Goal: Complete application form

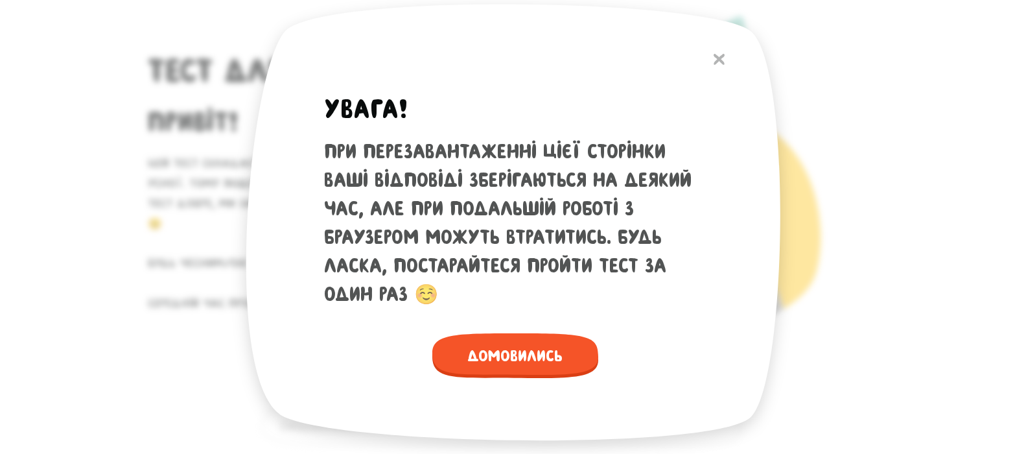
scroll to position [324, 0]
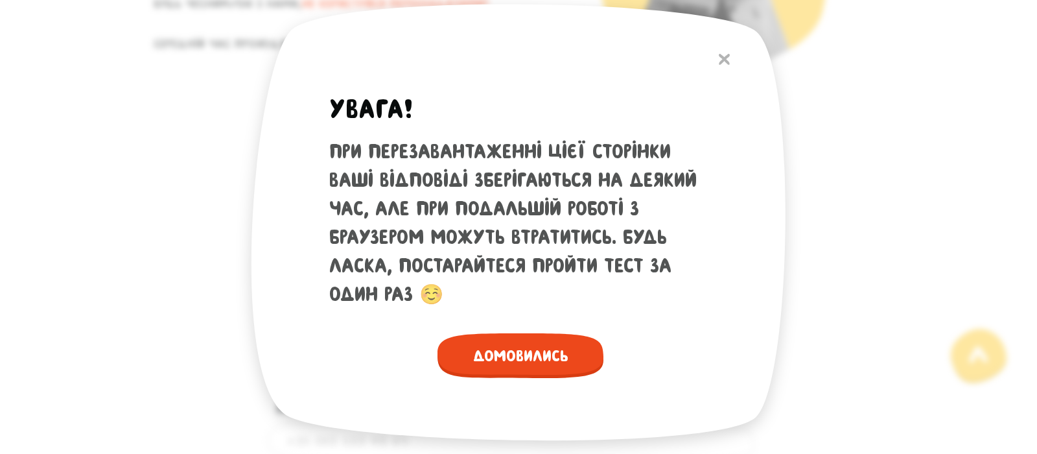
click at [504, 360] on span "Домовились" at bounding box center [521, 355] width 166 height 45
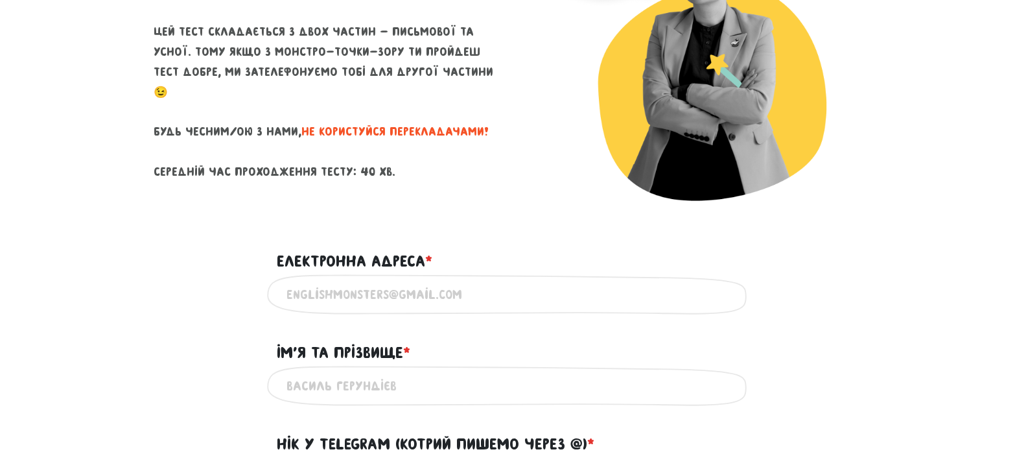
scroll to position [195, 0]
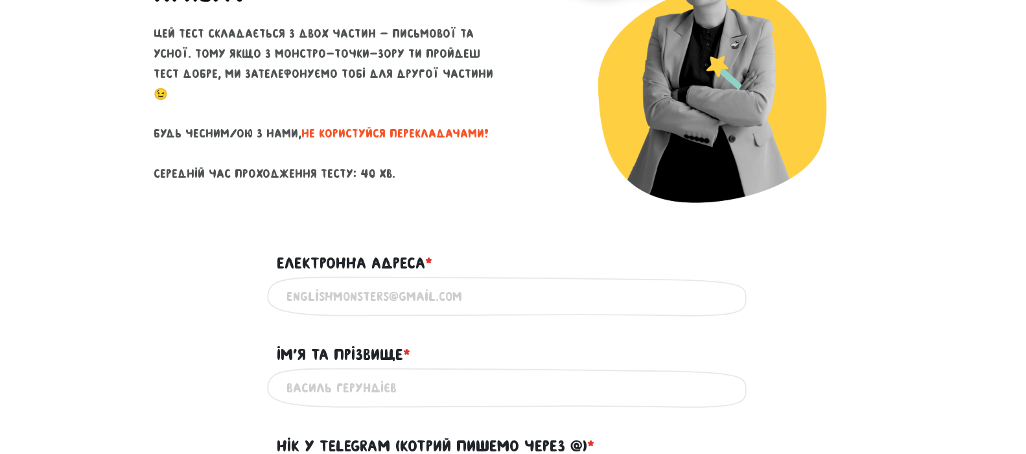
click at [367, 291] on input "Електронна адреса * ?" at bounding box center [514, 296] width 454 height 29
type input "[EMAIL_ADDRESS][DOMAIN_NAME]"
click at [391, 399] on input "Ім'я та прізвище * ?" at bounding box center [514, 387] width 454 height 29
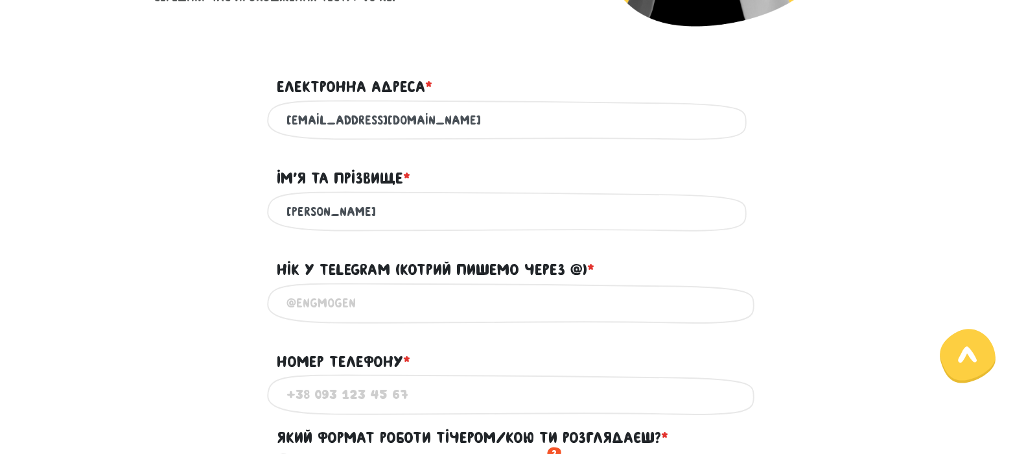
scroll to position [389, 0]
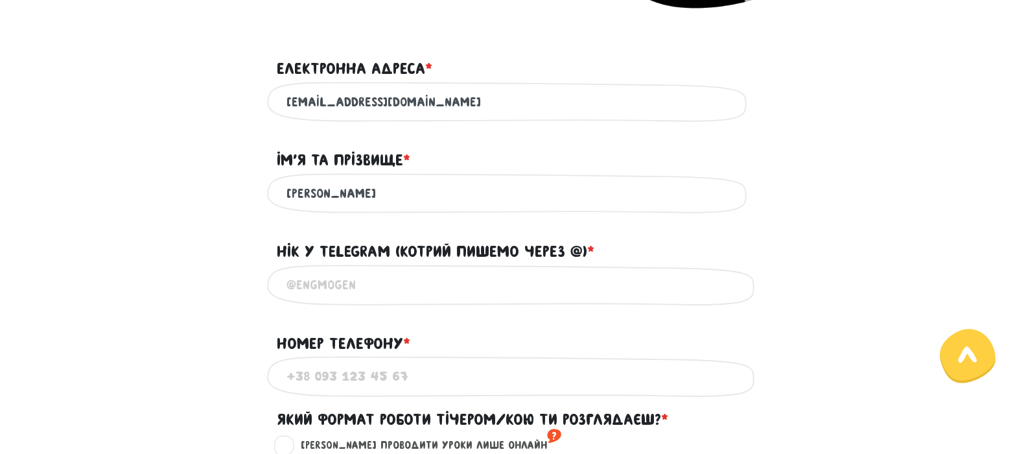
type input "[PERSON_NAME]"
click at [458, 290] on input "@" at bounding box center [514, 284] width 454 height 29
type input "@"
click at [355, 289] on input "@evergreen8137" at bounding box center [514, 284] width 454 height 29
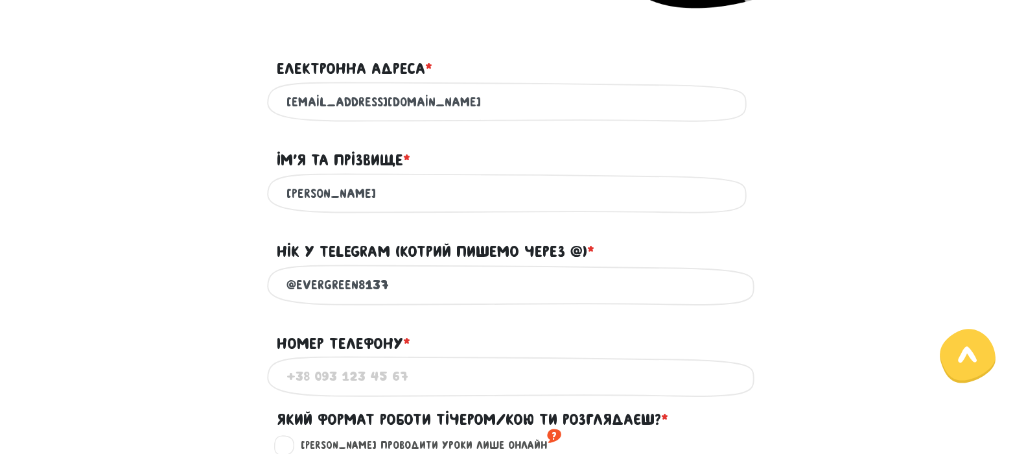
click at [353, 290] on input "@evergreen8137" at bounding box center [514, 284] width 454 height 29
click at [354, 292] on input "@evergreen8137" at bounding box center [514, 284] width 454 height 29
click at [429, 285] on input "@evergreen8137" at bounding box center [514, 284] width 454 height 29
click at [353, 292] on input "@evergreen8137" at bounding box center [514, 284] width 454 height 29
type input "@evergreen8137"
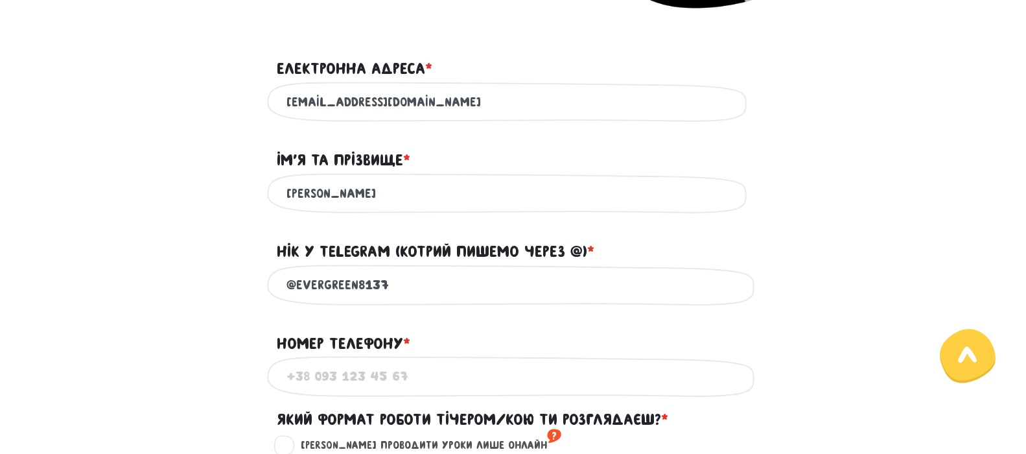
click at [375, 380] on input "Номер телефону * ?" at bounding box center [514, 376] width 454 height 29
type input "[PHONE_NUMBER]"
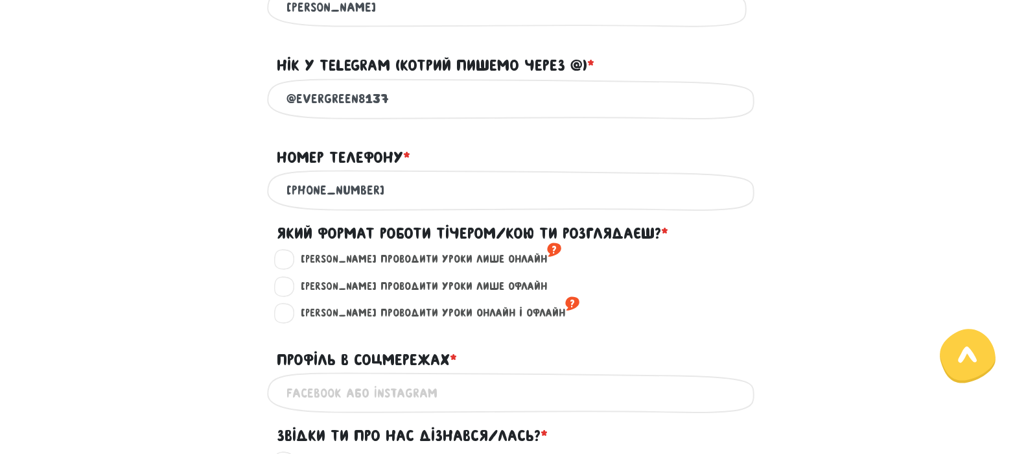
scroll to position [648, 0]
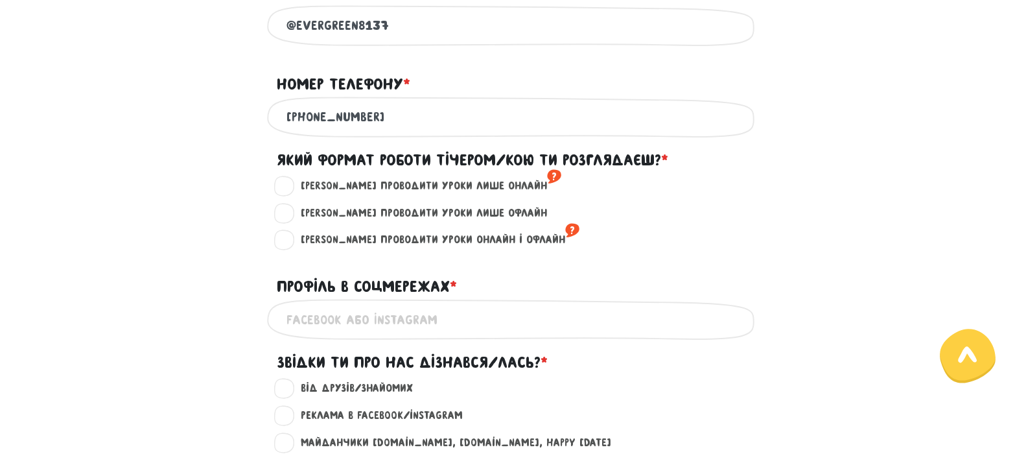
click at [290, 195] on label "[PERSON_NAME] проводити уроки лише онлайн ?" at bounding box center [426, 186] width 272 height 17
click at [281, 191] on input "[PERSON_NAME] проводити уроки лише онлайн ?" at bounding box center [285, 184] width 10 height 13
radio input "true"
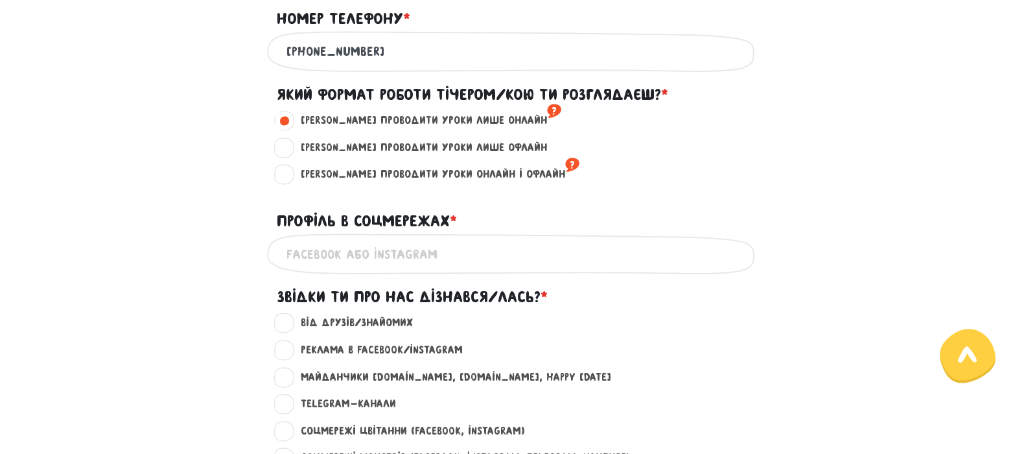
scroll to position [778, 0]
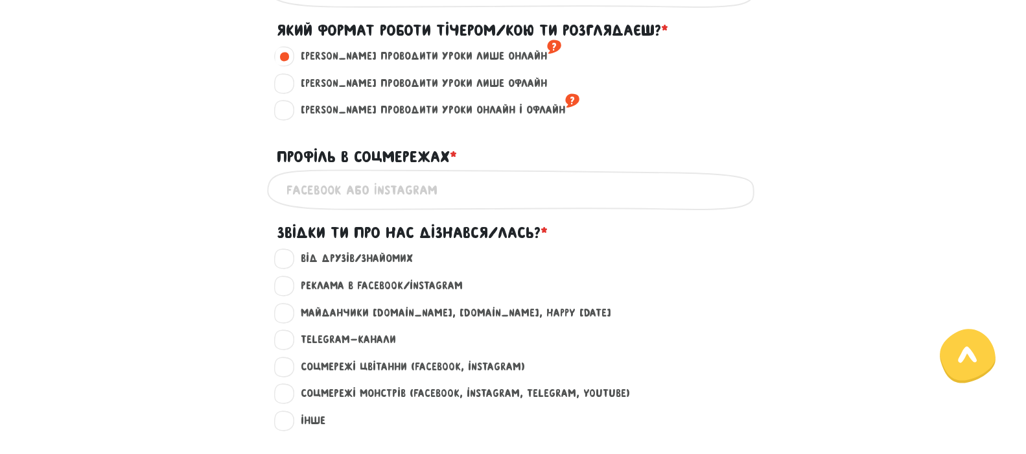
click at [395, 194] on input "Профіль в соцмережах * ?" at bounding box center [514, 189] width 454 height 29
click at [290, 294] on label "Реклама в Facebook/Instagram ?" at bounding box center [376, 286] width 173 height 17
click at [284, 290] on input "Реклама в Facebook/Instagram ?" at bounding box center [285, 284] width 10 height 13
radio input "true"
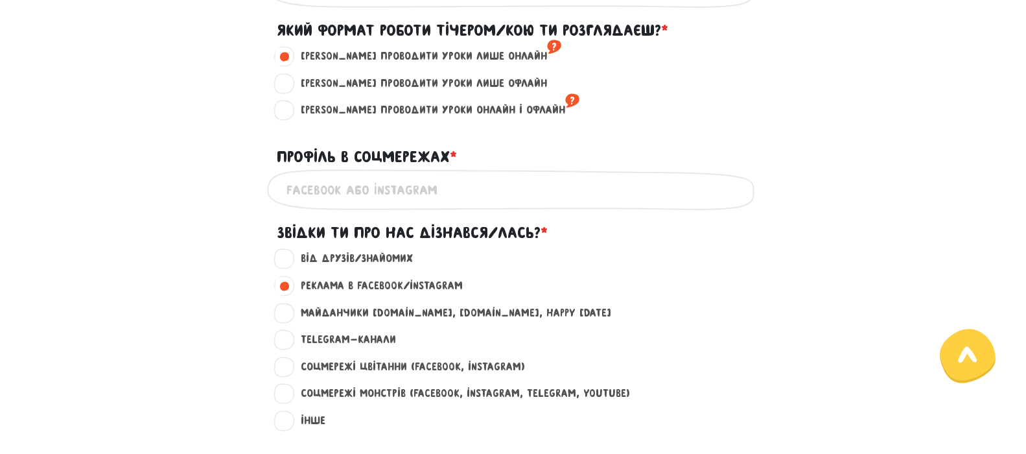
click at [403, 201] on input "Профіль в соцмережах * ?" at bounding box center [514, 189] width 454 height 29
paste input "[URL][DOMAIN_NAME]"
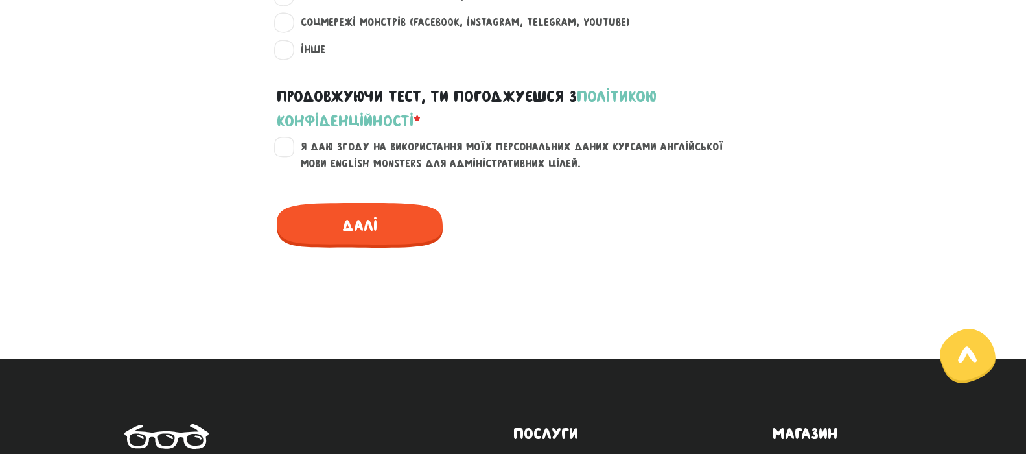
scroll to position [1167, 0]
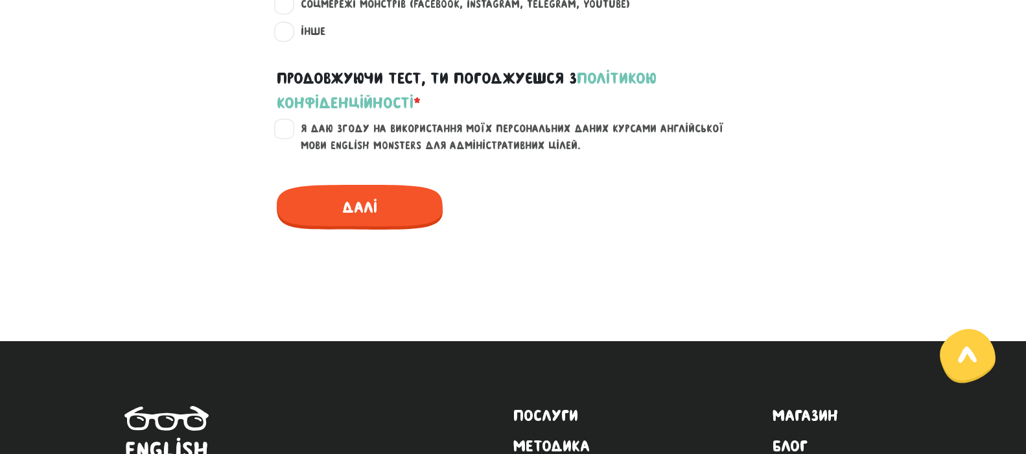
type input "[URL][DOMAIN_NAME]"
click at [290, 140] on label "Я даю згоду на використання моїх персональних даних курсами англійської мови En…" at bounding box center [521, 137] width 463 height 33
click at [282, 134] on input "Я даю згоду на використання моїх персональних даних курсами англійської мови En…" at bounding box center [285, 127] width 10 height 13
checkbox input "true"
click at [373, 219] on span "Далі" at bounding box center [360, 207] width 166 height 45
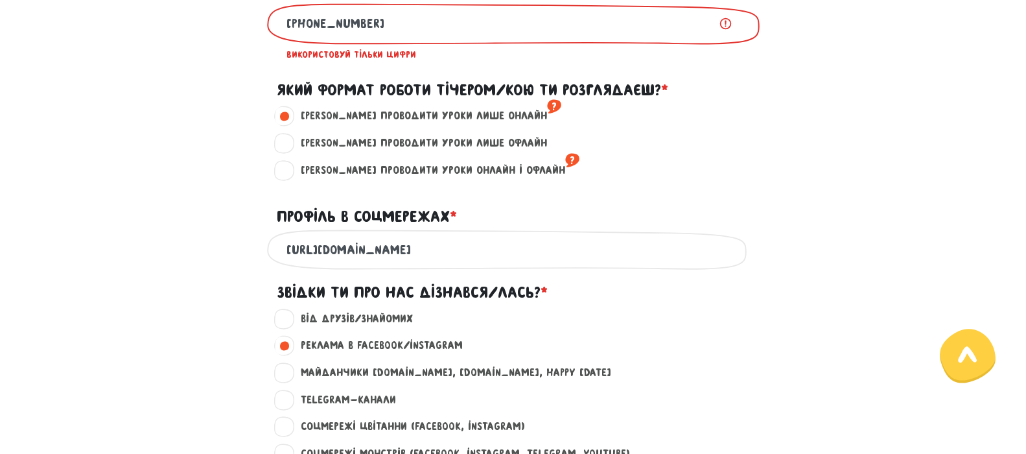
scroll to position [724, 0]
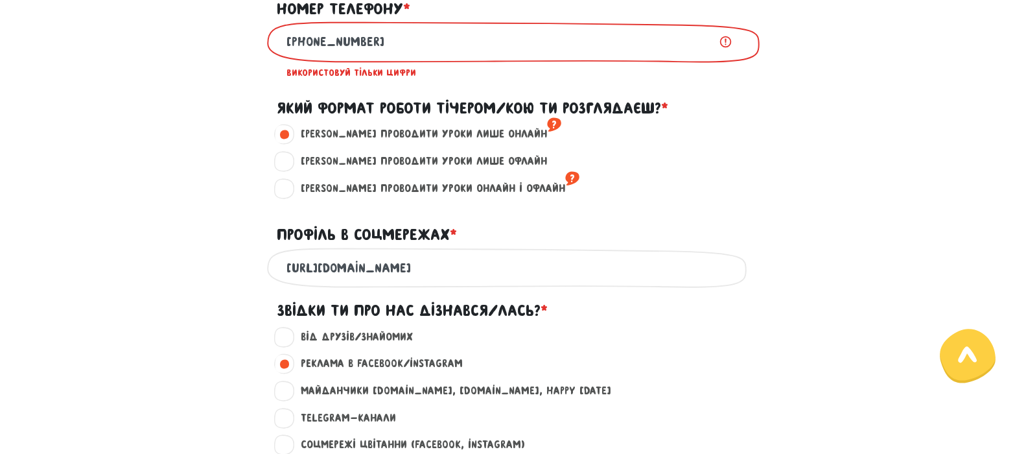
click at [298, 47] on input "[PHONE_NUMBER]" at bounding box center [514, 41] width 454 height 29
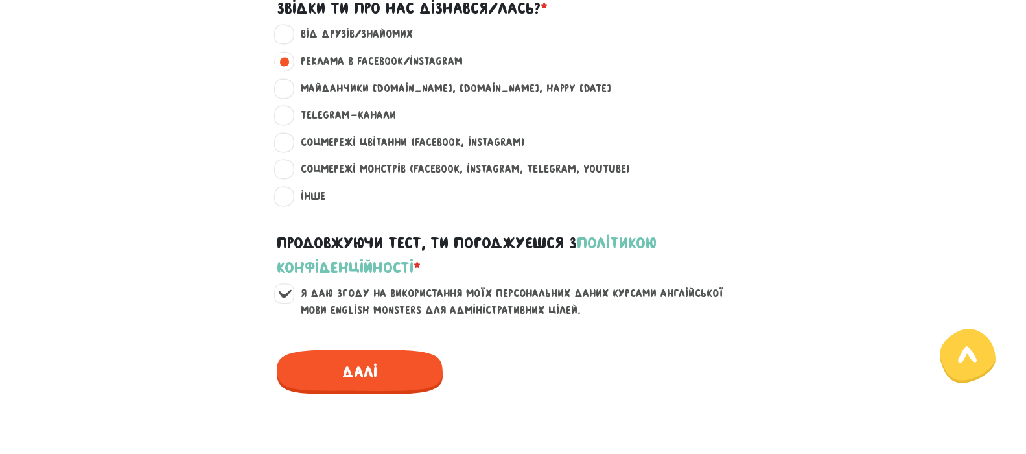
scroll to position [1113, 0]
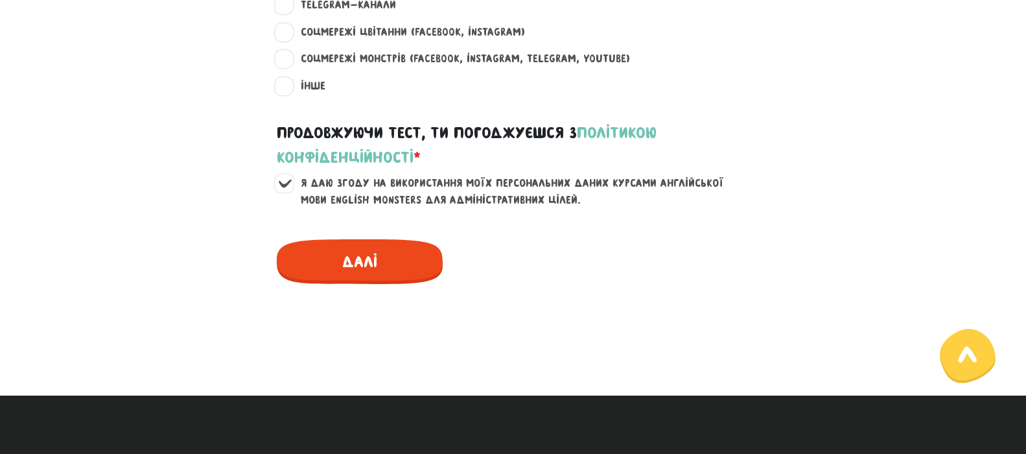
click at [396, 259] on span "Далі" at bounding box center [360, 261] width 166 height 45
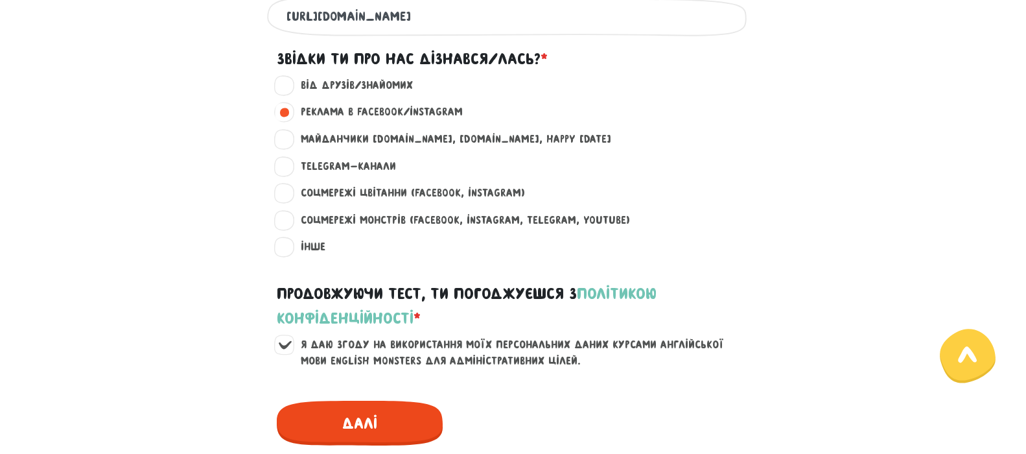
scroll to position [724, 0]
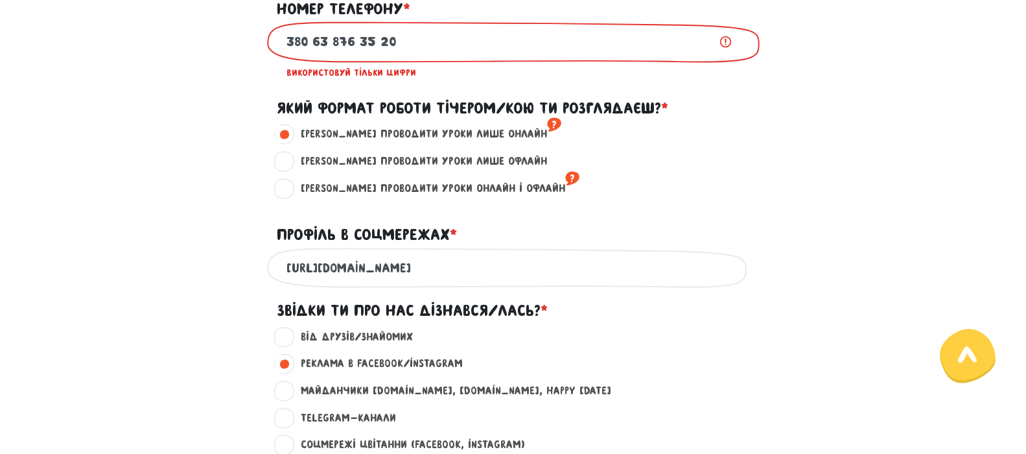
click at [314, 49] on input "380 63 876 35 20" at bounding box center [514, 41] width 454 height 29
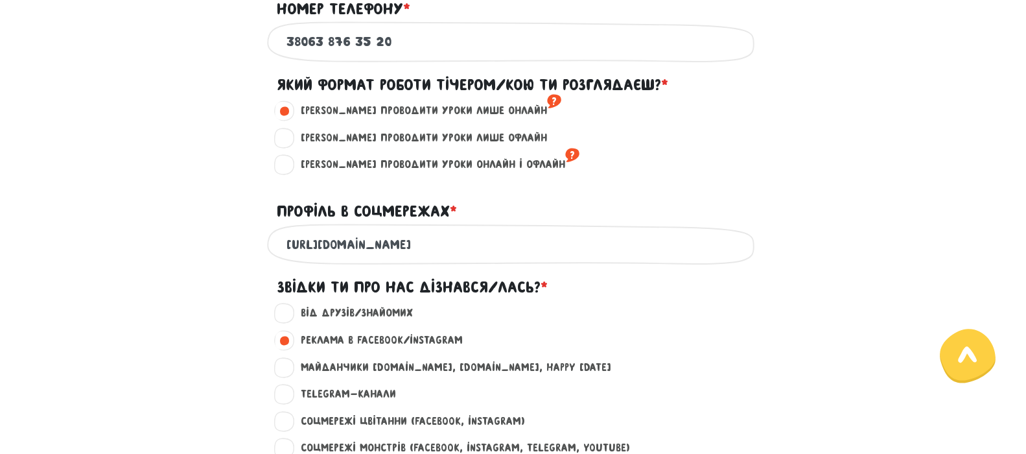
click at [329, 47] on input "38063 876 35 20" at bounding box center [514, 41] width 454 height 29
click at [351, 47] on input "38063876 35 20" at bounding box center [514, 41] width 454 height 29
click at [367, 47] on input "3806387635 20" at bounding box center [514, 41] width 454 height 29
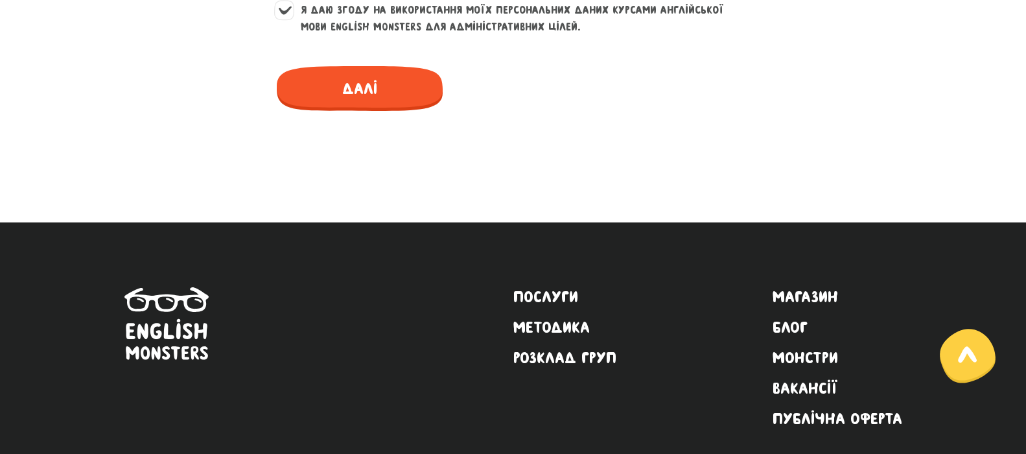
scroll to position [1307, 0]
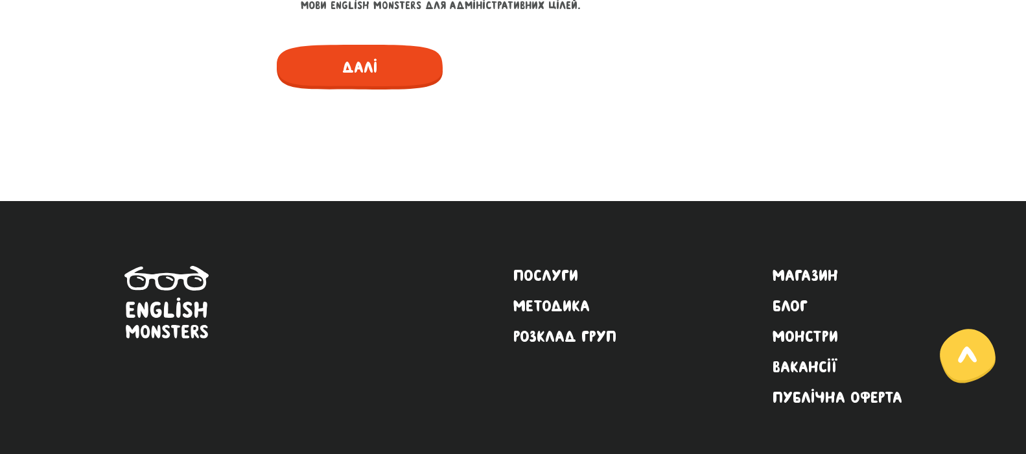
type input "380638763520"
click at [374, 69] on span "Далі" at bounding box center [360, 67] width 166 height 45
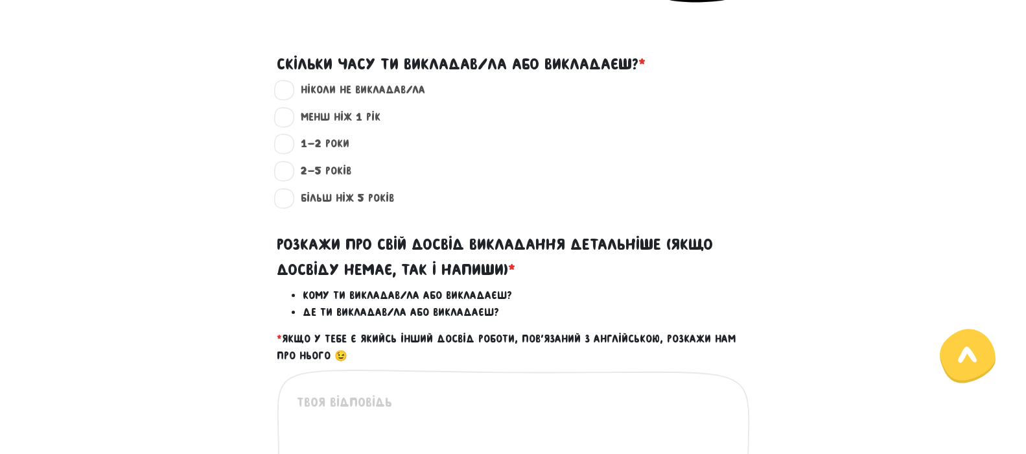
scroll to position [372, 0]
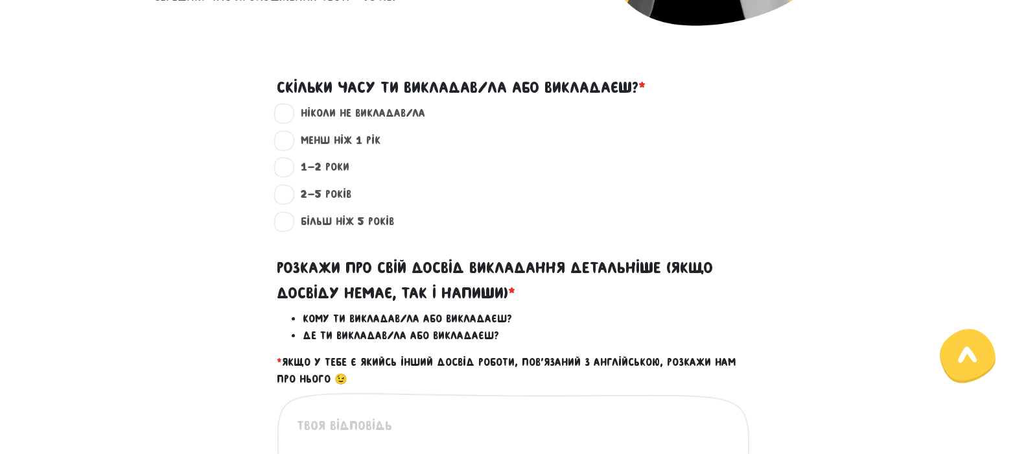
click at [290, 169] on label "1-2 роки ?" at bounding box center [320, 167] width 60 height 17
click at [287, 169] on input "1-2 роки ?" at bounding box center [285, 165] width 10 height 13
radio input "true"
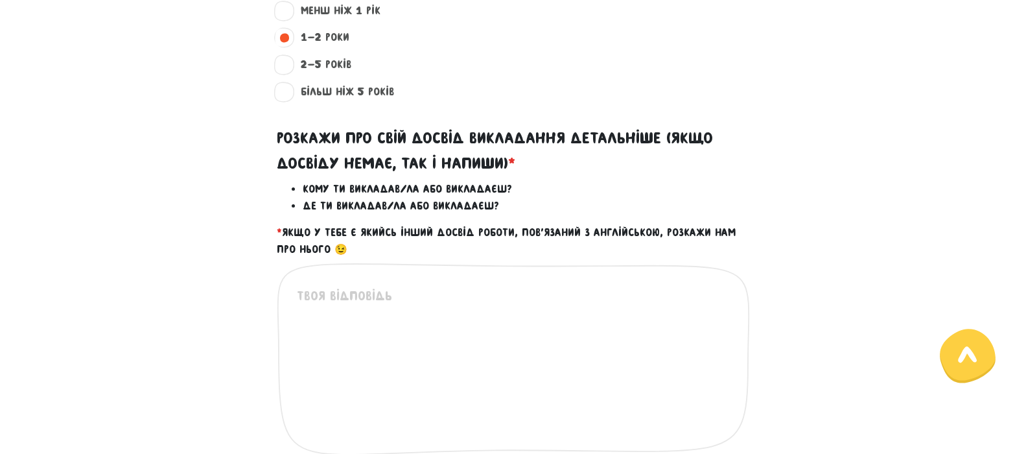
scroll to position [566, 0]
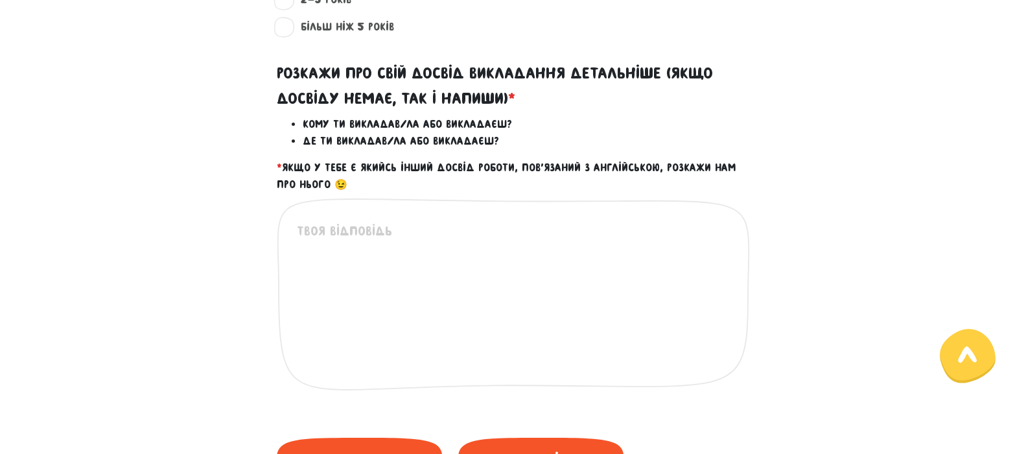
click at [396, 235] on textarea at bounding box center [514, 301] width 434 height 160
click at [476, 231] on textarea "викладала англійську мову учням 5-9 класів." at bounding box center [514, 301] width 434 height 160
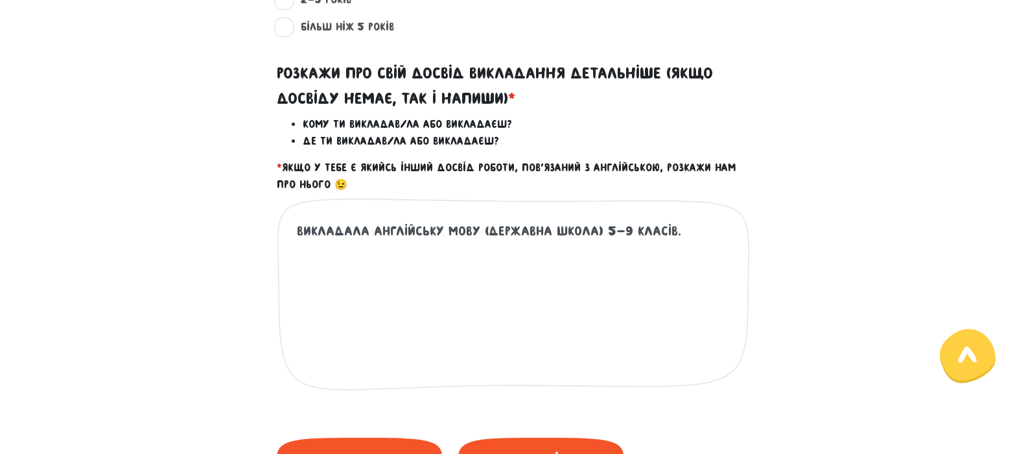
click at [663, 232] on textarea "викладала англійську мову (державна школа) 5-9 класів." at bounding box center [514, 301] width 434 height 160
click at [686, 233] on textarea "викладала англійську мову (державна школа) 5-9 класам." at bounding box center [514, 301] width 434 height 160
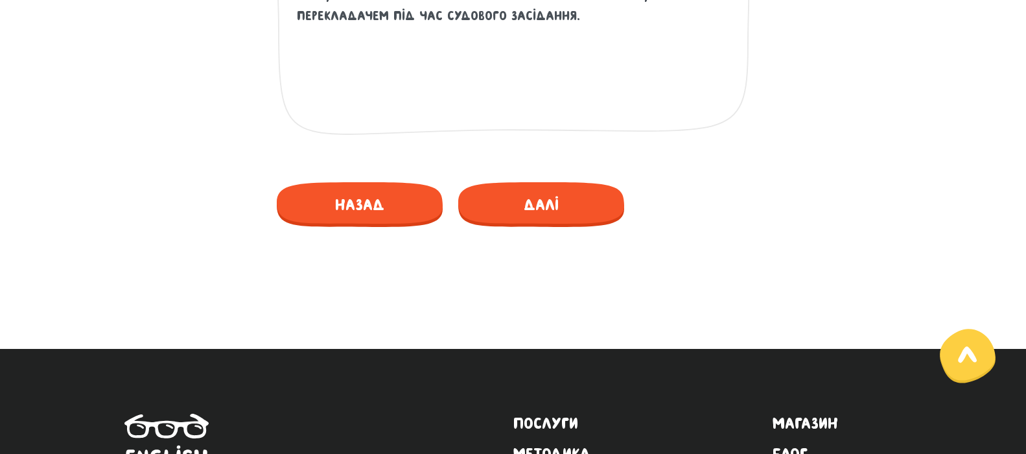
scroll to position [890, 0]
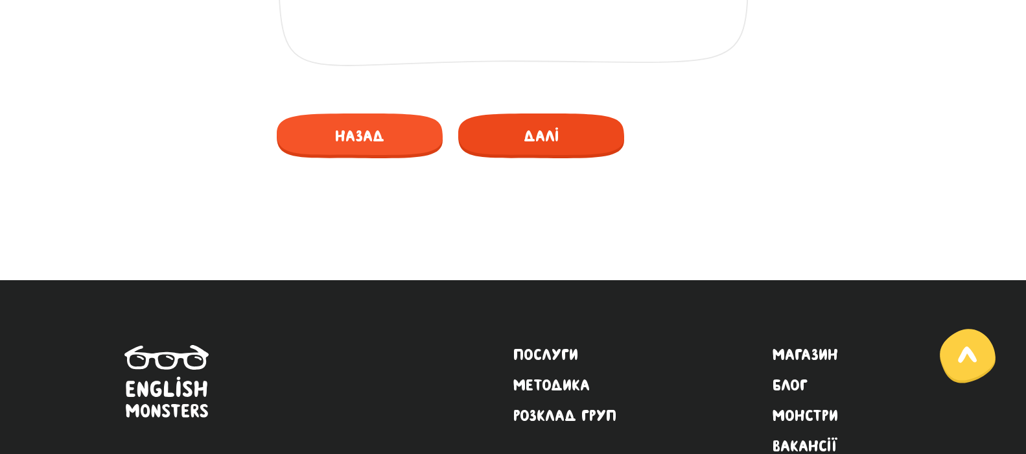
type textarea "викладала англійську мову (державна школа) 5-9 класам. Окрім того, я займаюсь п…"
click at [535, 133] on span "Далі" at bounding box center [541, 135] width 166 height 45
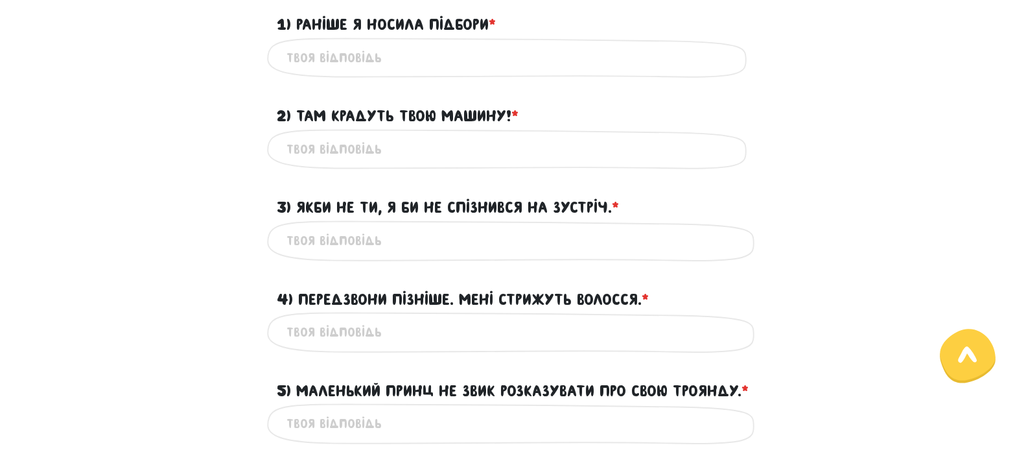
scroll to position [372, 0]
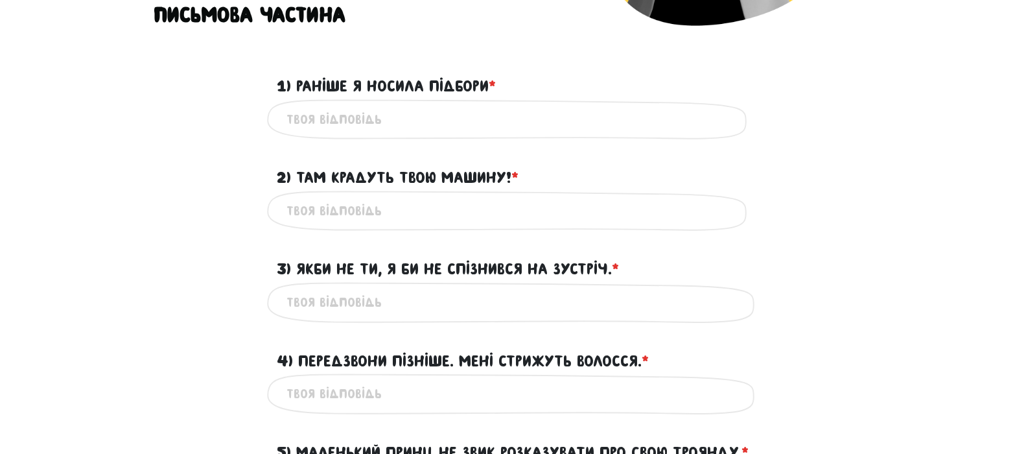
click at [475, 113] on input "1) Раніше я носила підбори * ?" at bounding box center [514, 119] width 454 height 29
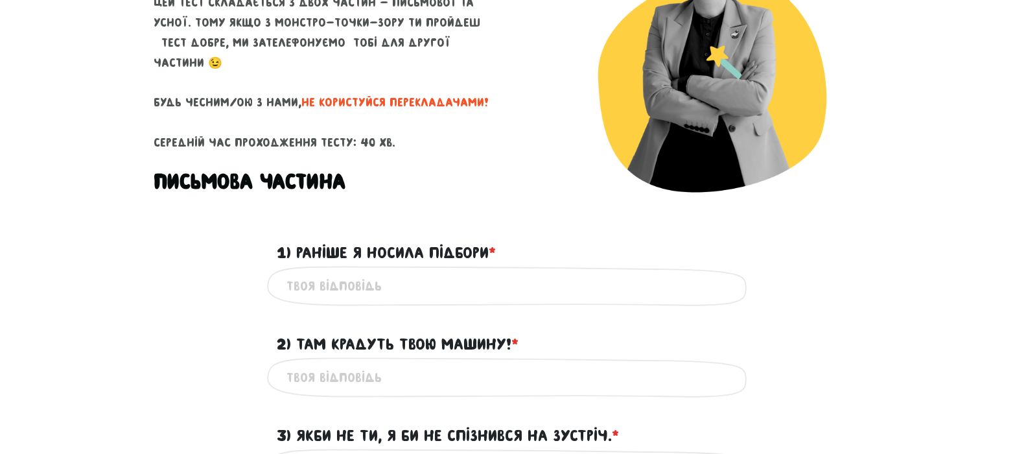
scroll to position [242, 0]
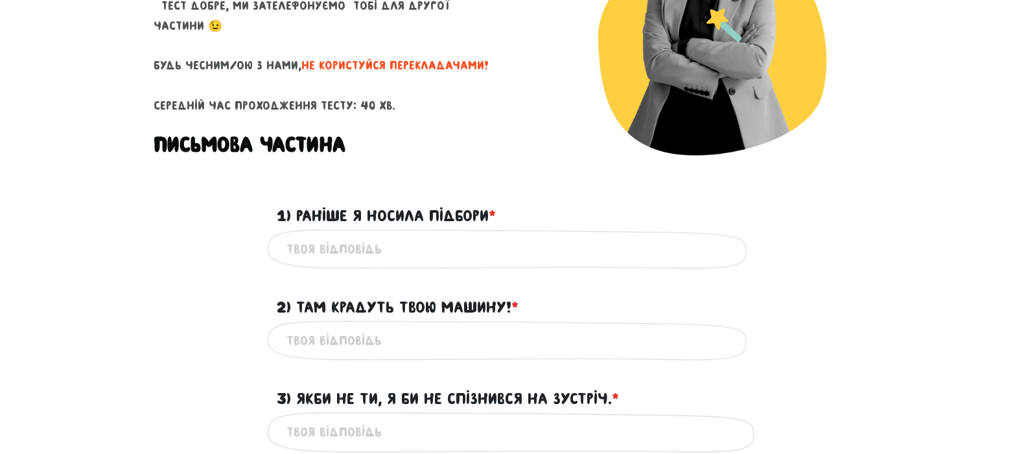
click at [422, 257] on input "1) Раніше я носила підбори * ?" at bounding box center [514, 249] width 454 height 29
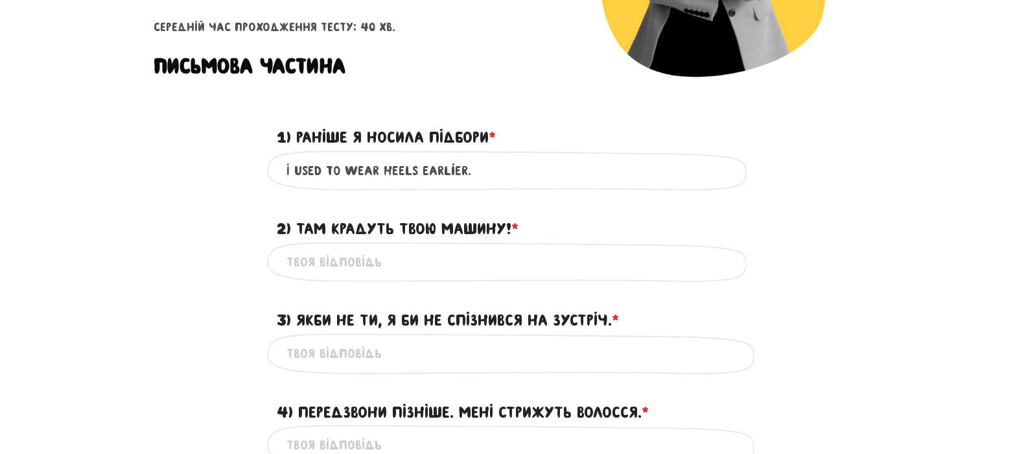
scroll to position [372, 0]
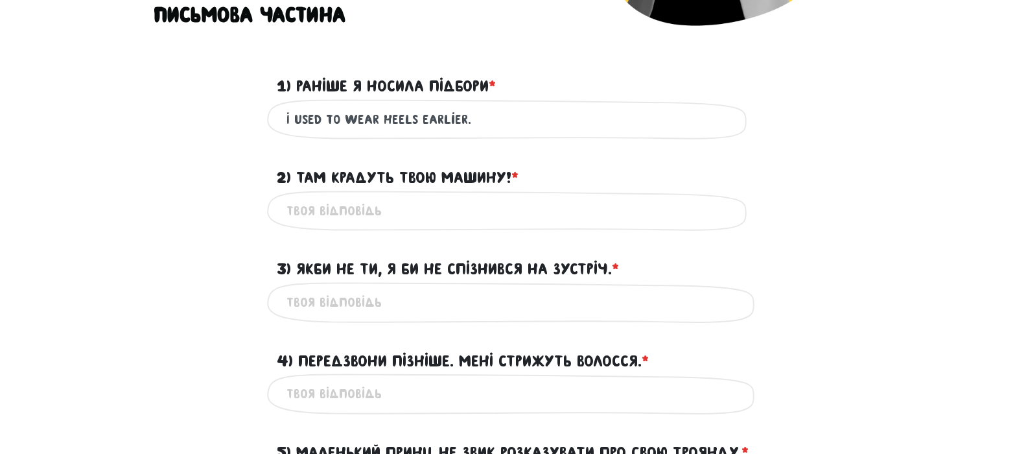
type input "I used to wear heels earlier."
click at [417, 199] on input "2) Там крадуть твою машину! * ?" at bounding box center [514, 210] width 454 height 29
click at [538, 220] on input "your car is being stolen over there!" at bounding box center [514, 210] width 454 height 29
type input "your car is being stolen over there!"
click at [429, 302] on input "3) Якби не ти, я би не спізнився на зустріч. * ?" at bounding box center [514, 302] width 454 height 29
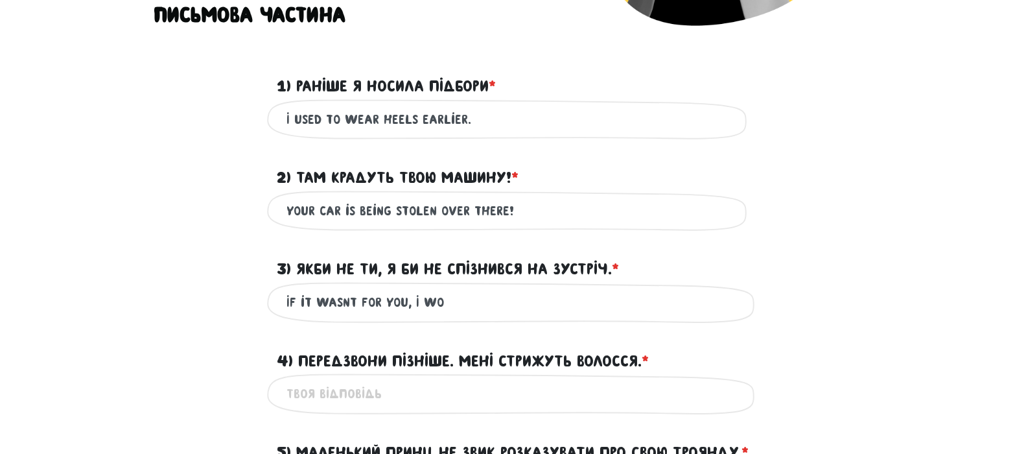
click at [349, 298] on input "If it wasn````t for you, I wo" at bounding box center [514, 302] width 454 height 29
click at [462, 301] on input "If it weren`t for you, I wo" at bounding box center [514, 302] width 454 height 29
type input "If it weren`t for you, I wouldn`t have been late for the meeting."
click at [798, 316] on div "If it weren`t for you, I wouldn`t have been late for the meeting. Це обов'язков…" at bounding box center [513, 302] width 739 height 41
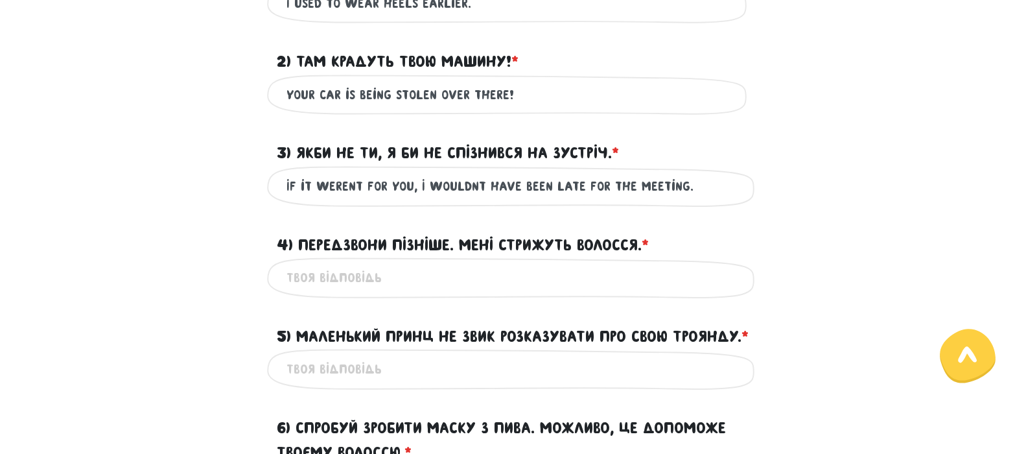
scroll to position [501, 0]
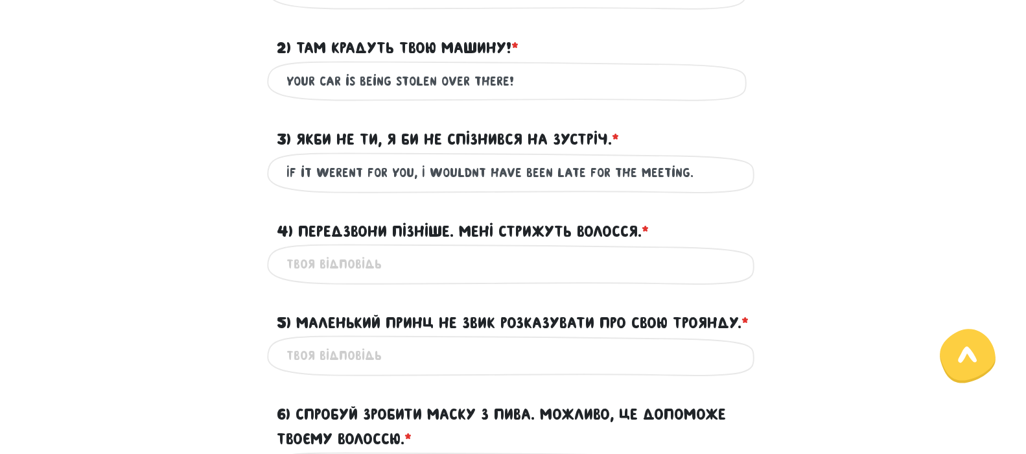
click at [543, 262] on input "4) Передзвони пізніше. Мені стрижуть волосся. * ?" at bounding box center [514, 264] width 454 height 29
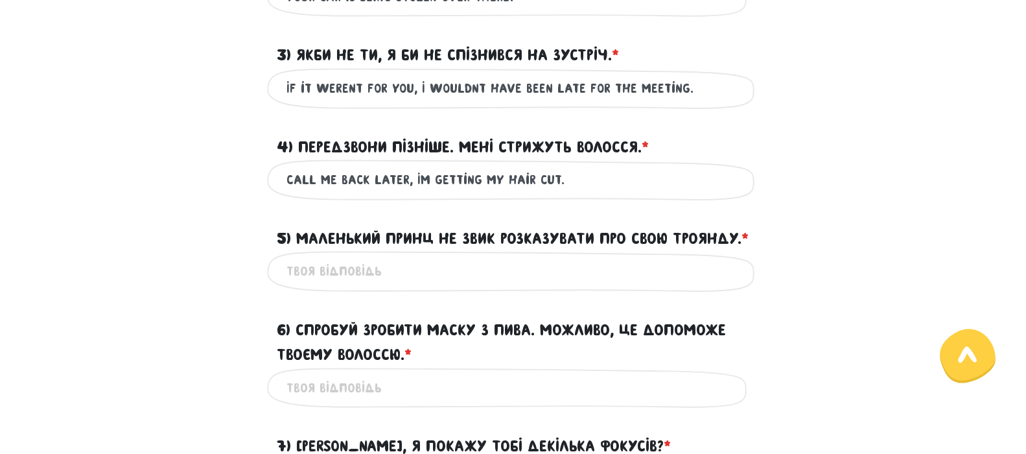
scroll to position [631, 0]
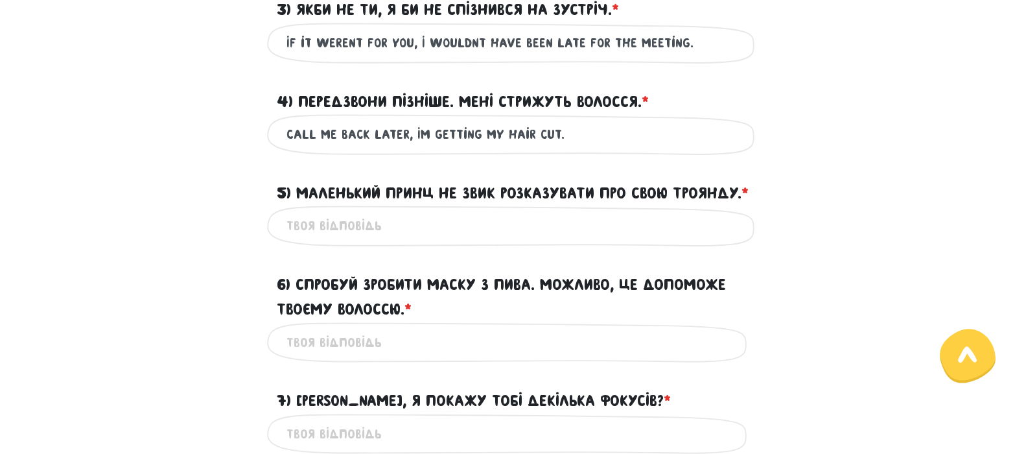
type input "Call me back later, I`m getting my hair cut."
click at [440, 241] on input "5) Маленький Принц не звик розказувати про свою Троянду. * ?" at bounding box center [514, 225] width 454 height 29
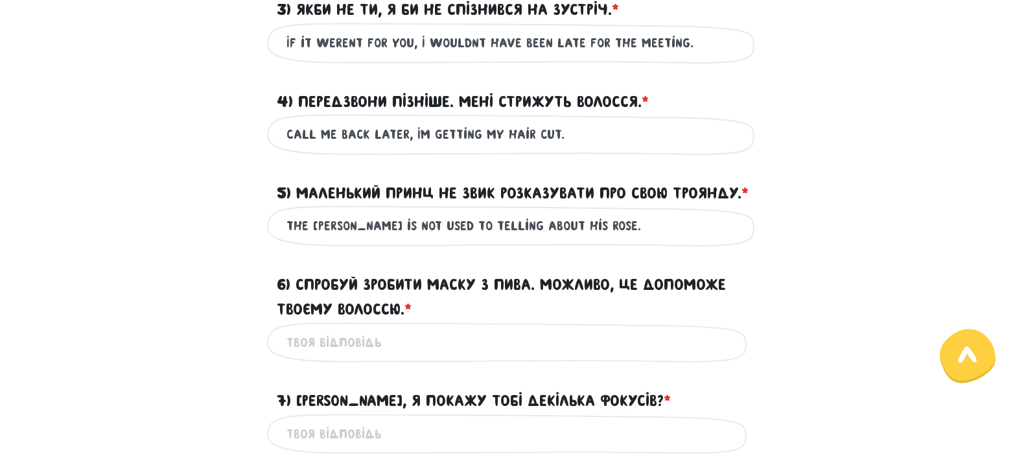
click at [293, 241] on input "the [PERSON_NAME] is not used to telling about his rose." at bounding box center [514, 225] width 454 height 29
type input "The [PERSON_NAME] is not used to telling about his rose."
click at [474, 42] on input "If it weren`t for you, I wouldn`t have been late for the meeting." at bounding box center [514, 43] width 454 height 29
type input "If it weren`t for you, I wouldn``t have been late for the meeting."
click at [578, 99] on label "4) Передзвони пізніше. Мені стрижуть волосся. * ?" at bounding box center [463, 101] width 372 height 25
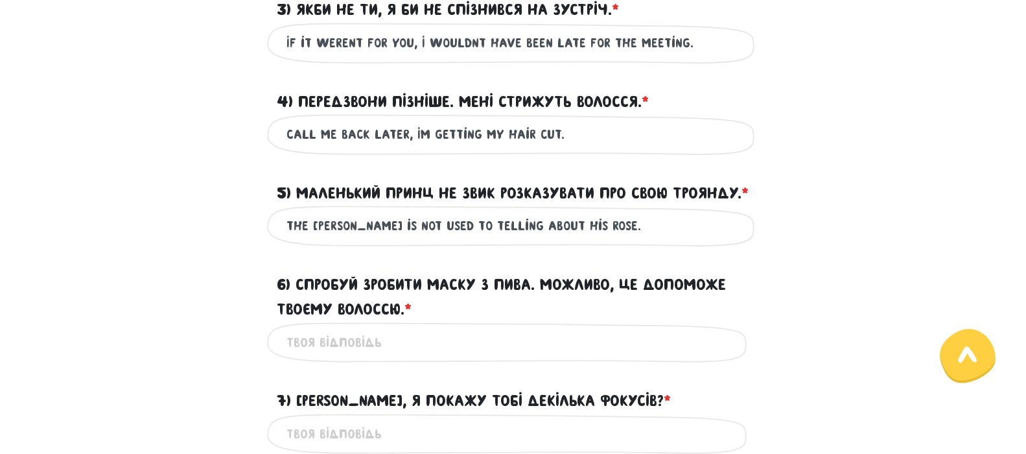
click at [578, 120] on input "Call me back later, I`m getting my hair cut." at bounding box center [514, 134] width 454 height 29
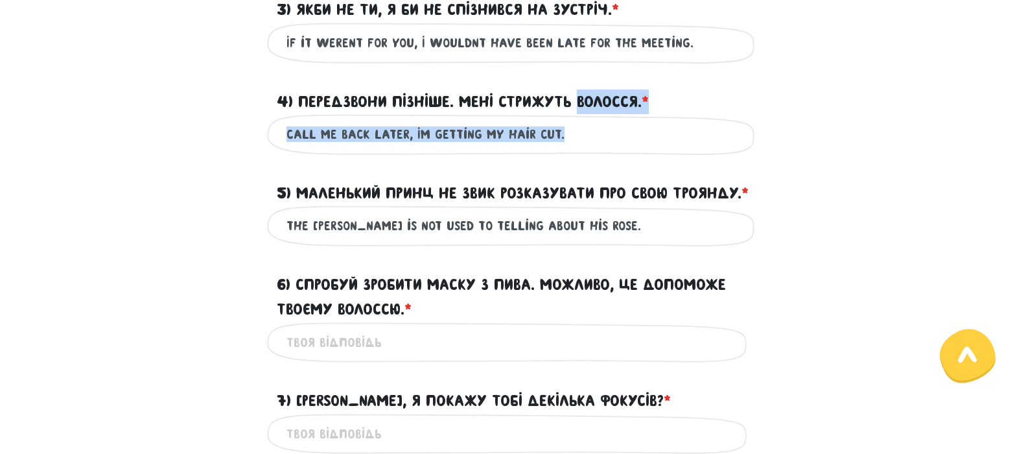
drag, startPoint x: 578, startPoint y: 99, endPoint x: 590, endPoint y: 150, distance: 52.5
click at [634, 153] on div "Call me back later, I`m getting my hair cut. Це обов'язкове поле" at bounding box center [513, 134] width 493 height 41
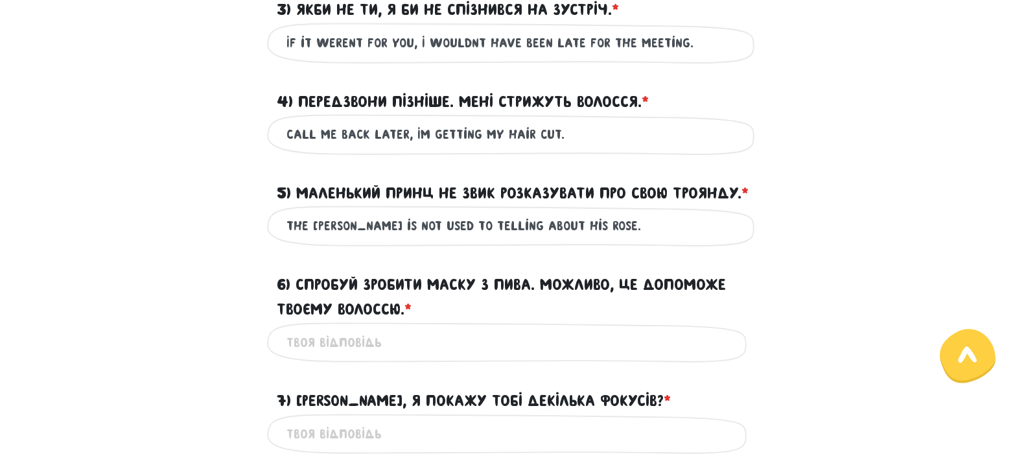
click at [633, 241] on input "The [PERSON_NAME] is not used to telling about his rose." at bounding box center [514, 225] width 454 height 29
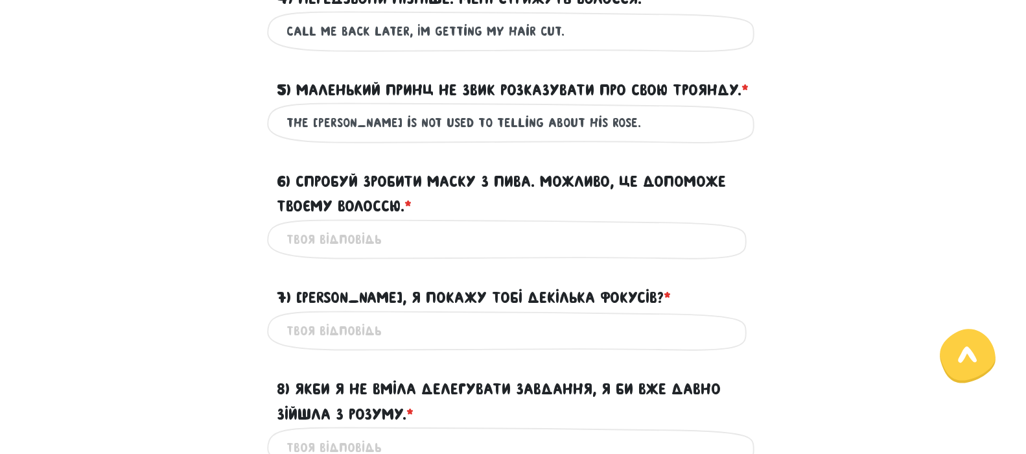
scroll to position [761, 0]
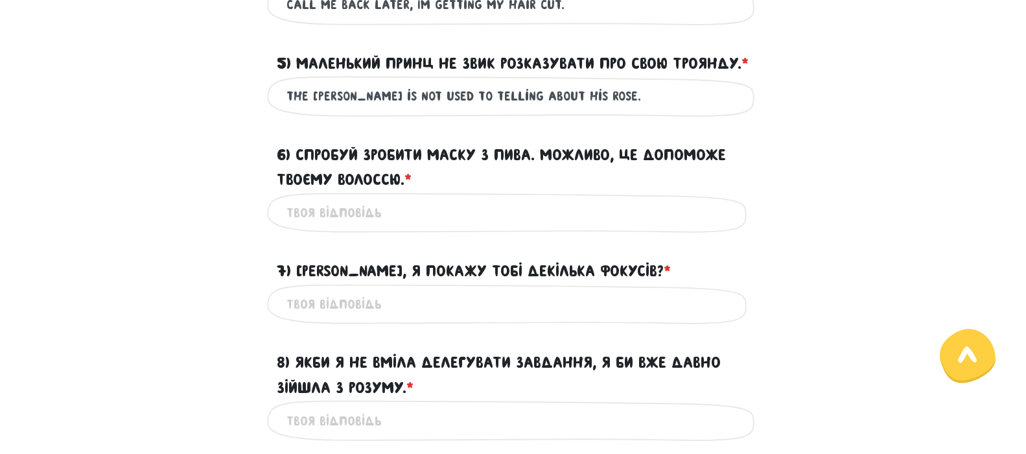
click at [484, 228] on input "6) Спробуй зробити маску з пива. Можливо, це допоможе твоєму волоссю. * ?" at bounding box center [514, 212] width 454 height 29
click at [406, 228] on input "try to make a beer mask." at bounding box center [514, 212] width 454 height 29
click at [485, 228] on input "try to make a beer hair mask." at bounding box center [514, 212] width 454 height 29
click at [359, 228] on input "try to make a beer hair mask. It may help your hair." at bounding box center [514, 212] width 454 height 29
click at [635, 228] on input "try making a beer hair mask. It may help your hair." at bounding box center [514, 212] width 454 height 29
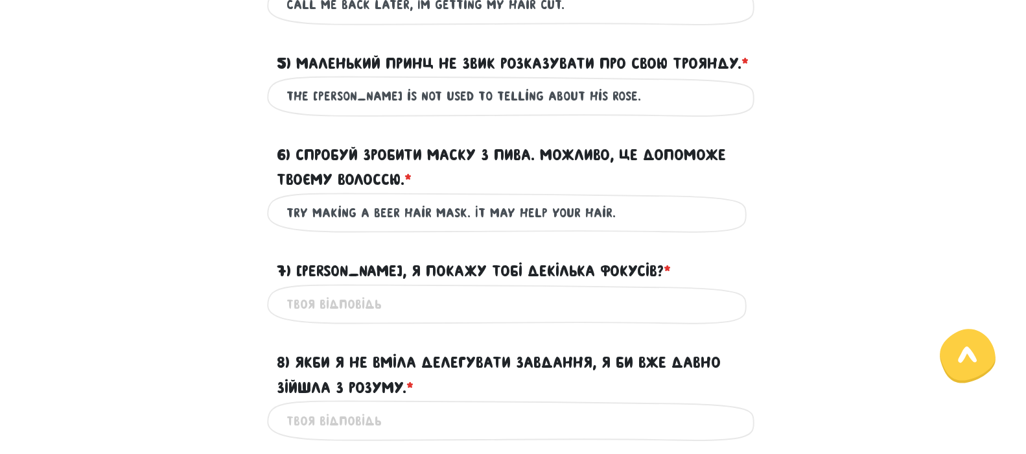
type input "try making a beer hair mask. It may help your hair."
click at [482, 319] on input "7) [PERSON_NAME], я покажу тобі декілька фокусів? * ?" at bounding box center [514, 304] width 454 height 29
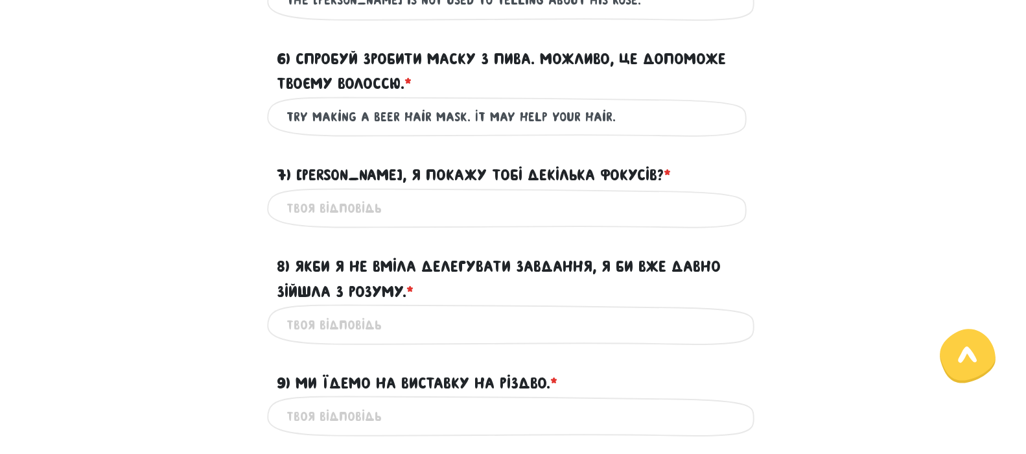
scroll to position [890, 0]
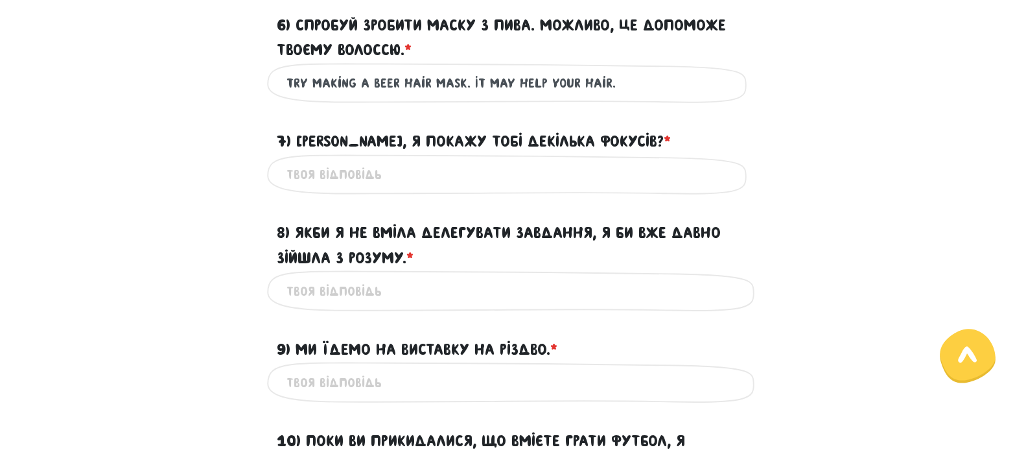
click at [458, 189] on input "7) [PERSON_NAME], я покажу тобі декілька фокусів? * ?" at bounding box center [514, 174] width 454 height 29
click at [434, 302] on input "8) Якби я не вміла делегувати завдання, я би вже давно зійшла з розуму. * ?" at bounding box center [514, 290] width 454 height 29
click at [444, 189] on input "Do you want me to show some tricks?" at bounding box center [514, 174] width 454 height 29
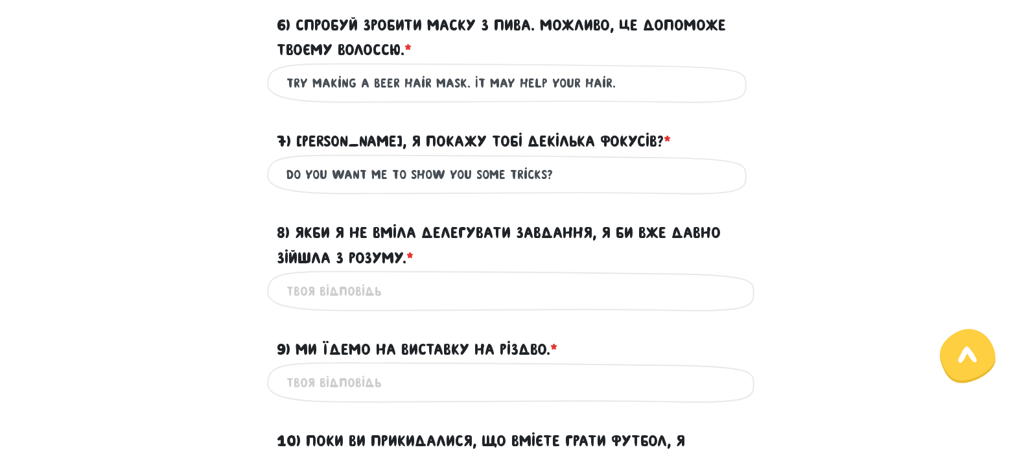
click at [592, 189] on input "Do you want me to show you some tricks?" at bounding box center [514, 174] width 454 height 29
type input "Do you want me to show you some tricks?"
click at [447, 305] on input "8) Якби я не вміла делегувати завдання, я би вже давно зійшла з розуму. * ?" at bounding box center [514, 290] width 454 height 29
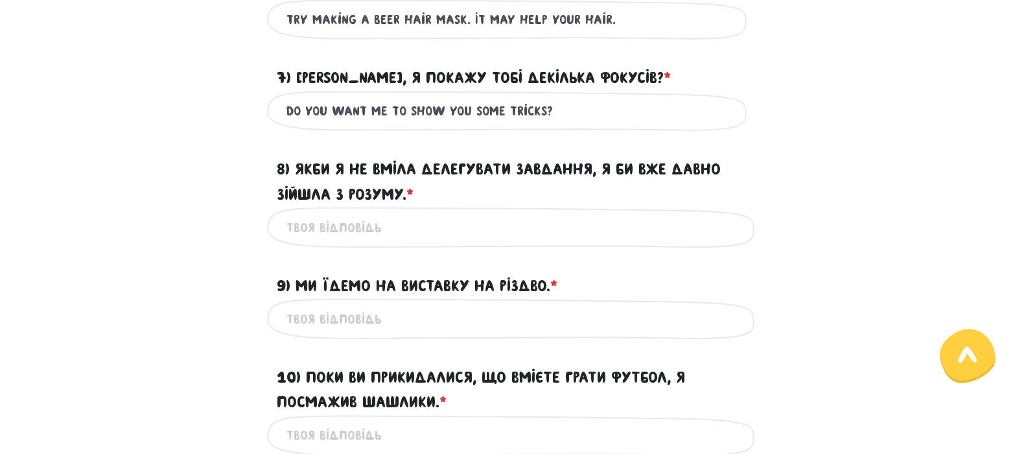
scroll to position [955, 0]
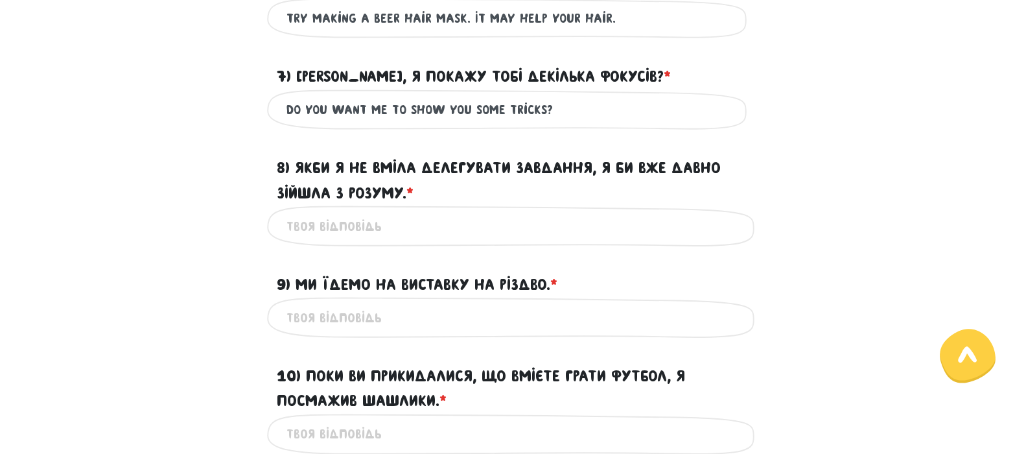
click at [505, 241] on input "8) Якби я не вміла делегувати завдання, я би вже давно зійшла з розуму. * ?" at bounding box center [514, 225] width 454 height 29
type input "i"
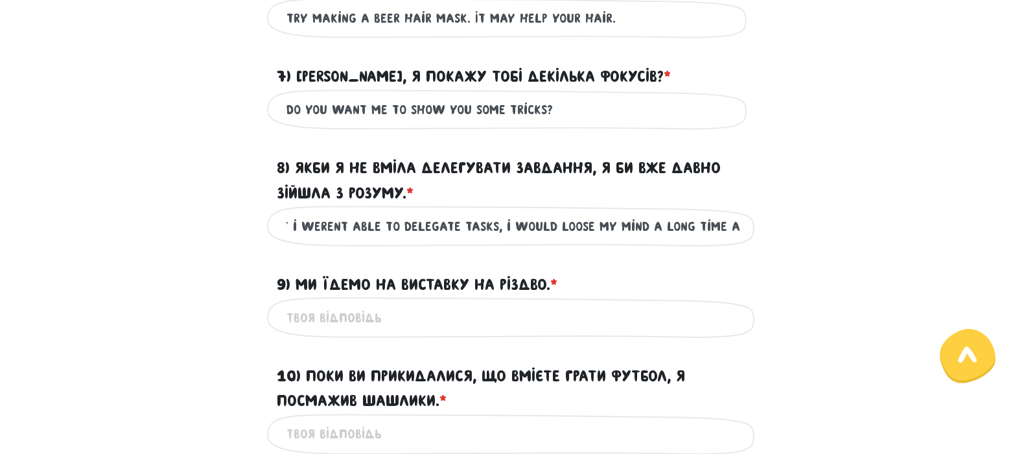
scroll to position [0, 10]
click at [294, 241] on input "If i weren``t able to delegate tasks, i would loose my mind a long time ago." at bounding box center [514, 225] width 454 height 29
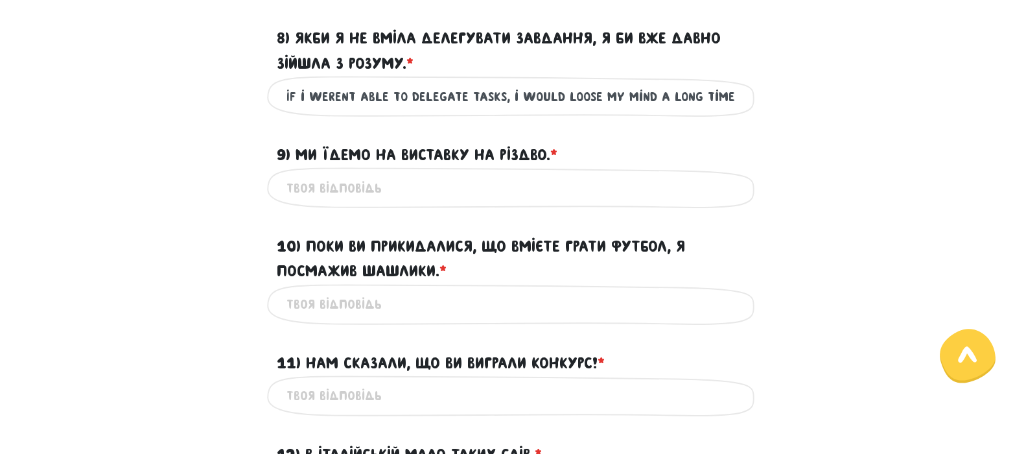
scroll to position [1020, 0]
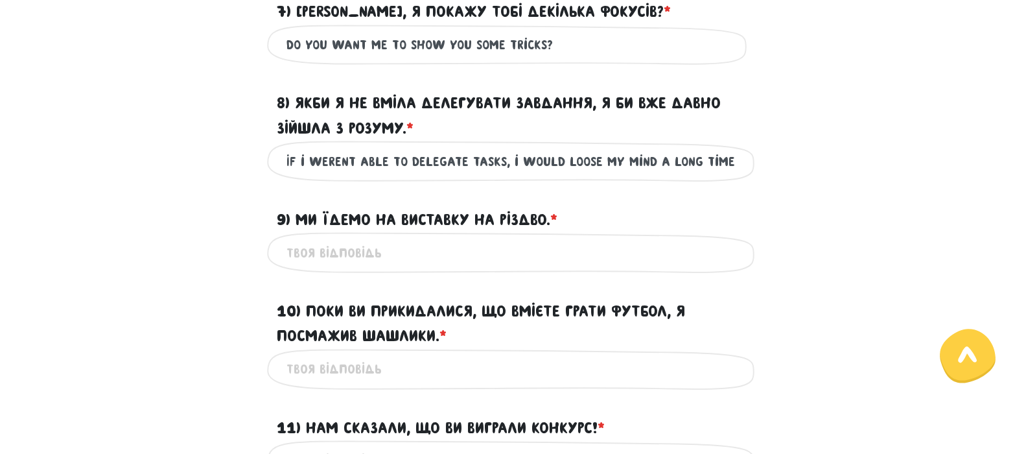
type input "If i weren``t able to delegate tasks, i would loose my mind a long time ago."
click at [440, 267] on input "9) Ми їдемо на виставку на Різдво. * ?" at bounding box center [514, 252] width 454 height 29
click at [440, 267] on input "We are going to a" at bounding box center [514, 252] width 454 height 29
type input "We are going to a"
click at [591, 176] on input "If i weren``t able to delegate tasks, i would loose my mind a long time ago." at bounding box center [514, 161] width 454 height 29
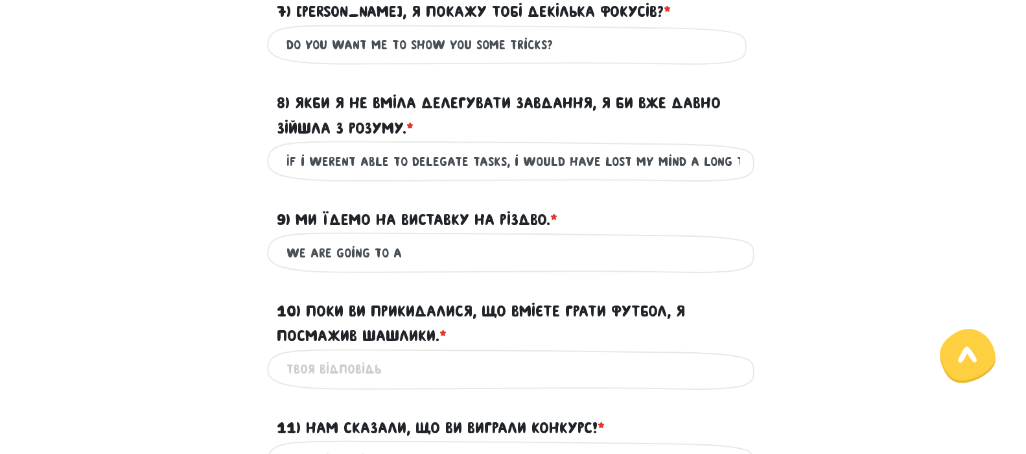
type input "If i weren``t able to delegate tasks, i would have lost my mind a long time ago."
click at [612, 267] on input "We are going to a" at bounding box center [514, 252] width 454 height 29
click at [423, 267] on input "We are going to an exibition" at bounding box center [514, 252] width 454 height 29
click at [497, 267] on input "We are going to an exhibition" at bounding box center [514, 252] width 454 height 29
type input "We are going to an exhibition for Christmas."
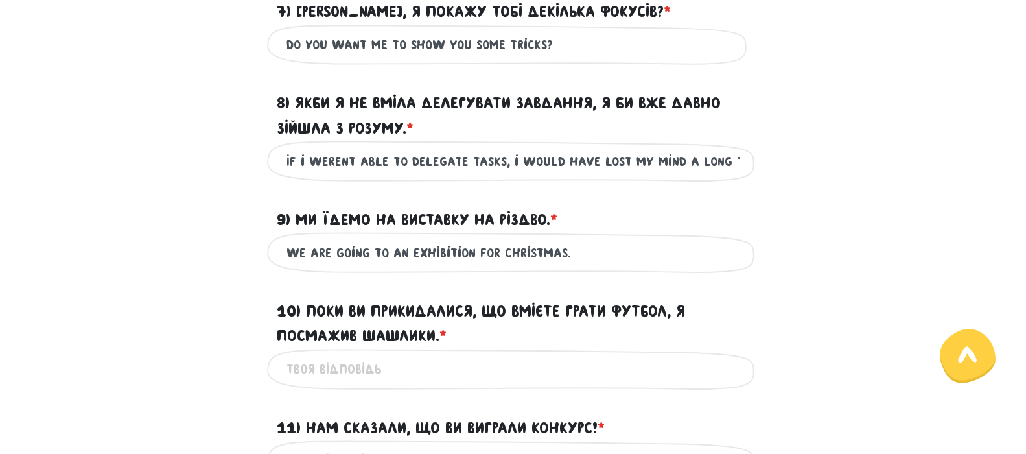
click at [814, 325] on div "10) Поки ви прикидалися, що вмієте грати футбол, я посмажив шашлики. * ?" at bounding box center [513, 315] width 739 height 65
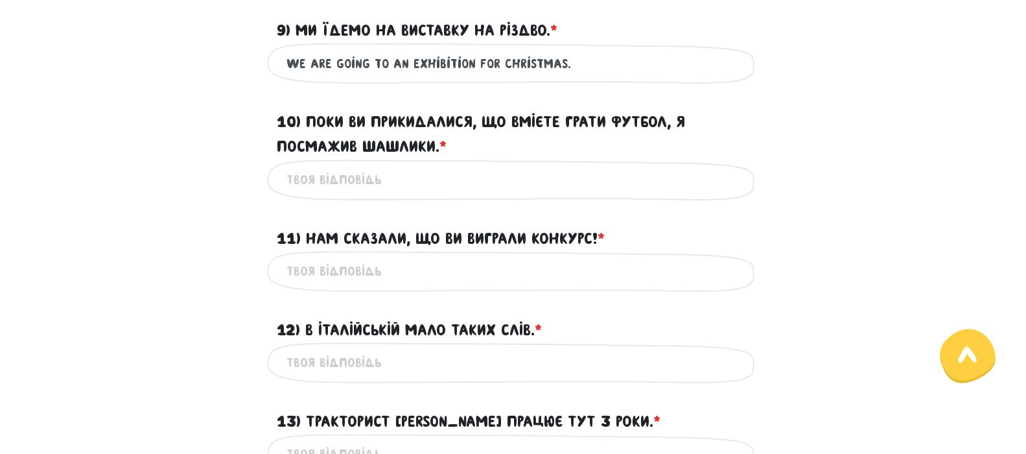
scroll to position [1214, 0]
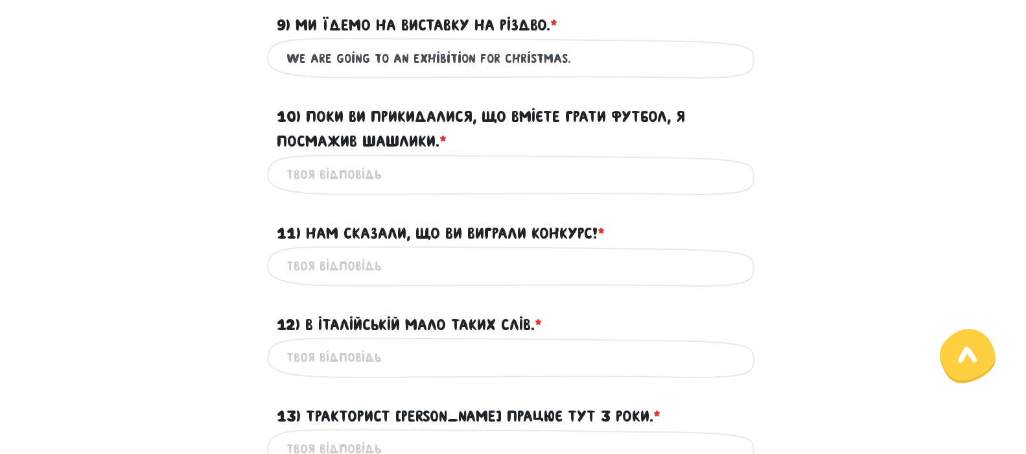
click at [519, 189] on input "10) Поки ви прикидалися, що вмієте грати футбол, я посмажив шашлики. * ?" at bounding box center [514, 174] width 454 height 29
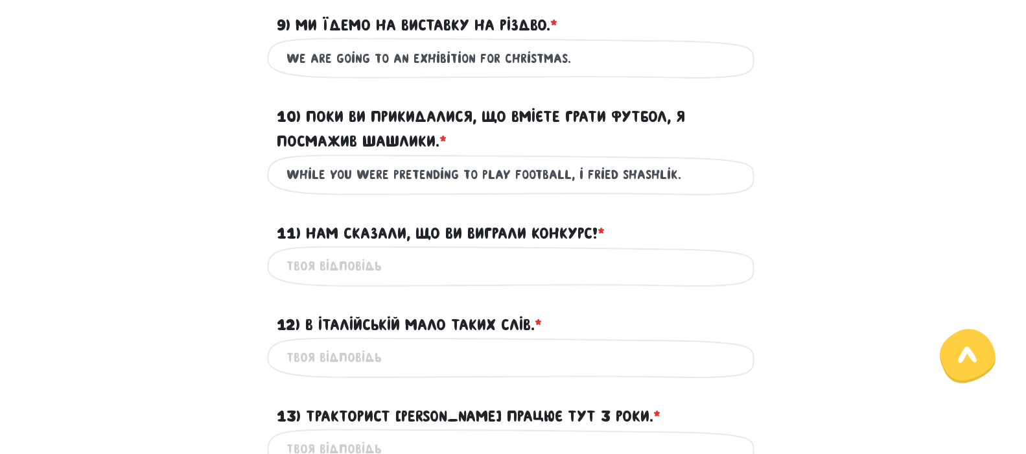
type input "while you were pretending to play football, i fried shashlik."
click at [364, 281] on input "11) Нам сказали, що ви виграли конкурс! * ?" at bounding box center [514, 266] width 454 height 29
click at [376, 281] on input "we were told you won the contest!" at bounding box center [514, 266] width 454 height 29
click at [540, 281] on input "we were told you won the contest!" at bounding box center [514, 266] width 454 height 29
click at [375, 281] on input "we were told you won the contest!" at bounding box center [514, 266] width 454 height 29
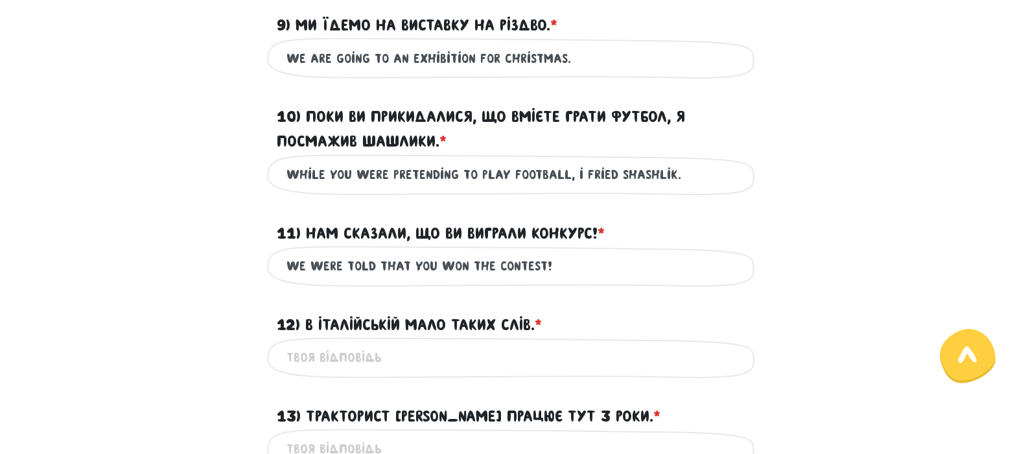
click at [375, 281] on input "we were told that you won the contest!" at bounding box center [514, 266] width 454 height 29
click at [588, 281] on input "we were told that you won the contest!" at bounding box center [514, 266] width 454 height 29
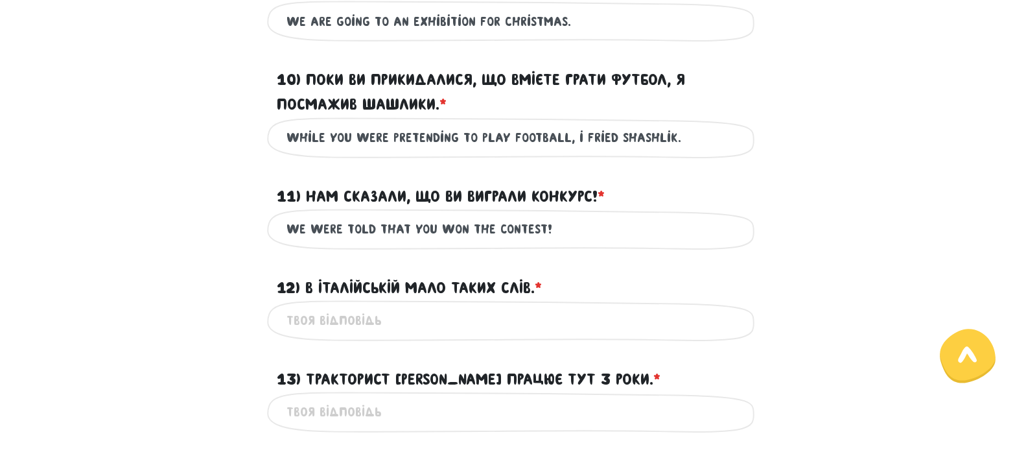
scroll to position [1279, 0]
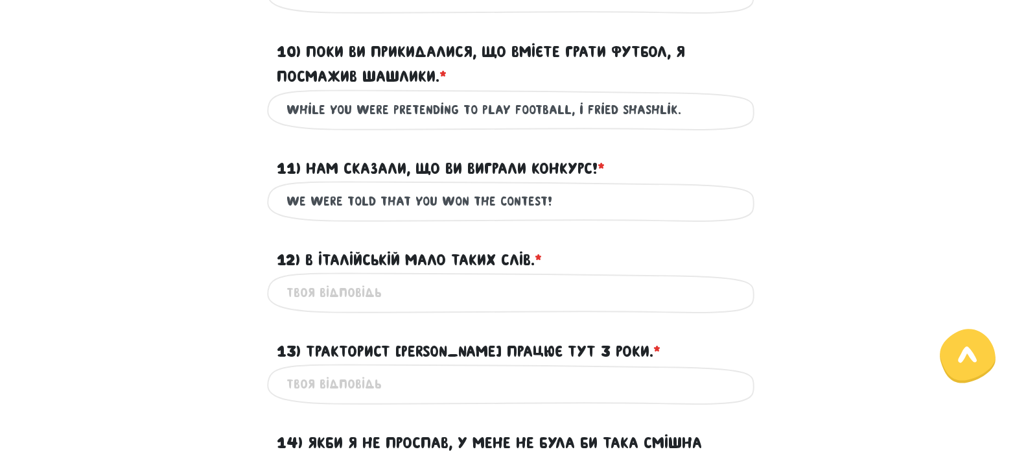
type input "we were told that you won the contest!"
click at [425, 307] on input "12) В італійській мало таких слів. * ?" at bounding box center [514, 292] width 454 height 29
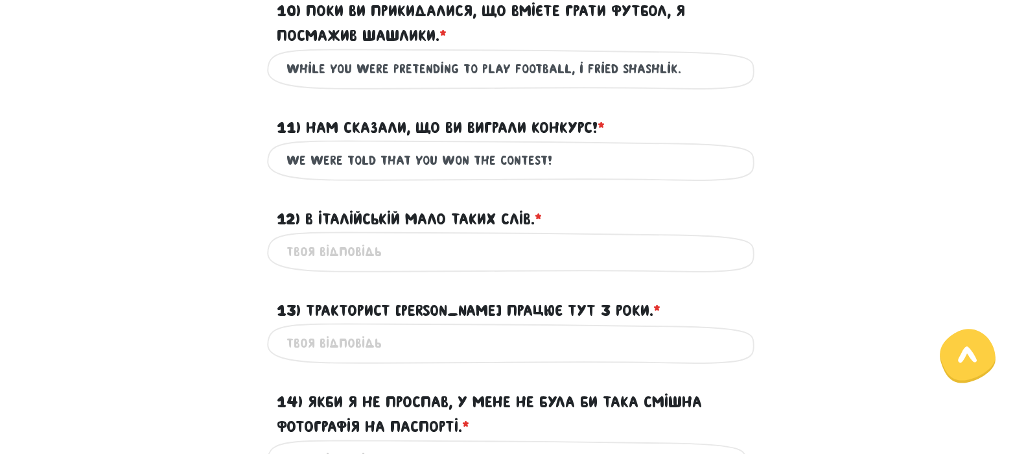
scroll to position [1344, 0]
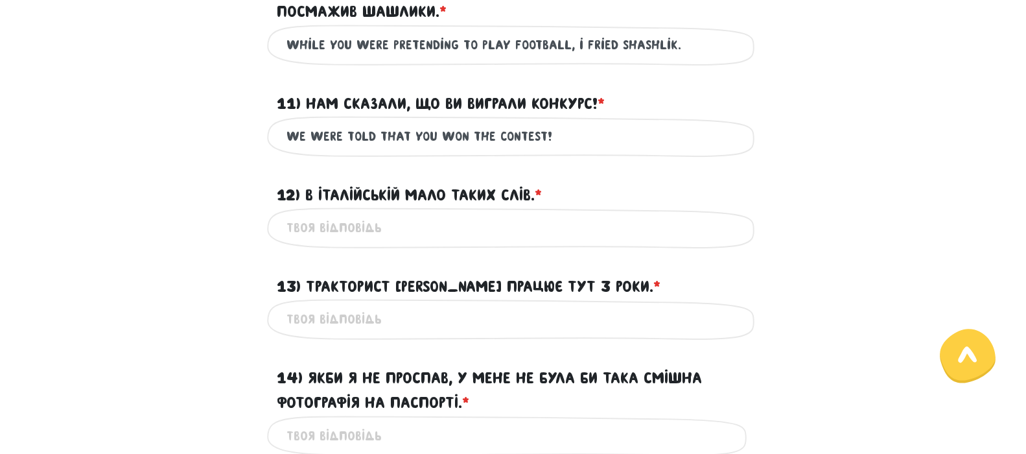
click at [477, 242] on input "12) В італійській мало таких слів. * ?" at bounding box center [514, 227] width 454 height 29
type input "there are a few such words in Italian."
click at [490, 334] on input "13) Тракторист [PERSON_NAME] працює тут 3 роки. * ?" at bounding box center [514, 319] width 454 height 29
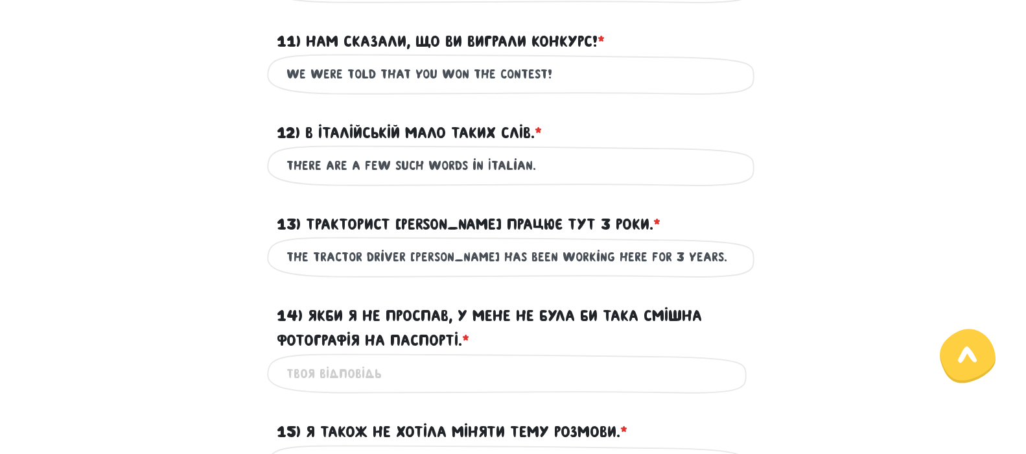
scroll to position [1474, 0]
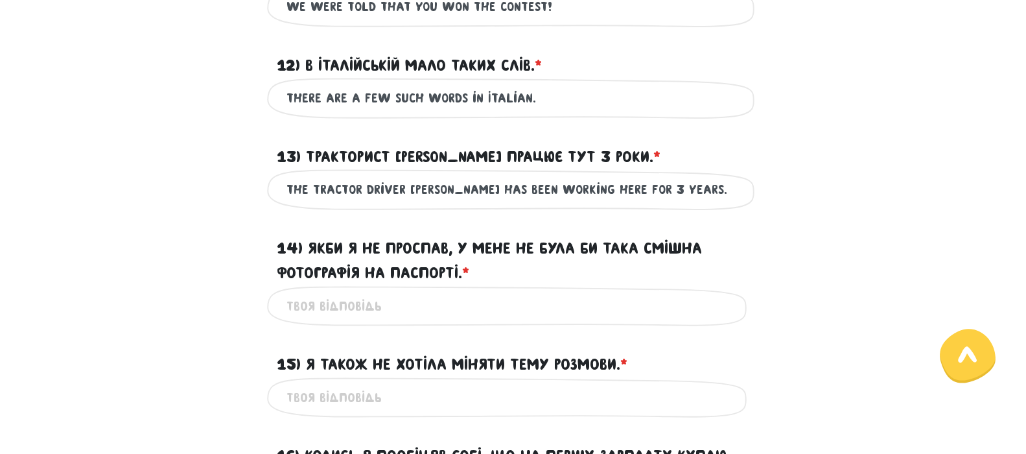
type input "the tractor driver [PERSON_NAME] has been working here for 3 years."
click at [455, 321] on input "14) Якби я не проспав, у мене не була би така смішна фотографія на паспорті. * ?" at bounding box center [514, 306] width 454 height 29
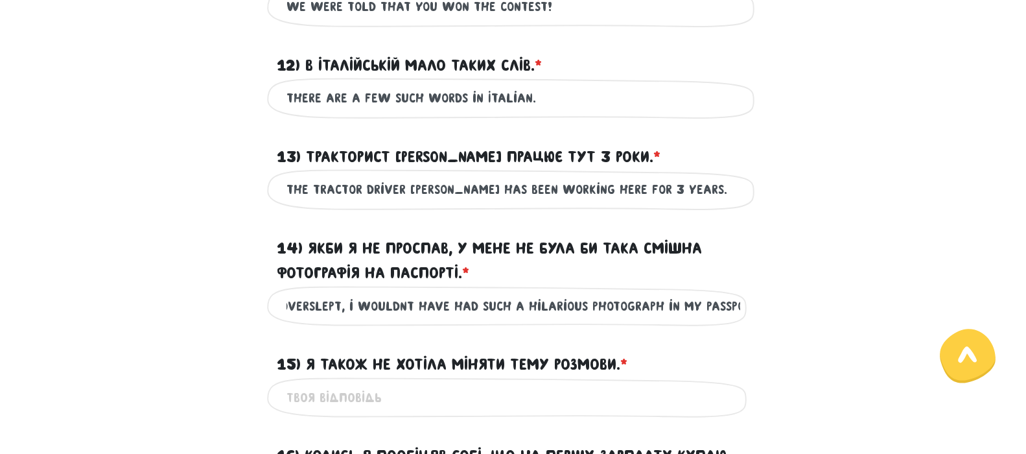
scroll to position [0, 74]
click at [455, 321] on input "if i hadn`t overslept, i wouldnt have had such a hilarious photograph in my pas…" at bounding box center [514, 306] width 454 height 29
click at [467, 321] on input "if i hadn`t overslept, i wouldnt have had such a hilarious photograph in my pas…" at bounding box center [514, 306] width 454 height 29
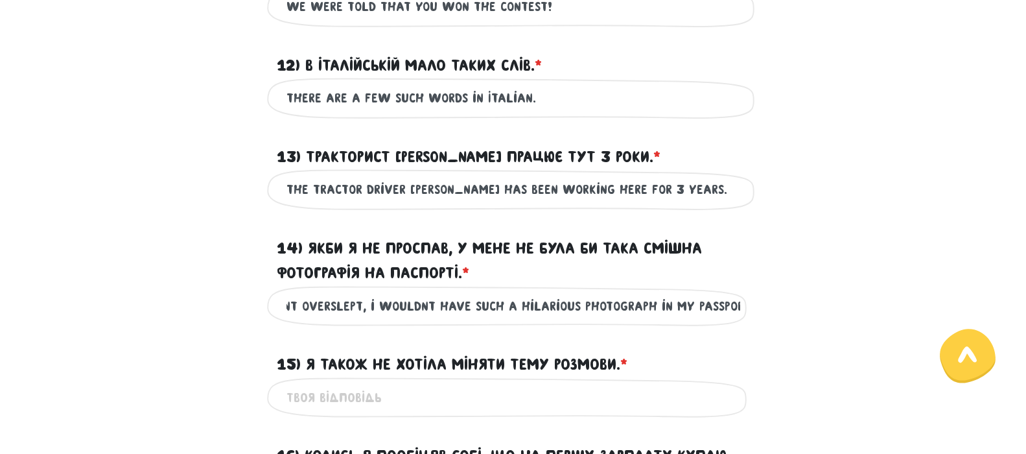
scroll to position [0, 47]
type input "if i hadn`t overslept, i wouldnt have such a hilarious photograph in my passpor…"
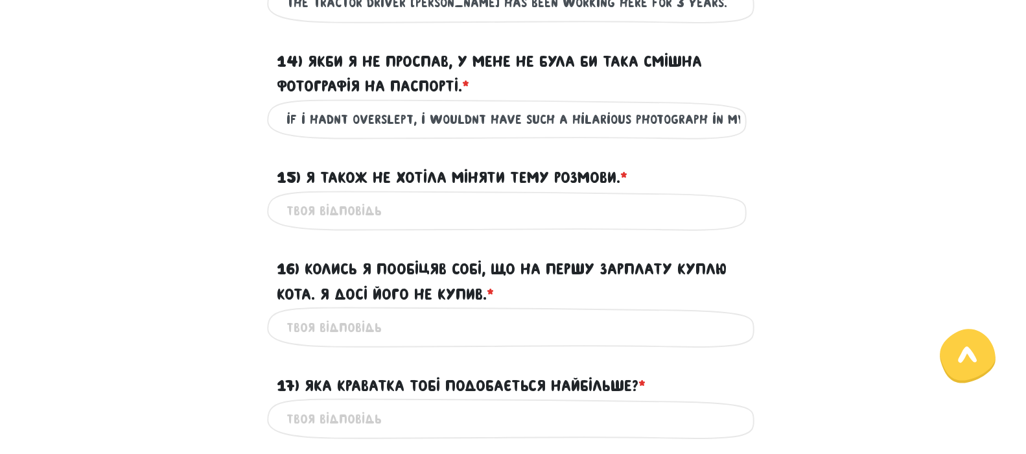
scroll to position [1668, 0]
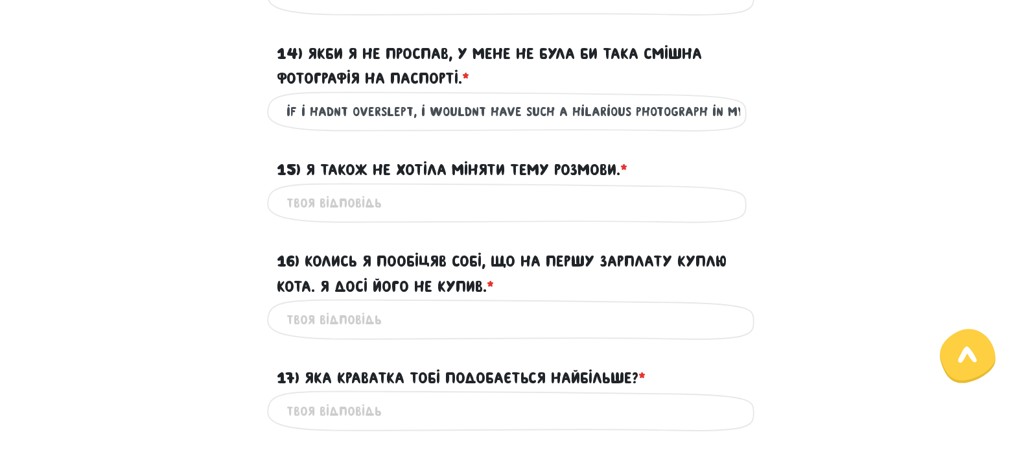
click at [479, 218] on input "15) Я також не хотіла міняти тему розмови. * ?" at bounding box center [514, 203] width 454 height 29
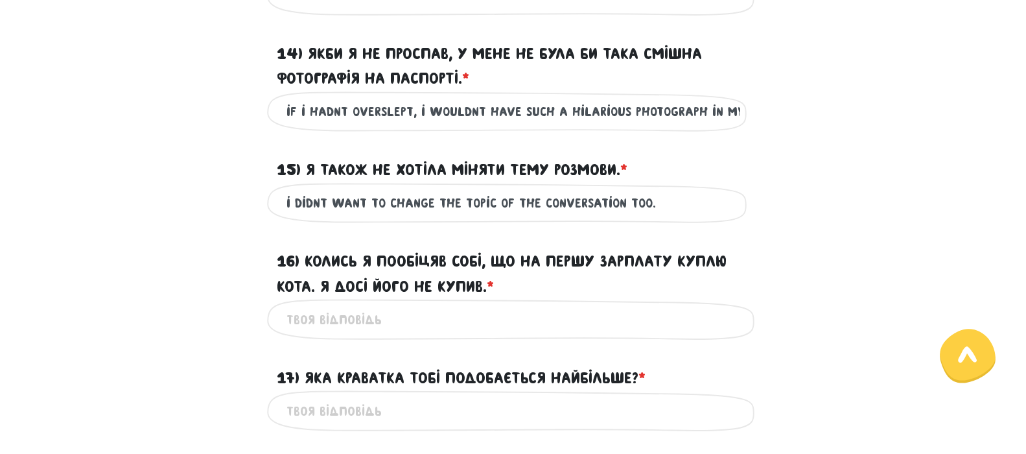
click at [641, 218] on input "i didn`t want to change the topic of the conversation too." at bounding box center [514, 203] width 454 height 29
type input "i didn`t want to change the topic of the conversation as well."
click at [667, 333] on input "16) Колись я пообіцяв собі, що на першу зарплату куплю кота. Я досі його не куп…" at bounding box center [514, 319] width 454 height 29
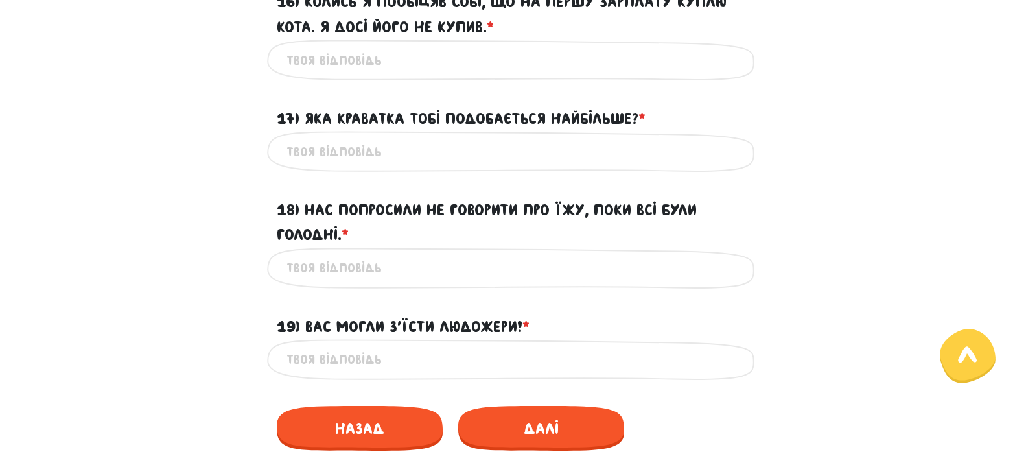
scroll to position [1863, 0]
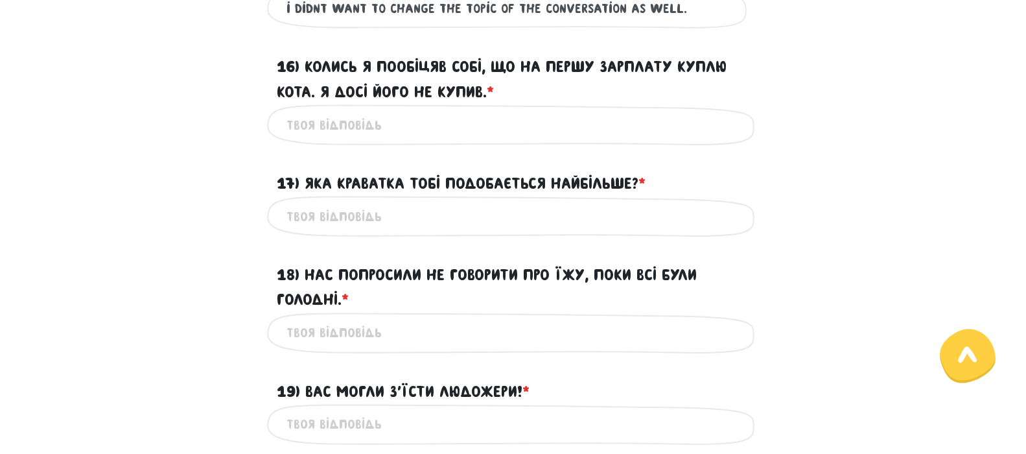
click at [502, 139] on input "16) Колись я пообіцяв собі, що на першу зарплату куплю кота. Я досі його не куп…" at bounding box center [514, 124] width 454 height 29
type input "I"
click at [492, 145] on div "I once promised myself that Це обов'язкове поле" at bounding box center [513, 124] width 493 height 41
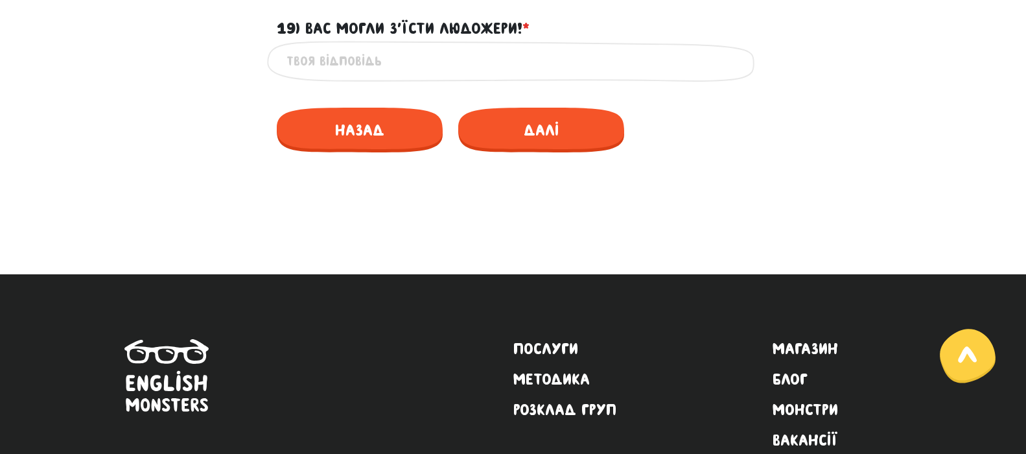
scroll to position [2260, 0]
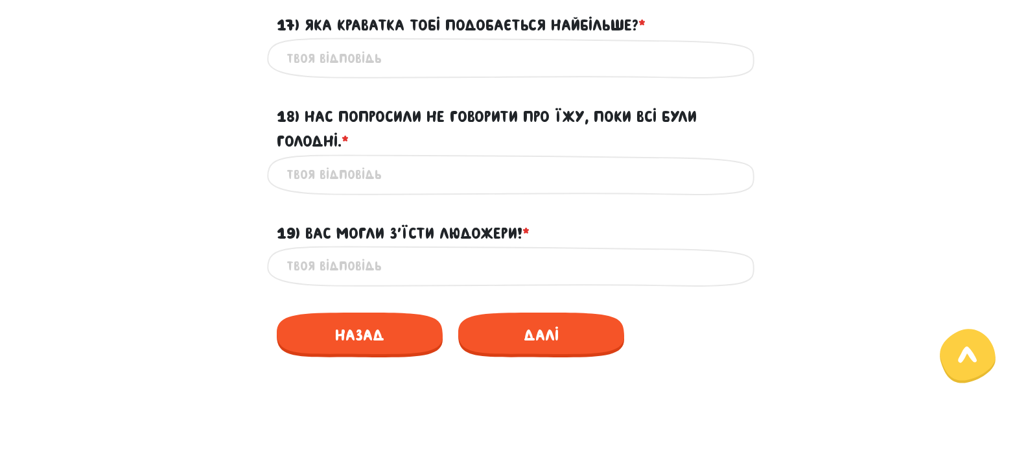
scroll to position [2000, 0]
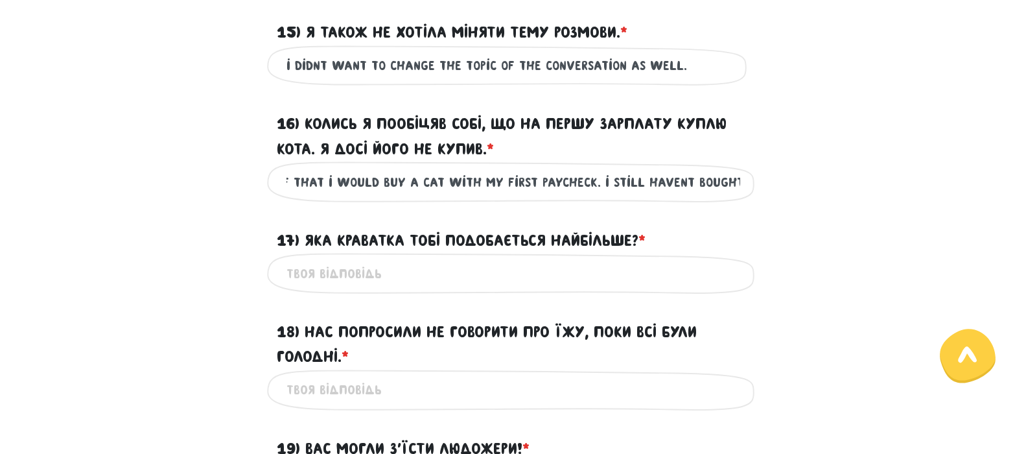
scroll to position [0, 139]
type input "I once promised myself that i would buy a cat with my first paycheck. i still h…"
click at [431, 288] on input "17) Яка краватка тобі подобається найбільше? * ?" at bounding box center [514, 273] width 454 height 29
click at [434, 288] on input "17) Яка краватка тобі подобається найбільше? * ?" at bounding box center [514, 273] width 454 height 29
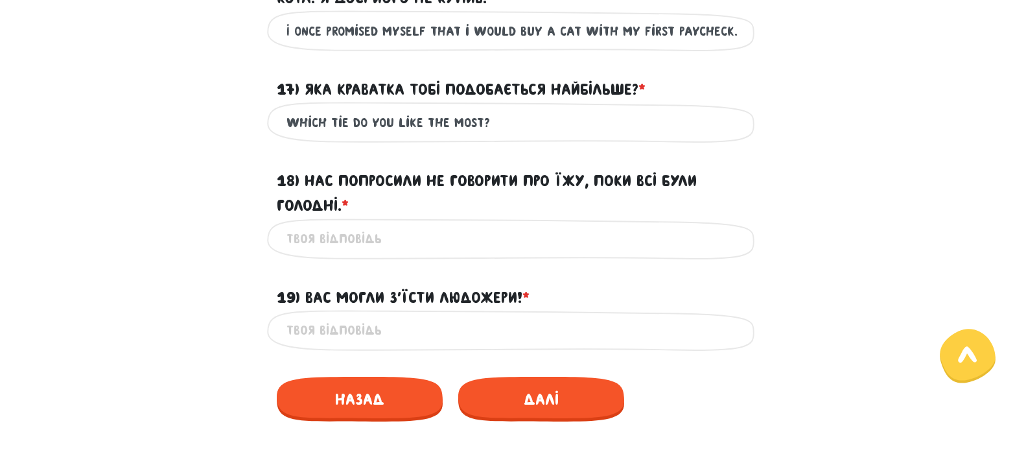
scroll to position [2000, 0]
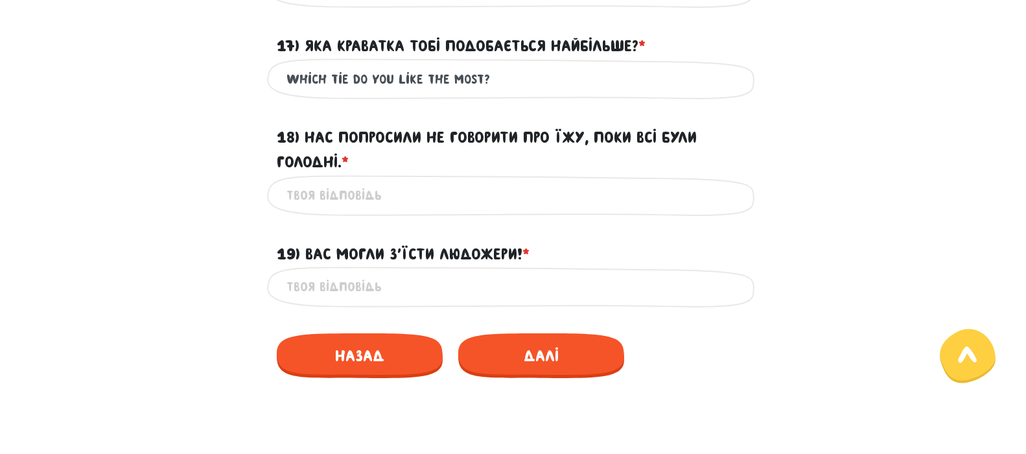
type input "which tie do you like the most?"
click at [451, 209] on input "18) Нас попросили не говорити про їжу, поки всі були голодні. * ?" at bounding box center [514, 195] width 454 height 29
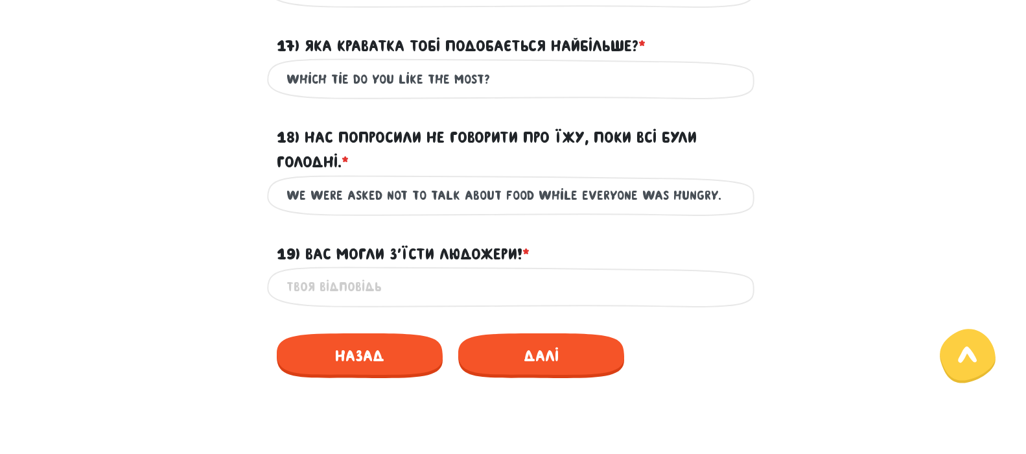
type input "we were asked not to talk about food while everyone was hungry."
click at [493, 301] on input "19) Вас могли з’їсти людожери! * ?" at bounding box center [514, 286] width 454 height 29
click at [349, 301] on input "you couldve been eaten by cannibals!" at bounding box center [514, 286] width 454 height 29
click at [615, 301] on input "you could have been eaten by cannibals!" at bounding box center [514, 286] width 454 height 29
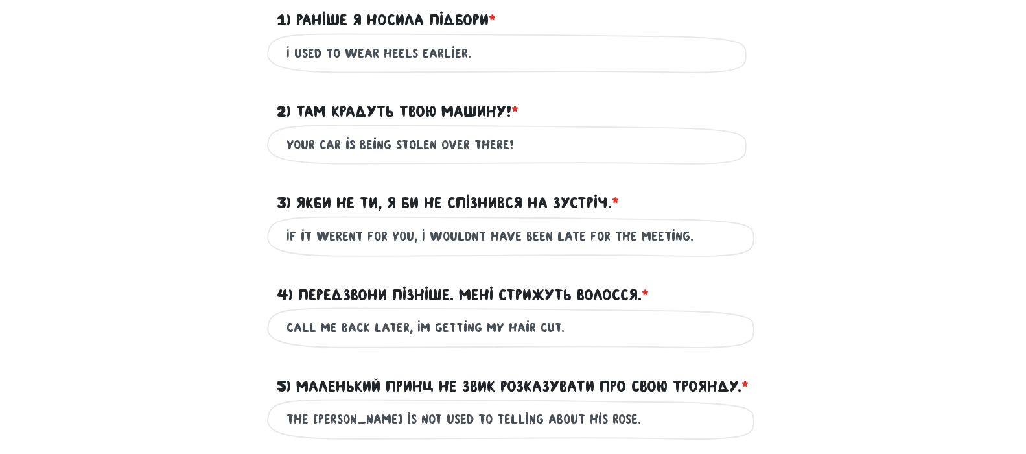
scroll to position [314, 0]
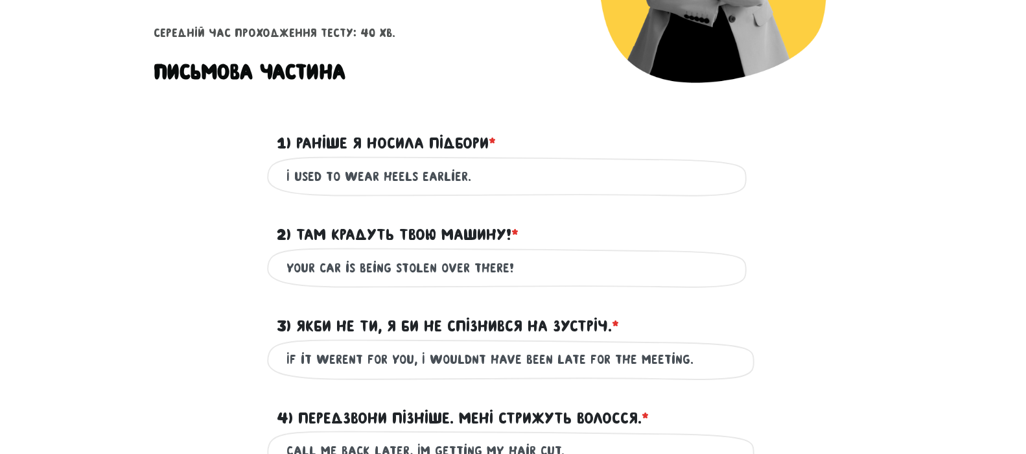
type input "you could have been eaten by cannibals!"
click at [460, 178] on input "I used to wear heels earlier." at bounding box center [514, 176] width 454 height 29
click at [493, 183] on input "I used to wear heels before." at bounding box center [514, 176] width 454 height 29
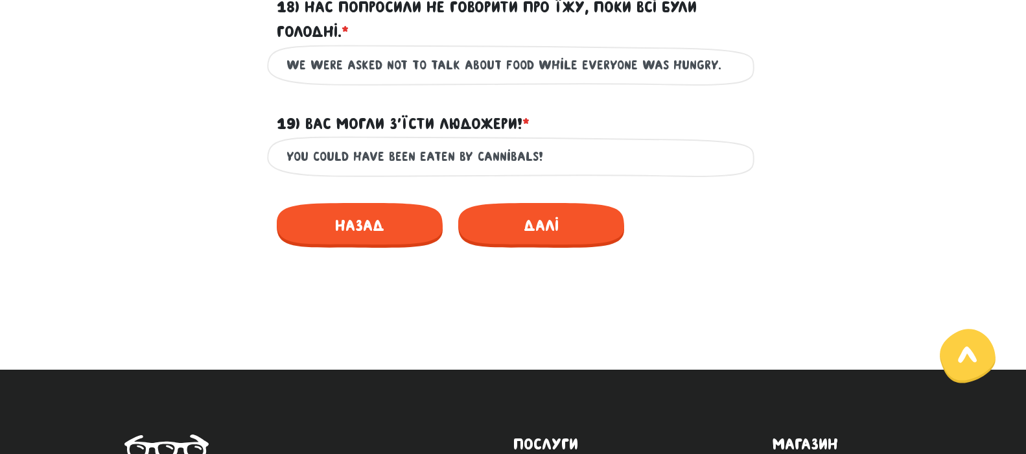
scroll to position [2130, 0]
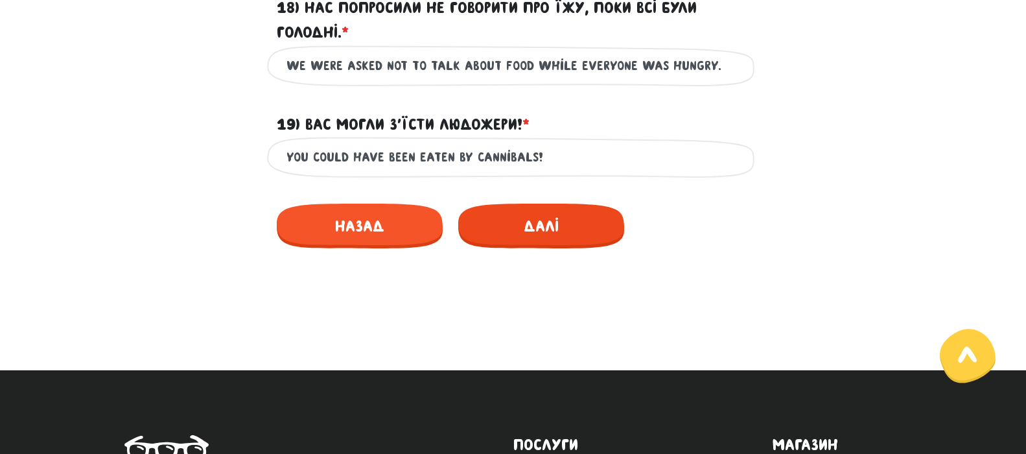
type input "I used to wear heels before."
click at [543, 247] on span "Далі" at bounding box center [541, 226] width 166 height 45
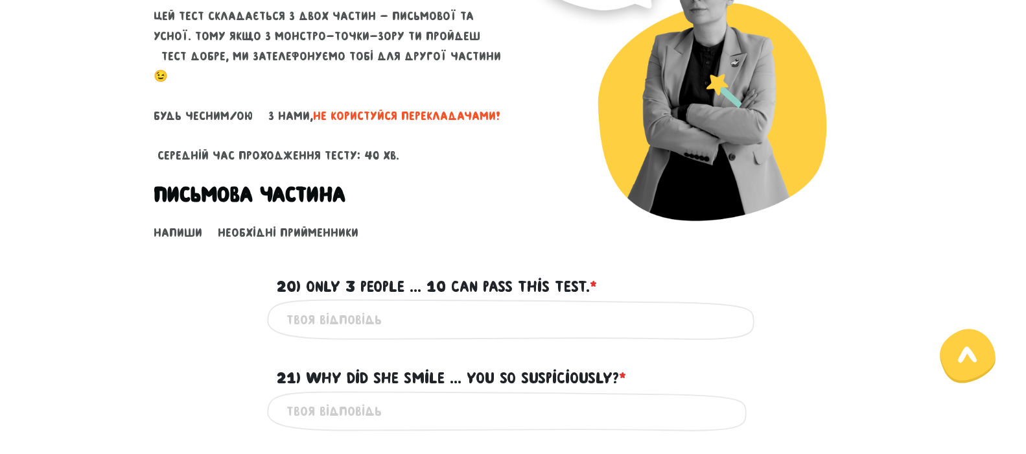
scroll to position [177, 0]
click at [416, 311] on input "20) Only 3 people ... 10 can pass this test. * ?" at bounding box center [514, 318] width 454 height 29
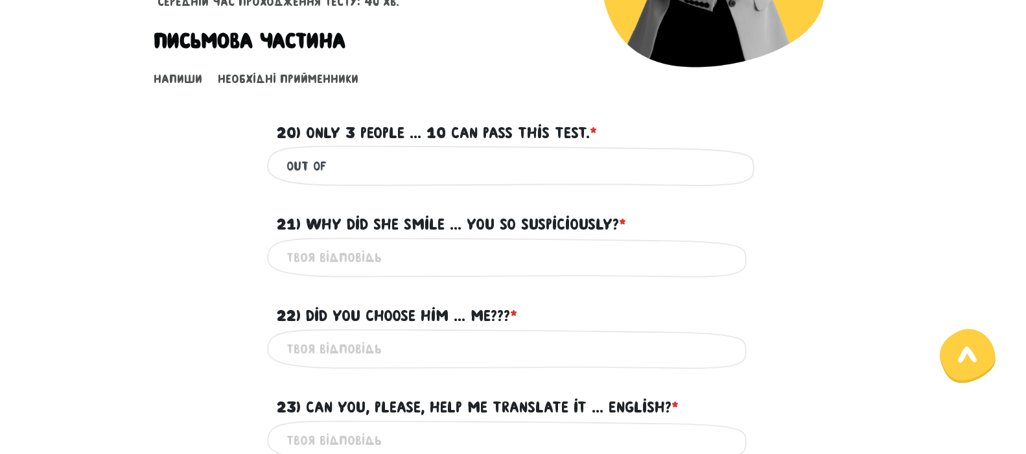
scroll to position [372, 0]
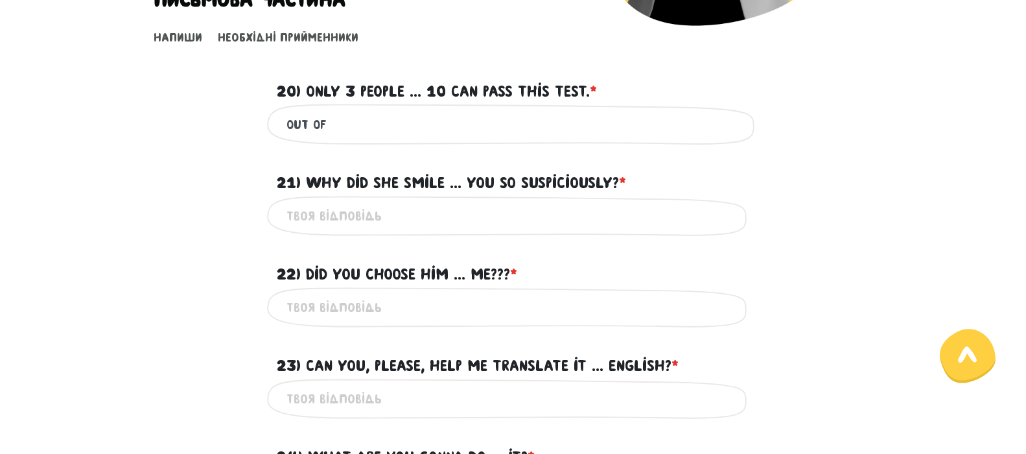
type input "out of"
click at [436, 211] on input "21) Why did she smile ... you so suspiciously? * ?" at bounding box center [514, 216] width 454 height 29
type input "at"
click at [423, 293] on input "22) Did you choose him ... me??? * ?" at bounding box center [514, 307] width 454 height 29
click at [434, 294] on input "22) Did you choose him ... me??? * ?" at bounding box center [514, 307] width 454 height 29
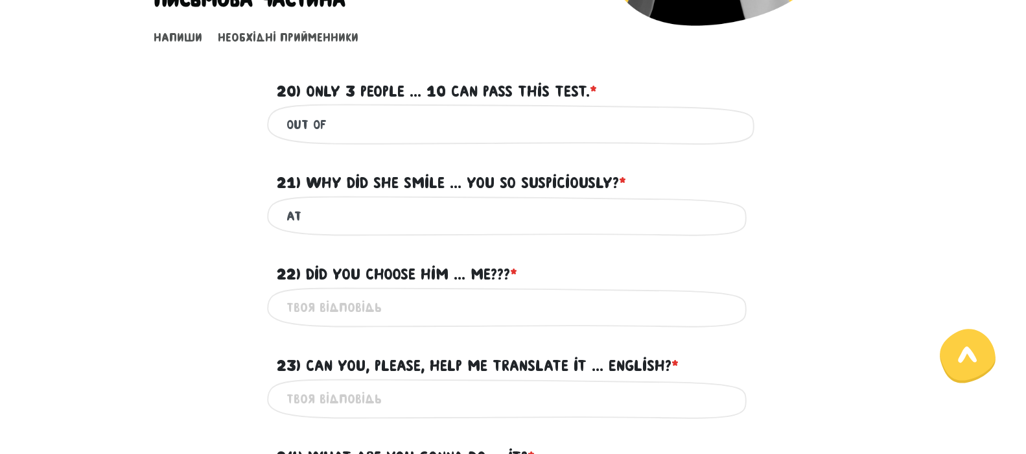
click at [391, 301] on input "22) Did you choose him ... me??? * ?" at bounding box center [514, 307] width 454 height 29
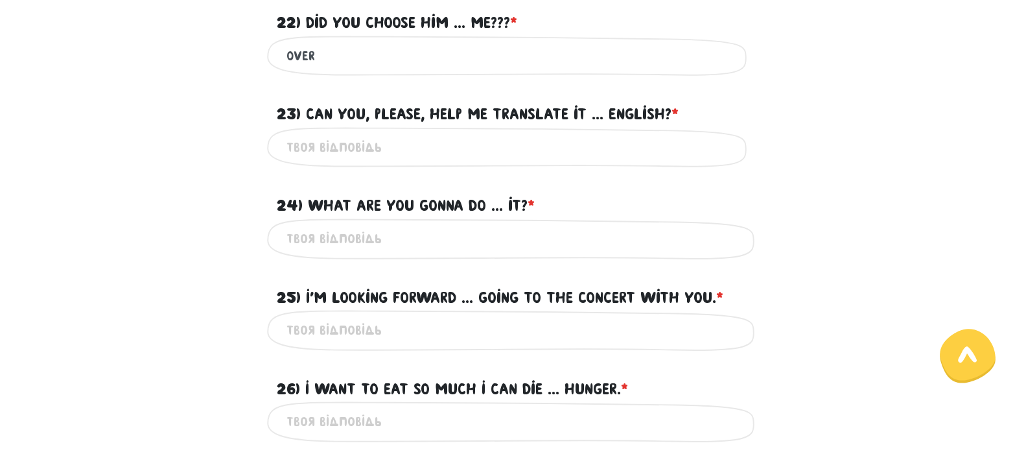
scroll to position [631, 0]
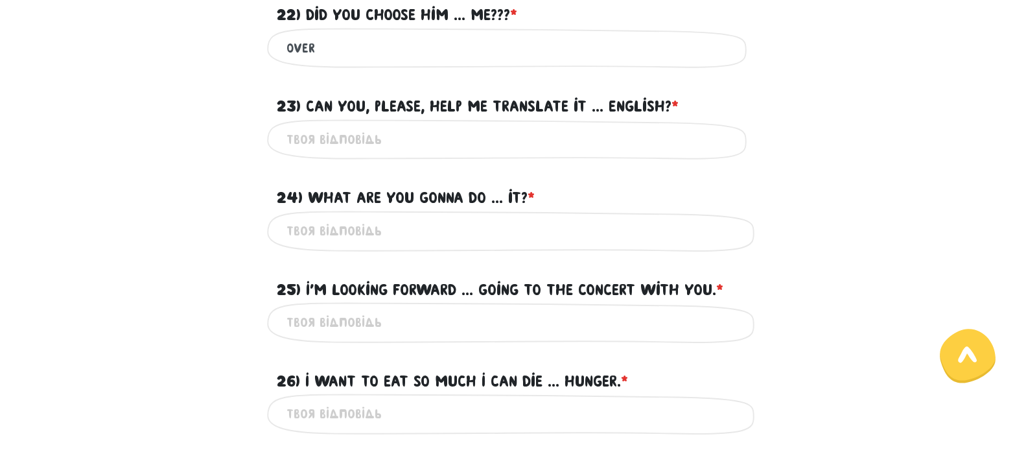
type input "over"
click at [432, 130] on input "23) Can you, please, help me translate it ... English? * ?" at bounding box center [514, 139] width 454 height 29
click at [288, 134] on input "to" at bounding box center [514, 139] width 454 height 29
click at [363, 143] on input "into" at bounding box center [514, 139] width 454 height 29
type input "into"
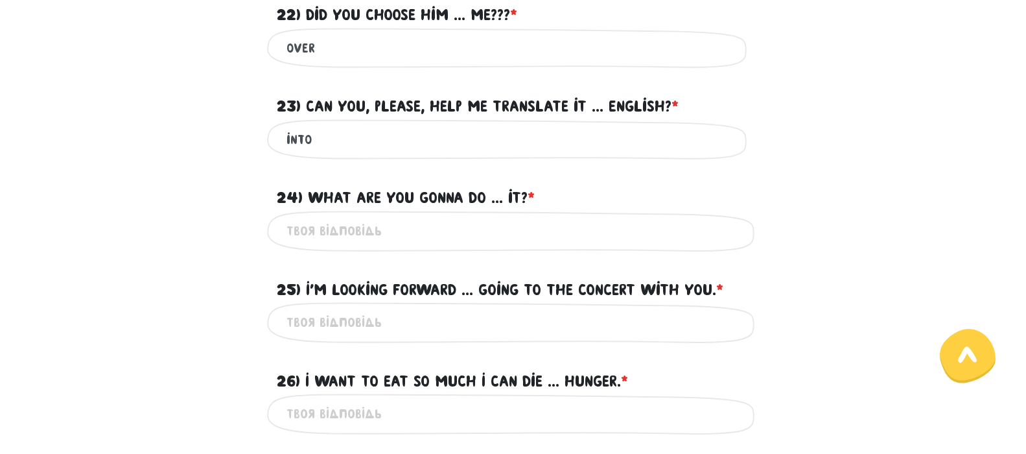
click at [392, 226] on input "24) What are you gonna do ... it? * ?" at bounding box center [514, 231] width 454 height 29
type input "with"
click at [399, 313] on input "25) I'm looking forward ... going to the concert with you. * ?" at bounding box center [514, 322] width 454 height 29
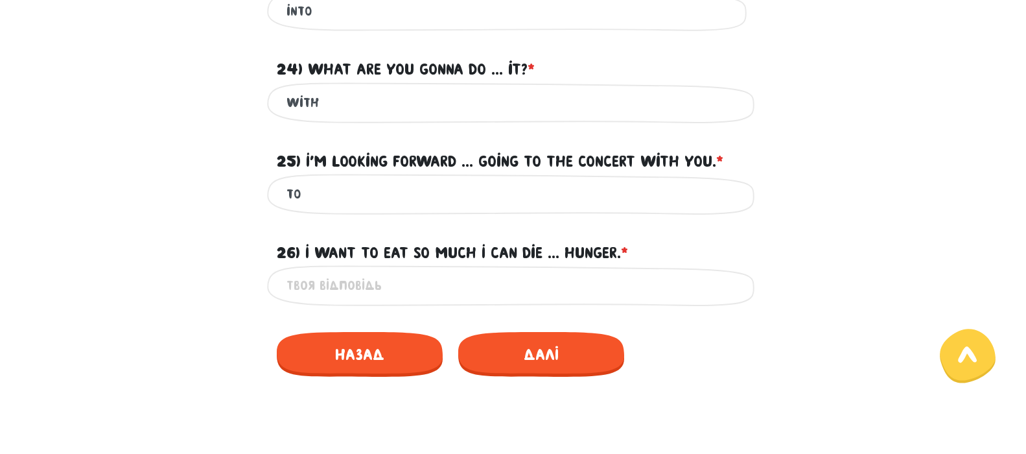
scroll to position [761, 0]
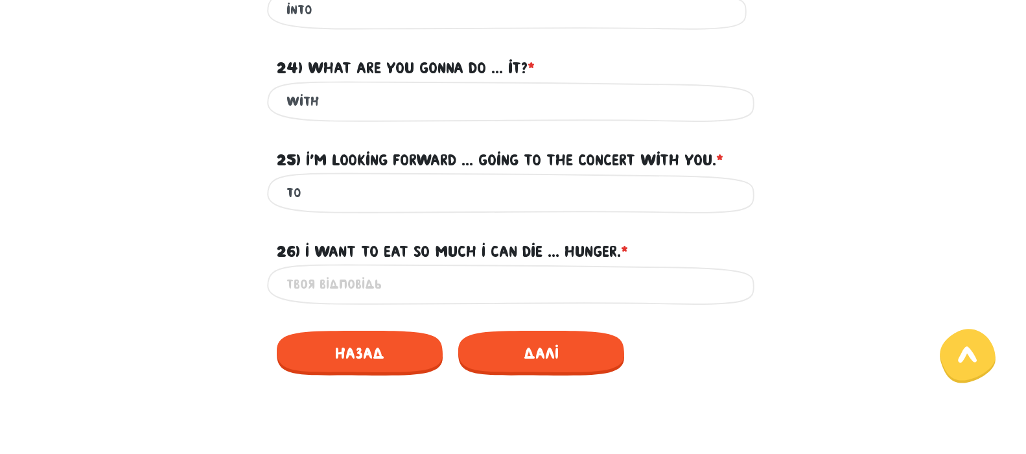
type input "to"
click at [449, 283] on input "26) I want to eat so much I can die ... hunger. * ?" at bounding box center [514, 284] width 454 height 29
type input "of/from"
click at [534, 356] on span "Далі" at bounding box center [541, 353] width 166 height 45
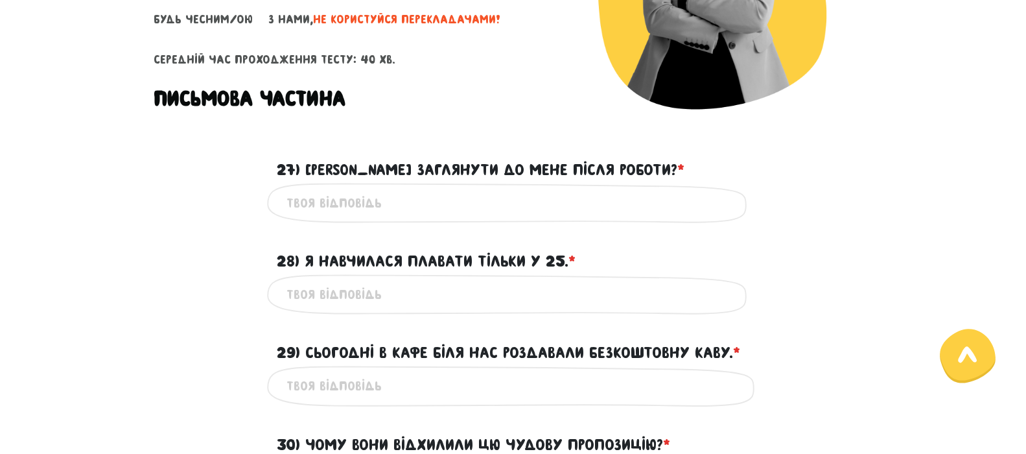
scroll to position [241, 0]
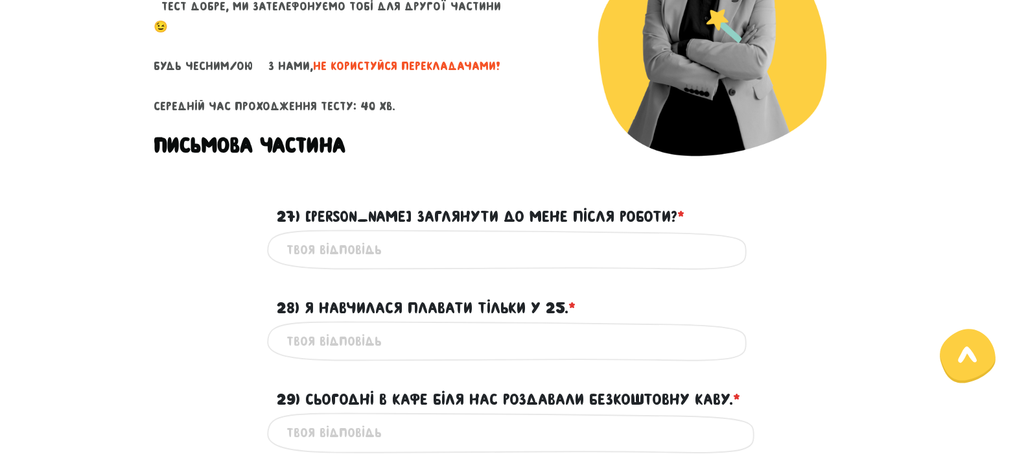
click at [399, 249] on input "27) [PERSON_NAME] заглянути до мене після роботи? * ?" at bounding box center [514, 249] width 454 height 29
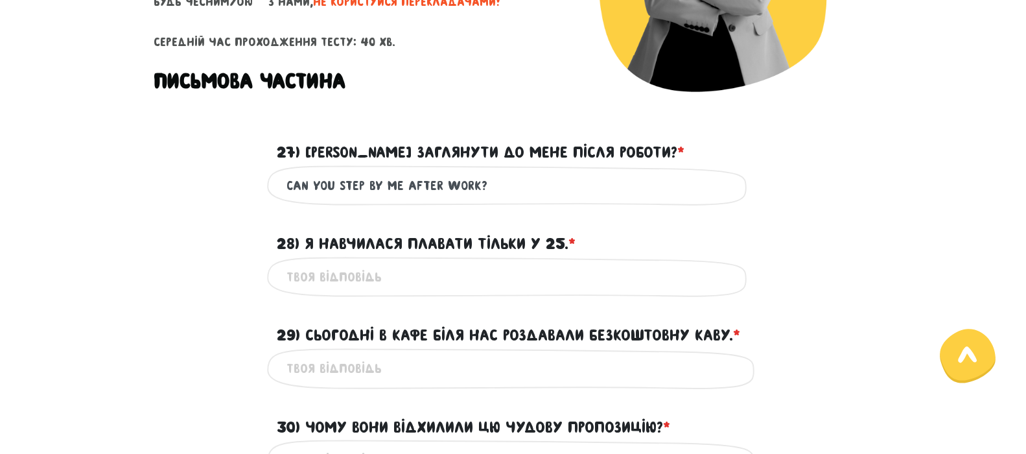
scroll to position [306, 0]
type input "can you step by me after work?"
click at [417, 269] on input "28) Я навчилася плавати тільки у 25. * ?" at bounding box center [514, 276] width 454 height 29
click at [419, 278] on input "i learned to swim at 25." at bounding box center [514, 276] width 454 height 29
click at [419, 278] on input "i learned to swim at ethe ag25." at bounding box center [514, 276] width 454 height 29
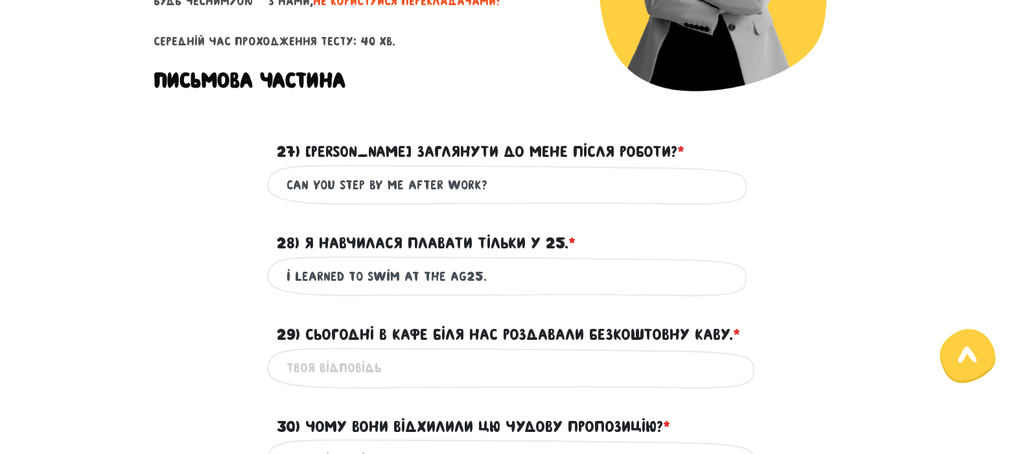
click at [462, 278] on input "i learned to swim at the ag25." at bounding box center [514, 276] width 454 height 29
click at [513, 276] on input "i learned to swim at the age of [DEMOGRAPHIC_DATA]." at bounding box center [514, 276] width 454 height 29
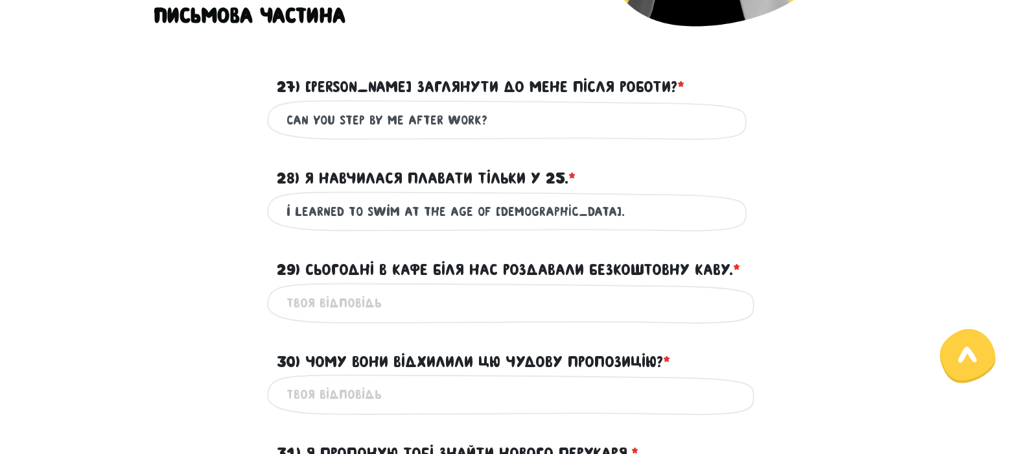
scroll to position [436, 0]
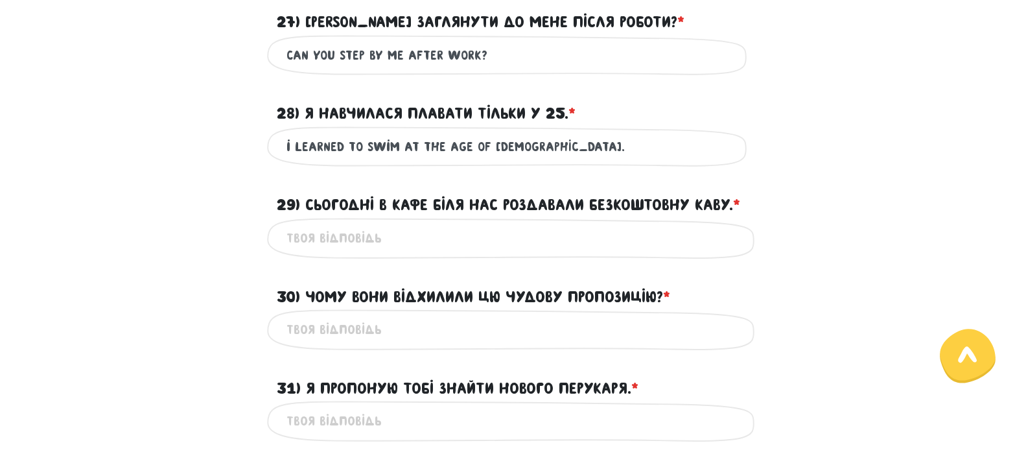
type input "i learned to swim at the age of [DEMOGRAPHIC_DATA]."
click at [469, 231] on input "29) Сьогодні в кафе біля нас роздавали безкоштовну каву. * ?" at bounding box center [514, 238] width 454 height 29
click at [482, 239] on input "29) Сьогодні в кафе біля нас роздавали безкоштовну каву. * ?" at bounding box center [514, 238] width 454 height 29
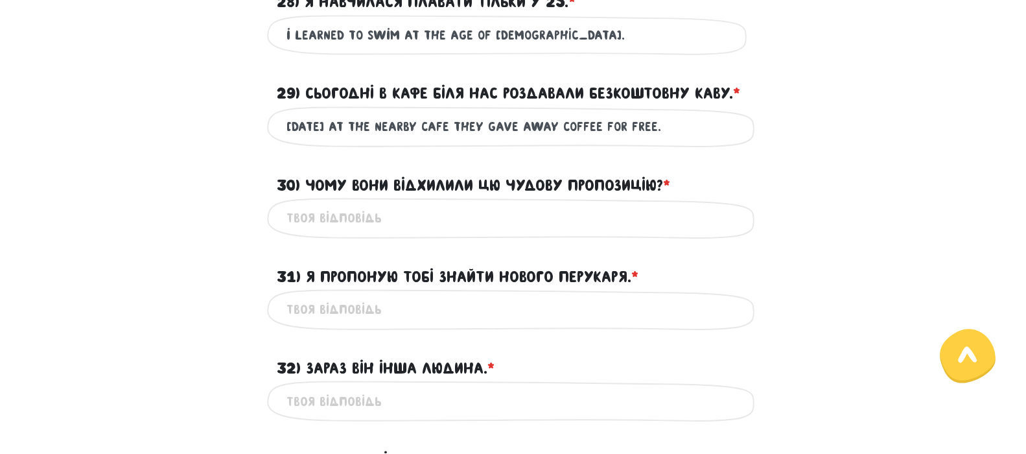
scroll to position [565, 0]
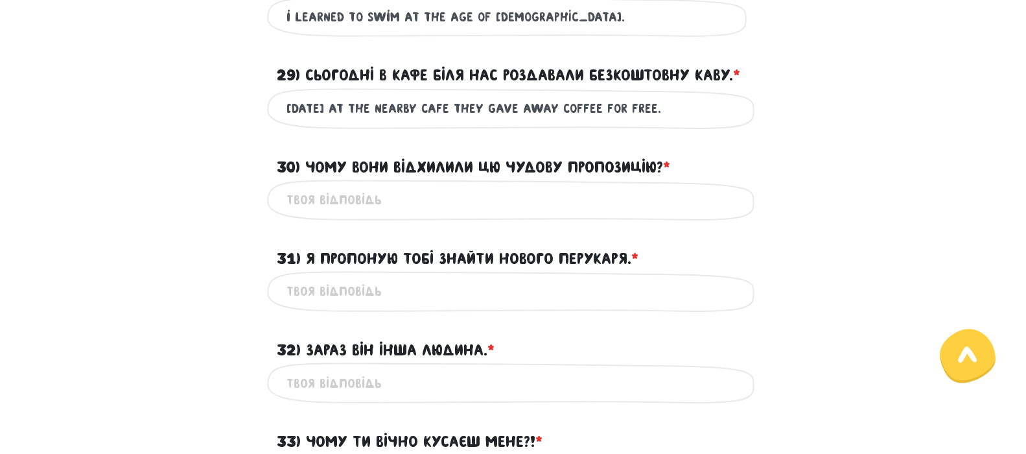
type input "[DATE] at the nearby cafe they gave away coffee for free."
click at [456, 198] on input "30) Чому вони відхилили цю чудову пропозицію? * ?" at bounding box center [514, 199] width 454 height 29
type input "why did they decline such a great offer?"
click at [467, 292] on input "31) Я пропоную тобі знайти нового перукаря. * ?" at bounding box center [514, 291] width 454 height 29
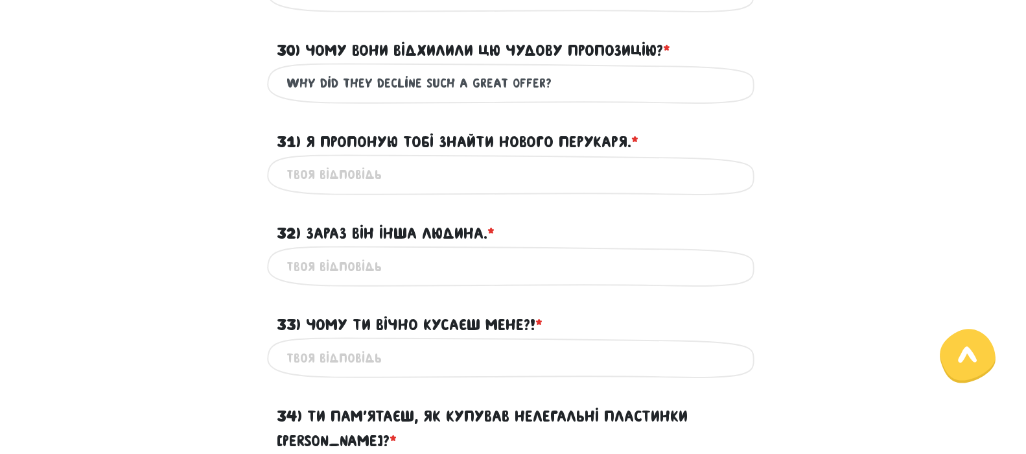
scroll to position [695, 0]
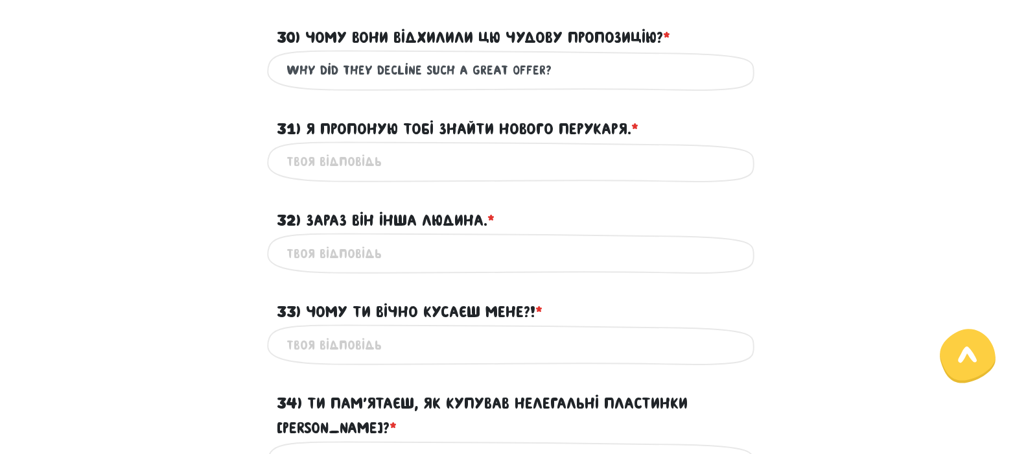
click at [479, 165] on input "31) Я пропоную тобі знайти нового перукаря. * ?" at bounding box center [514, 161] width 454 height 29
type input "i suggest you find a new hairdresser."
click at [447, 241] on input "32) Зараз він інша людина. * ?" at bounding box center [514, 253] width 454 height 29
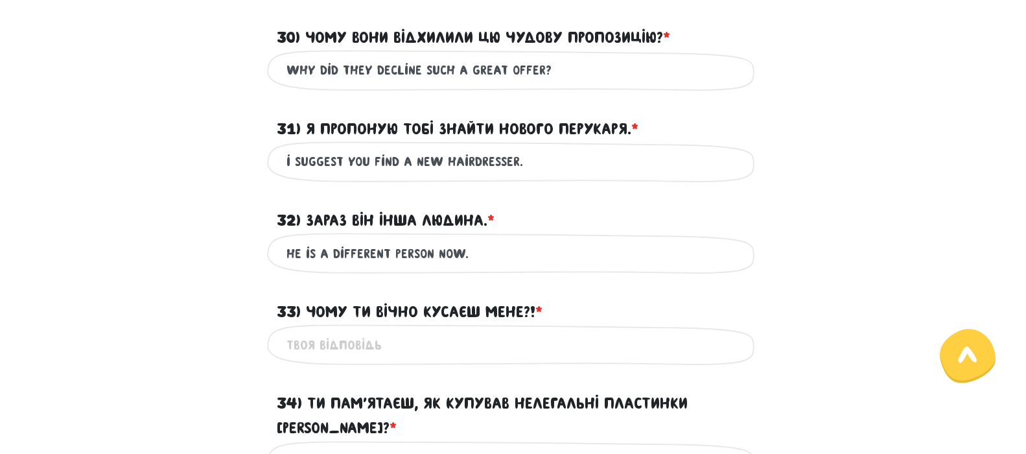
type input "he is a different person now."
click at [409, 332] on input "33) Чому ти вічно кусаєш мене?! * ?" at bounding box center [514, 344] width 454 height 29
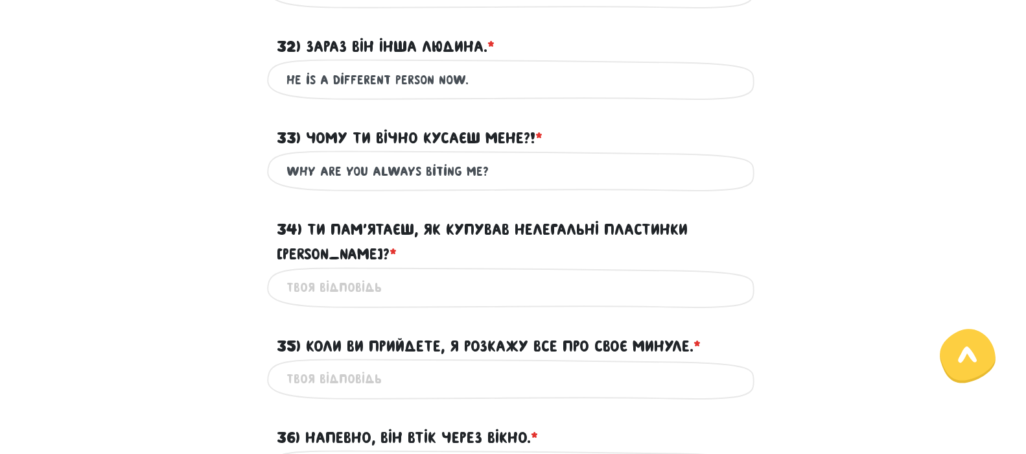
scroll to position [890, 0]
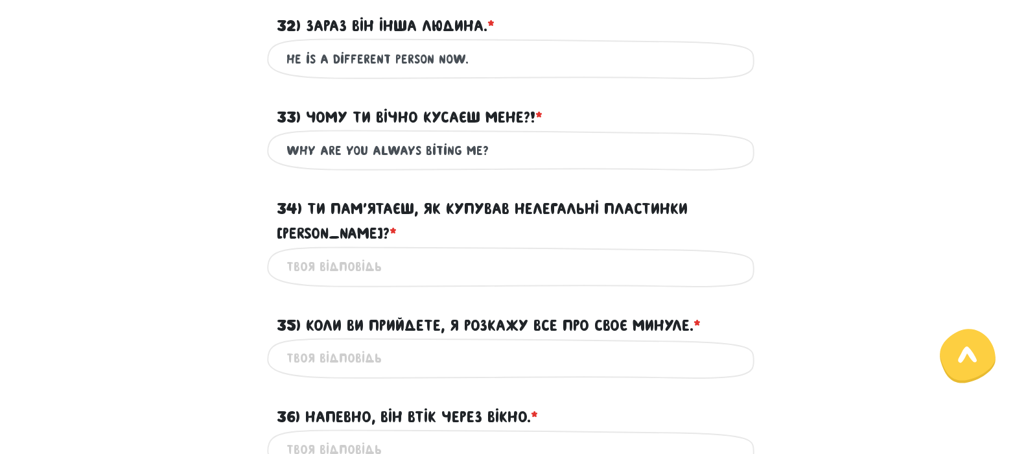
type input "why are you always biting me?"
click at [455, 252] on input "34) Ти пам’ятаєш, як купував нелегальні пластинки [PERSON_NAME]? * ?" at bounding box center [514, 266] width 454 height 29
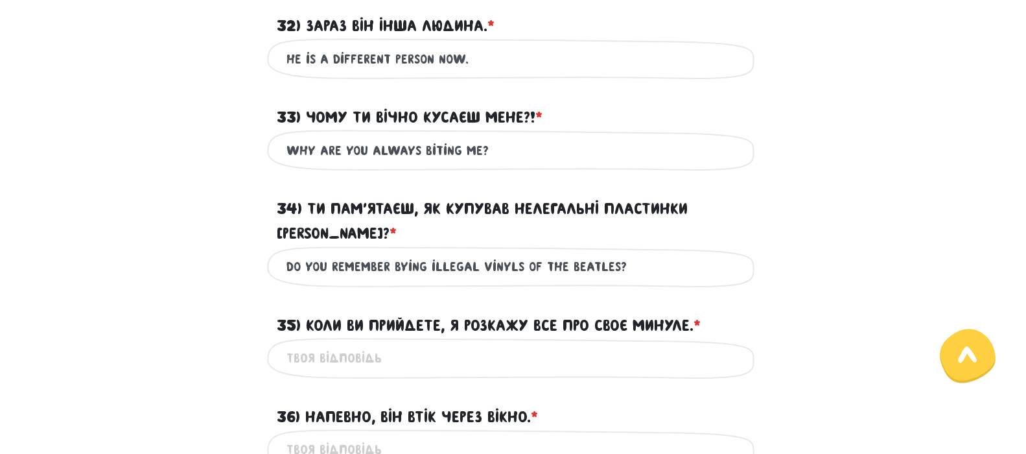
type input "do you remember bying illegal vinyls of the beatles?"
click at [467, 344] on input "35) Коли ви прийдете, я розкажу все про своє минуле. * ?" at bounding box center [514, 358] width 454 height 29
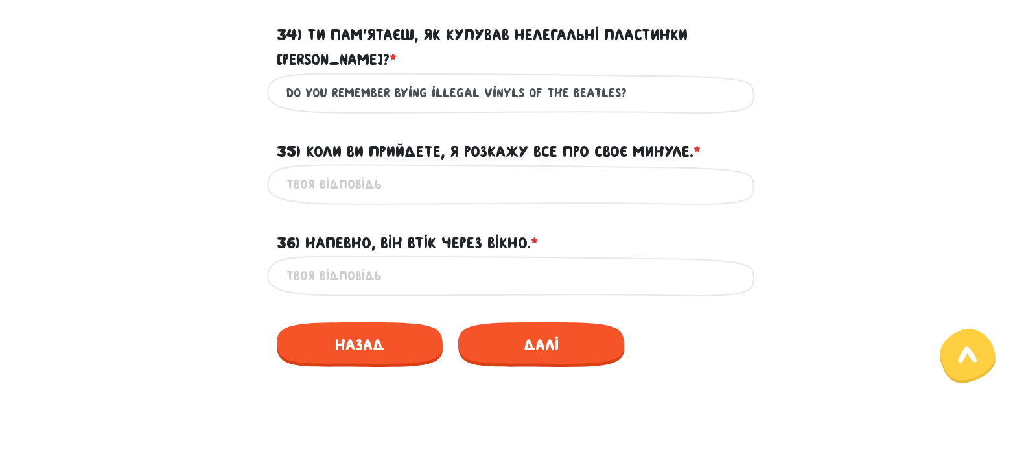
scroll to position [1084, 0]
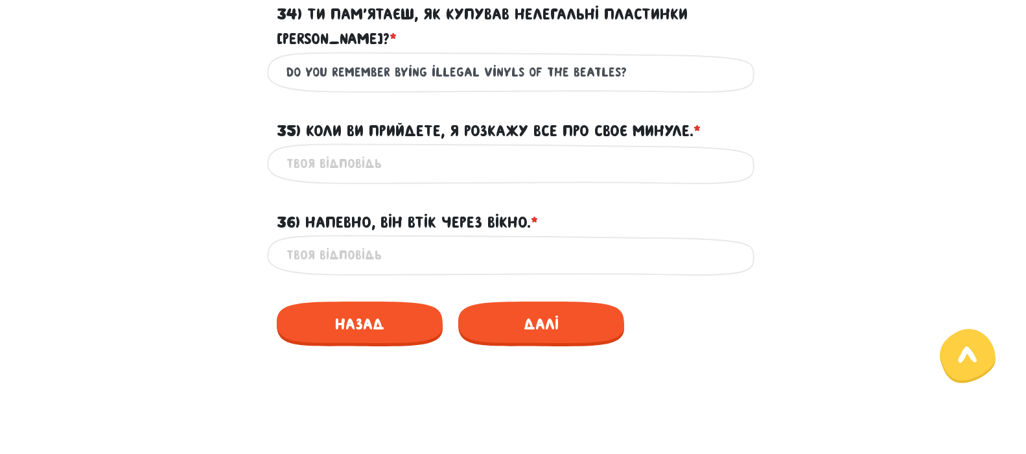
click at [423, 149] on input "35) Коли ви прийдете, я розкажу все про своє минуле. * ?" at bounding box center [514, 163] width 454 height 29
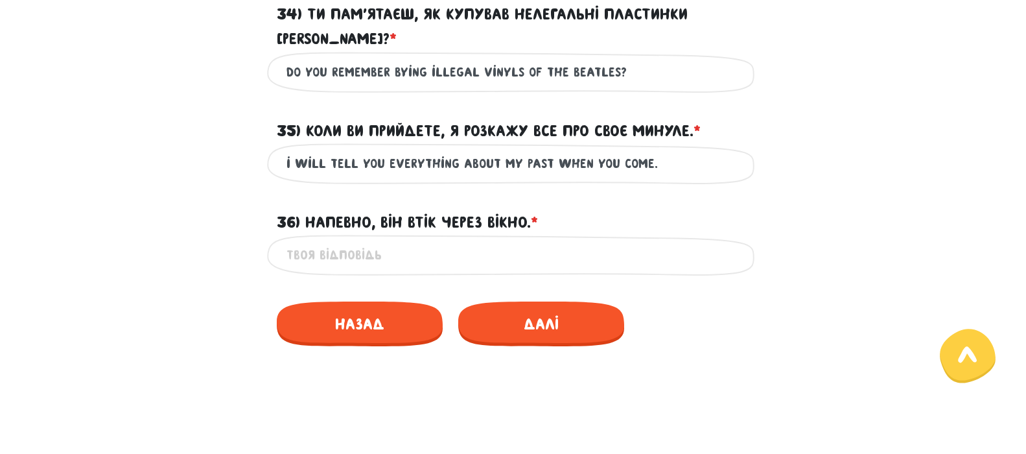
type input "i will tell you everything about my past when you come."
click at [443, 241] on input "36) Напевно, він втік через вікно. * ?" at bounding box center [514, 255] width 454 height 29
click at [398, 241] on input "he must have fled through" at bounding box center [514, 255] width 454 height 29
click at [497, 241] on input "he must have escaped through" at bounding box center [514, 255] width 454 height 29
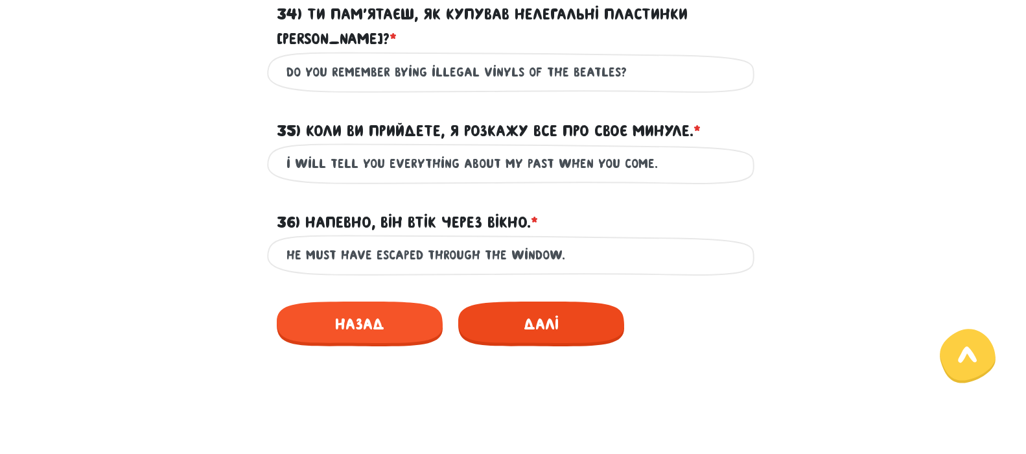
type input "he must have escaped through the window."
click at [534, 301] on span "Далі" at bounding box center [541, 323] width 166 height 45
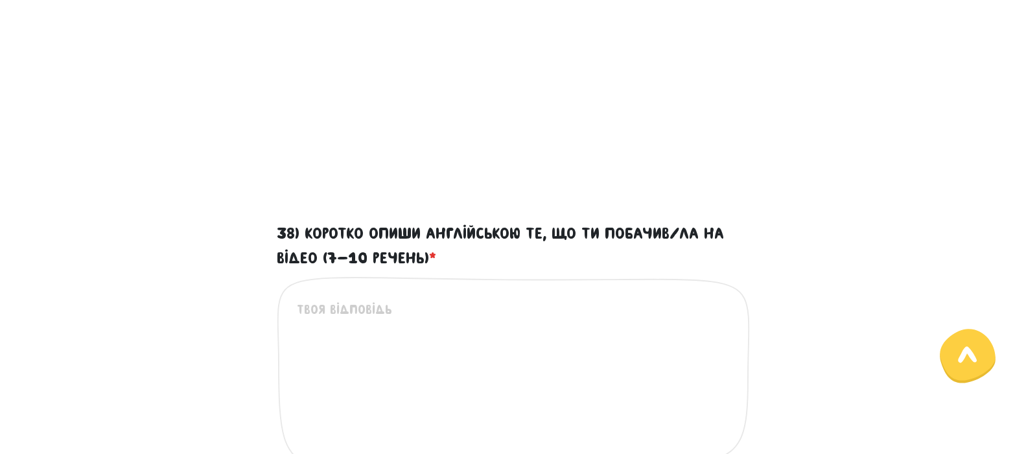
scroll to position [566, 0]
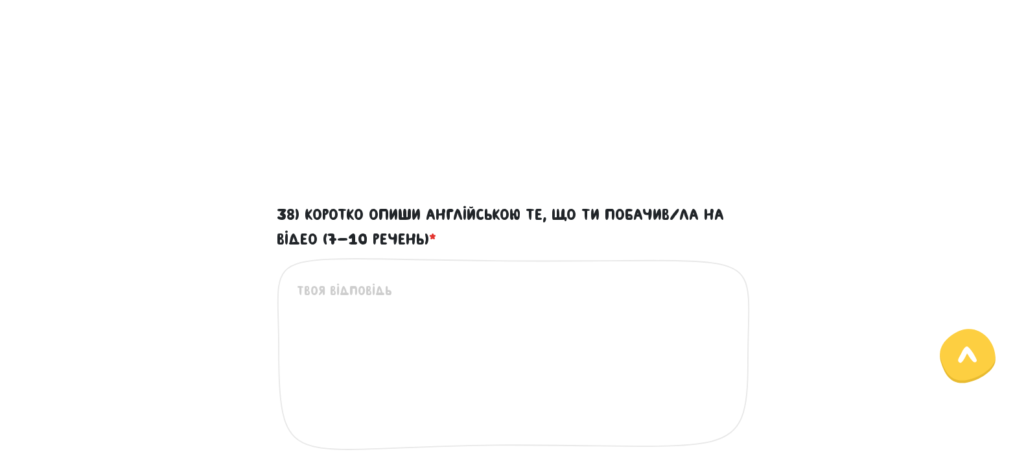
click at [430, 296] on textarea "38) Коротко опиши англійською те, що ти побачив/ла на відео (7-10 речень) *" at bounding box center [514, 361] width 434 height 160
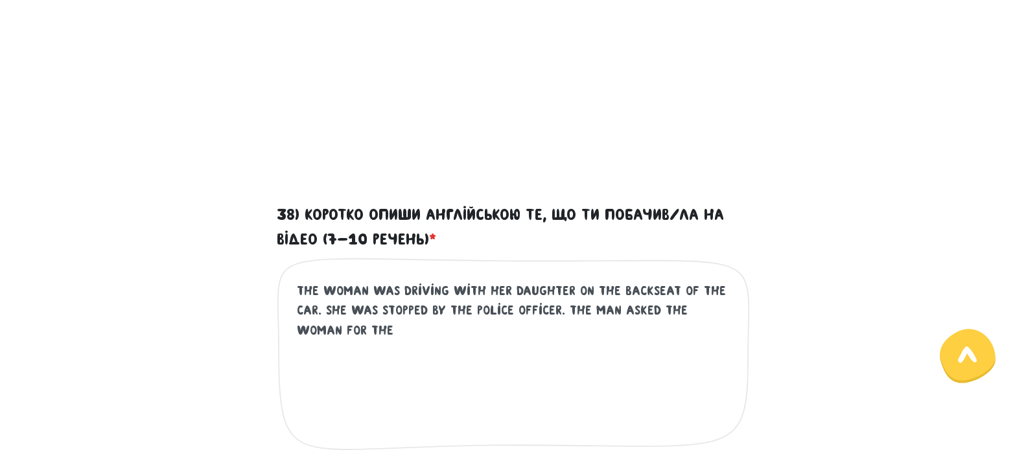
click at [364, 329] on textarea "the woman was driving with her daughter on the backseat of the car. she was sto…" at bounding box center [514, 361] width 434 height 160
click at [410, 333] on textarea "the woman was driving with her daughter on the backseat of the car. she was sto…" at bounding box center [514, 361] width 434 height 160
click at [399, 325] on textarea "the woman was driving with her daughter on the backseat of the car. she was sto…" at bounding box center [514, 361] width 434 height 160
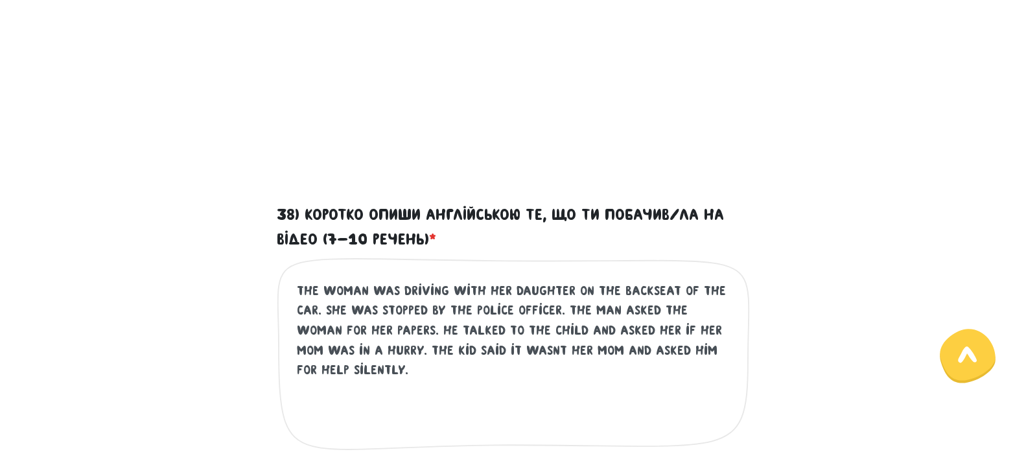
click at [392, 377] on textarea "the woman was driving with her daughter on the backseat of the car. she was sto…" at bounding box center [514, 361] width 434 height 160
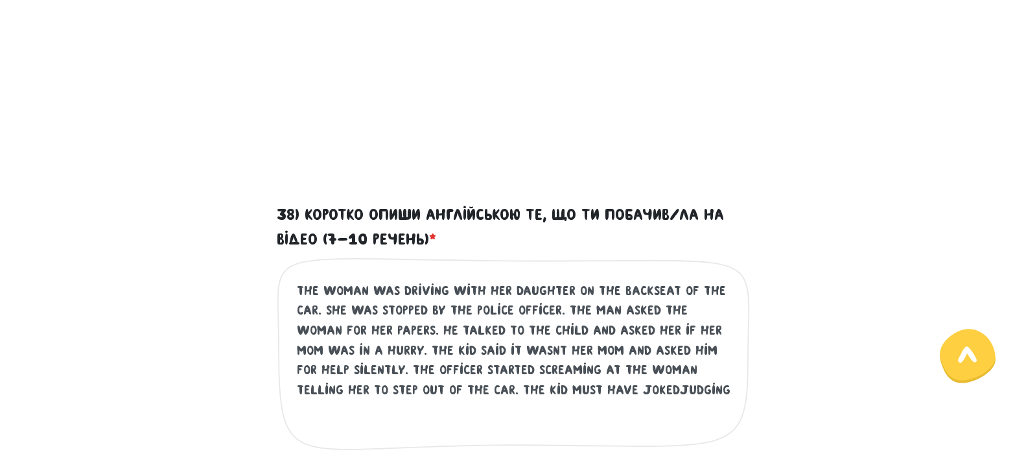
click at [578, 389] on textarea "the woman was driving with her daughter on the backseat of the car. she was sto…" at bounding box center [514, 361] width 434 height 160
click at [650, 390] on textarea "the woman was driving with her daughter on the backseat of the car. she was sto…" at bounding box center [514, 361] width 434 height 160
click at [630, 389] on textarea "the woman was driving with her daughter on the backseat of the car. she was sto…" at bounding box center [514, 361] width 434 height 160
click at [656, 390] on textarea "the woman was driving with her daughter on the backseat of the car. she was sto…" at bounding box center [514, 361] width 434 height 160
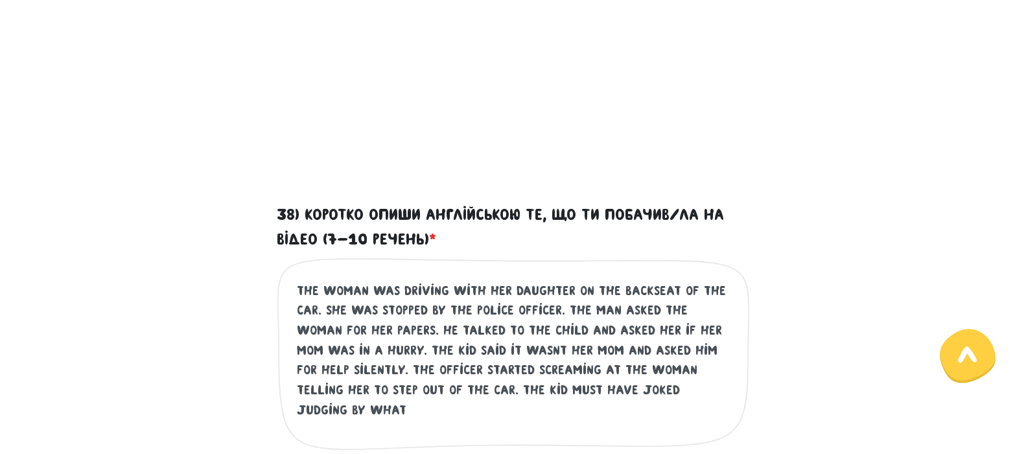
click at [715, 392] on textarea "the woman was driving with her daughter on the backseat of the car. she was sto…" at bounding box center [514, 361] width 434 height 160
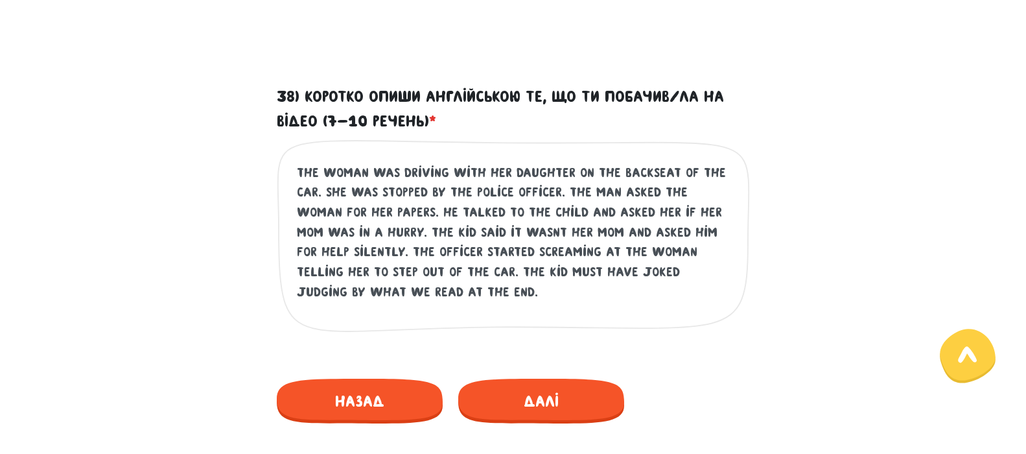
scroll to position [696, 0]
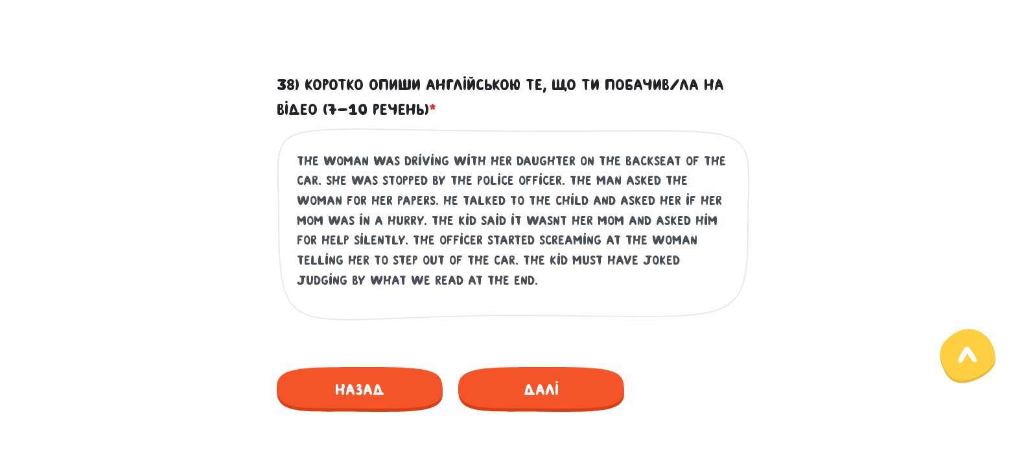
click at [618, 203] on textarea "the woman was driving with her daughter on the backseat of the car. she was sto…" at bounding box center [514, 231] width 434 height 160
click at [504, 276] on textarea "the woman was driving with her daughter on the backseat of the car. she was sto…" at bounding box center [514, 231] width 434 height 160
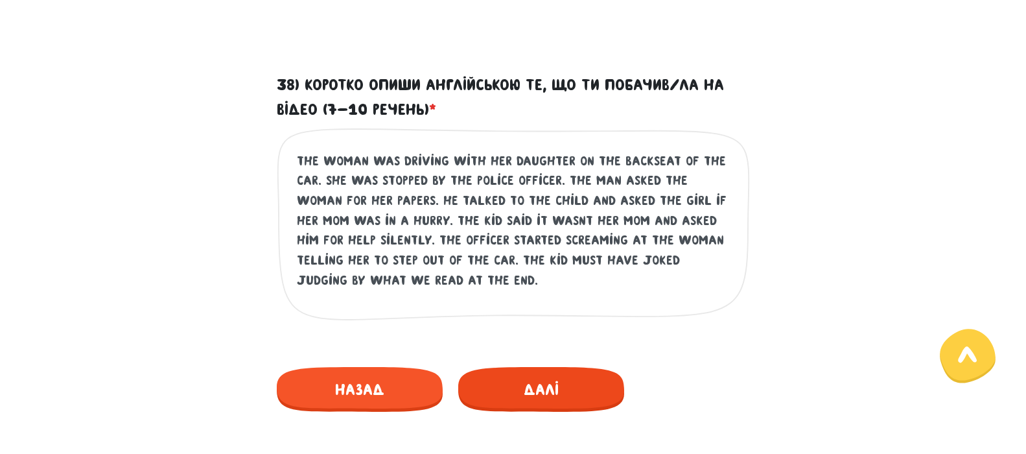
type textarea "the woman was driving with her daughter on the backseat of the car. she was sto…"
click at [528, 385] on span "Далі" at bounding box center [541, 389] width 166 height 45
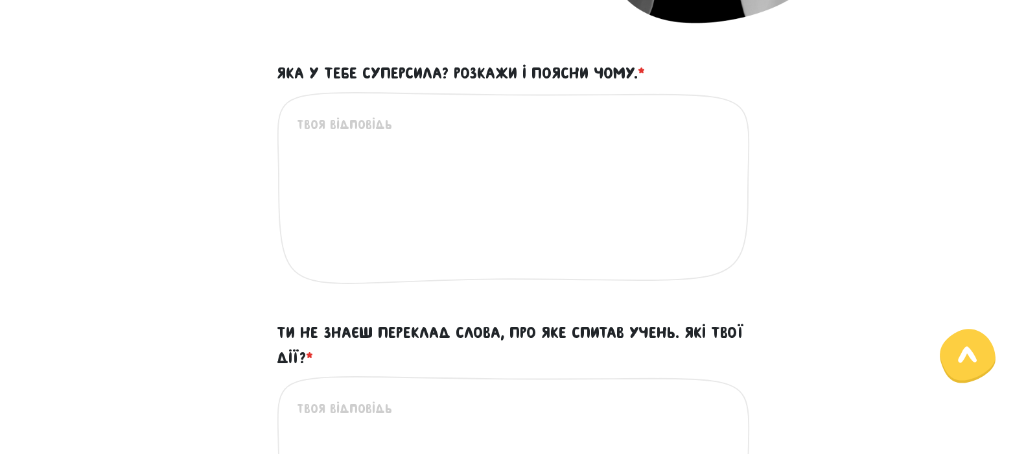
scroll to position [372, 0]
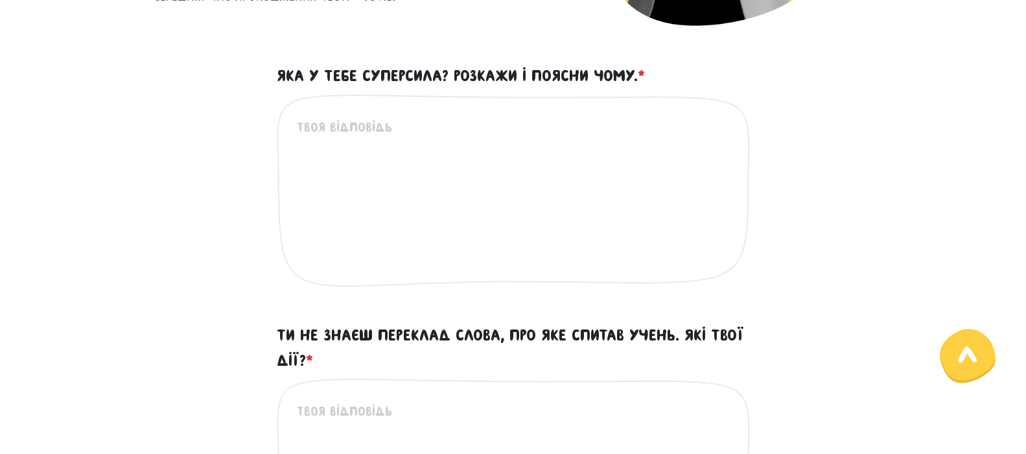
click at [575, 215] on textarea "Яка у тебе суперсила? Розкажи і поясни чому. *" at bounding box center [514, 197] width 434 height 160
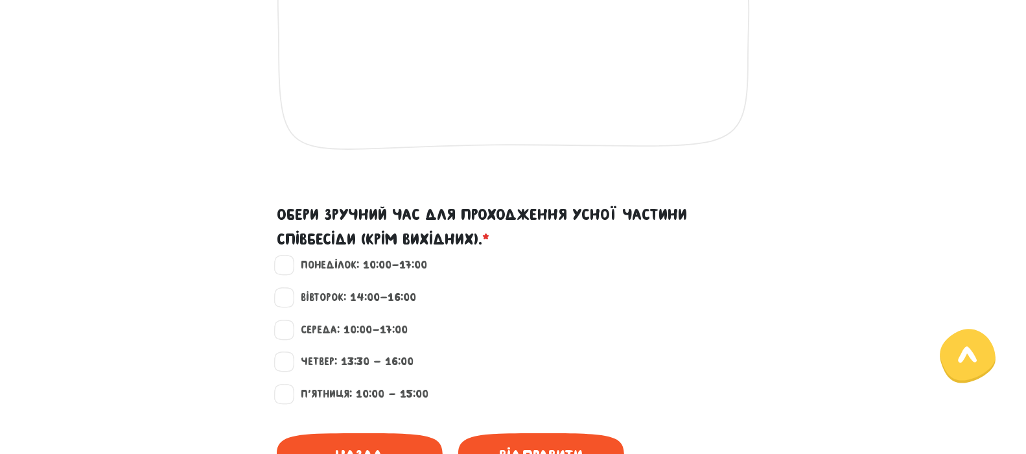
scroll to position [1097, 0]
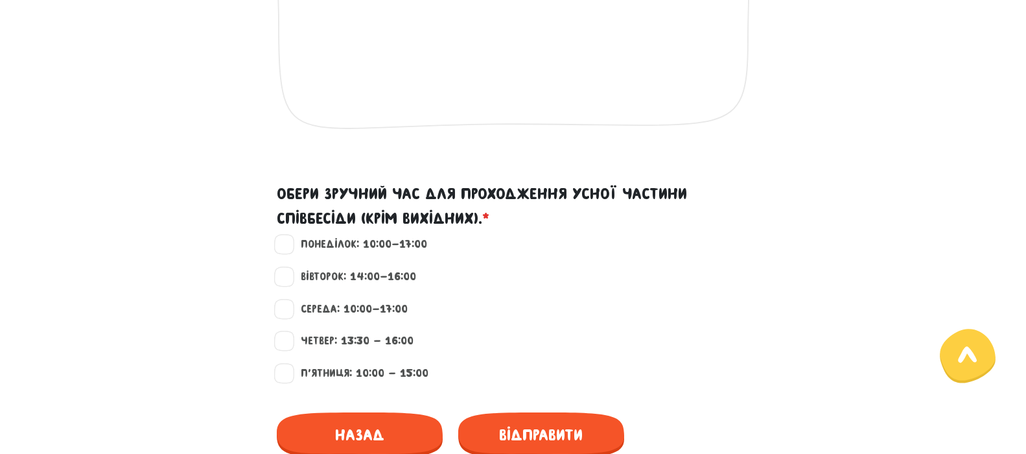
click at [290, 244] on label "Понеділок: 10:00-17:00" at bounding box center [358, 244] width 137 height 17
click at [283, 244] on input "Понеділок: 10:00-17:00" at bounding box center [285, 242] width 10 height 13
checkbox input "true"
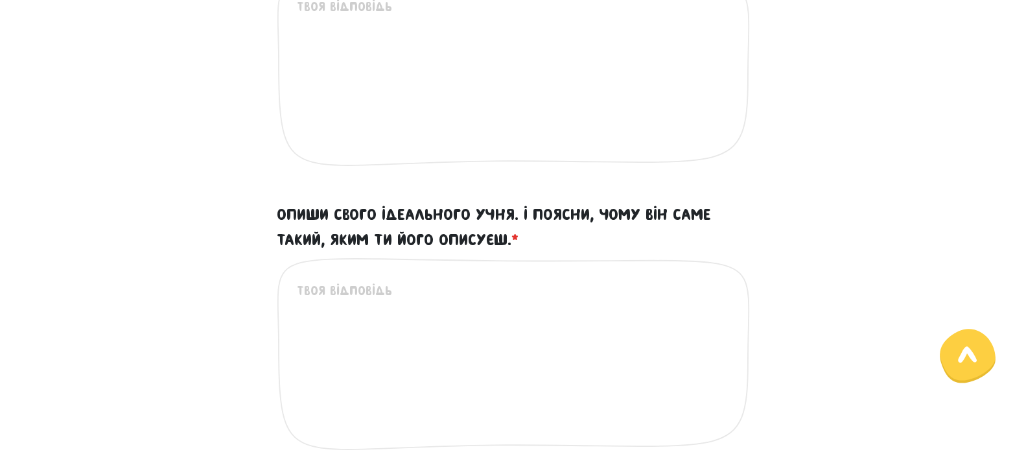
scroll to position [773, 0]
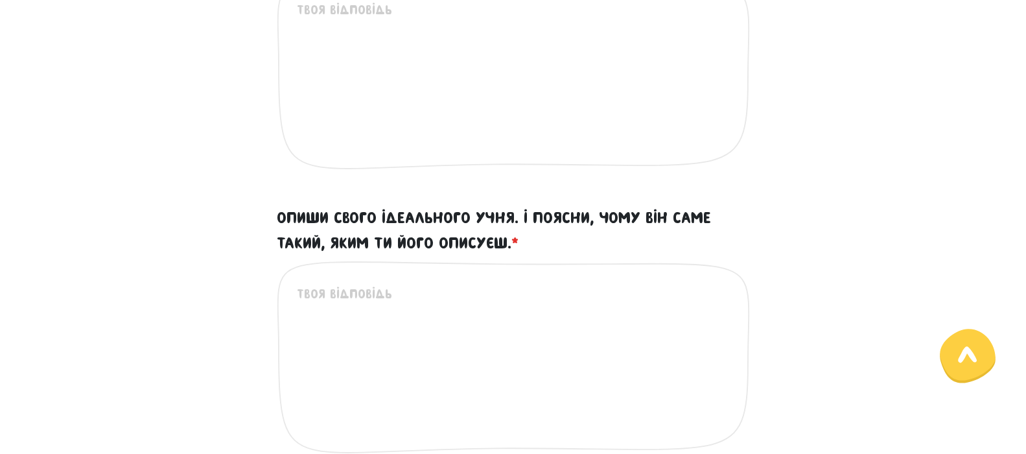
click at [519, 320] on textarea "Опиши свого ідеального учня. І поясни, чому він саме такий, яким ти його описує…" at bounding box center [514, 364] width 434 height 160
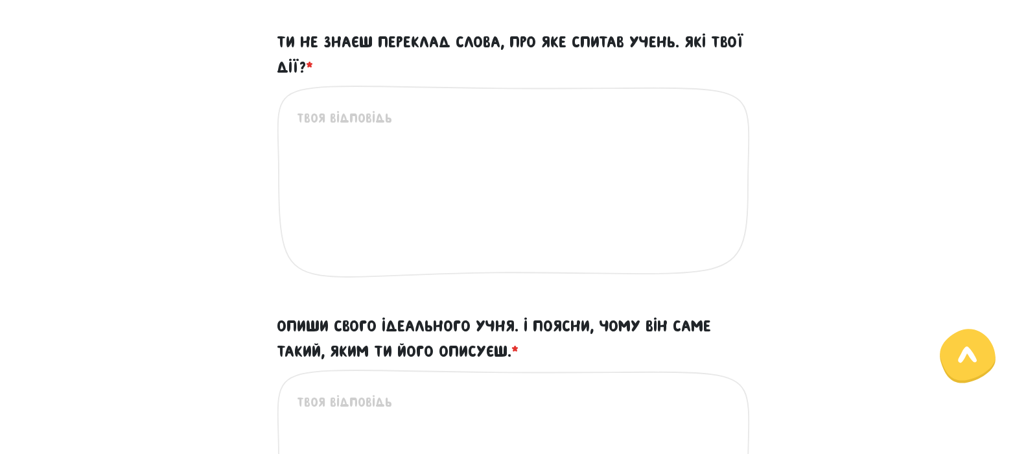
scroll to position [643, 0]
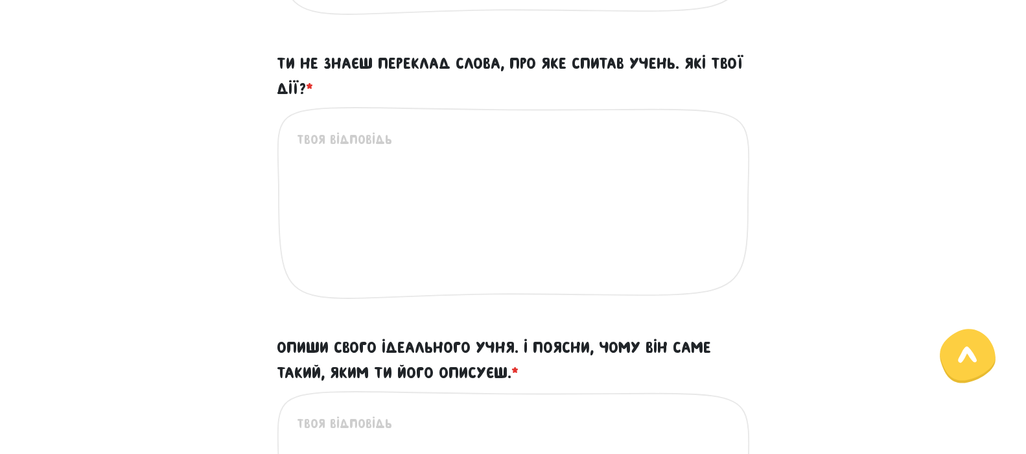
click at [563, 196] on textarea "Ти не знаєш переклад слова, про яке спитав учень. Які твої дії? *" at bounding box center [514, 210] width 434 height 160
type textarea "л"
click at [338, 142] on textarea "думаю варто прямо сказати," at bounding box center [514, 210] width 434 height 160
click at [502, 141] on textarea "думаю, варто прямо сказати," at bounding box center [514, 210] width 434 height 160
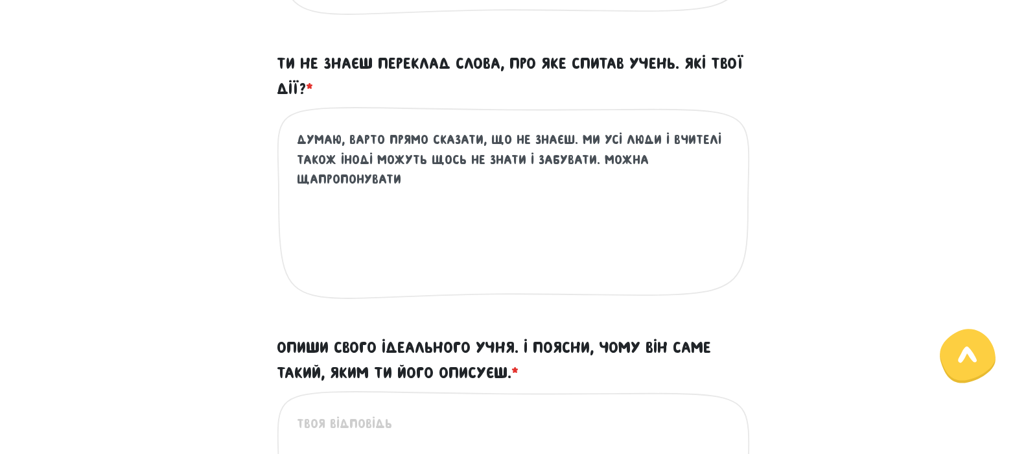
click at [305, 182] on textarea "думаю, варто прямо сказати, що не знаєш. ми усі люди і вчителі також іноді можу…" at bounding box center [514, 210] width 434 height 160
click at [397, 178] on textarea "думаю, варто прямо сказати, що не знаєш. ми усі люди і вчителі також іноді можу…" at bounding box center [514, 210] width 434 height 160
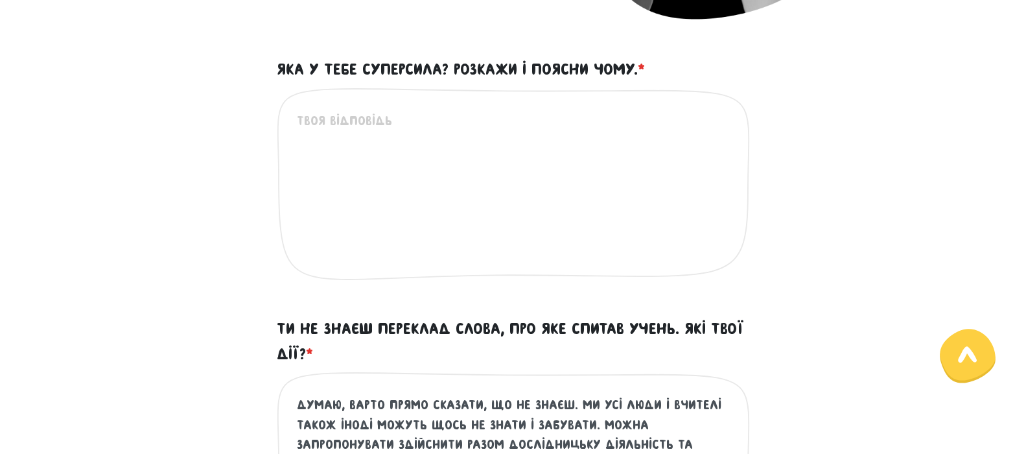
scroll to position [319, 0]
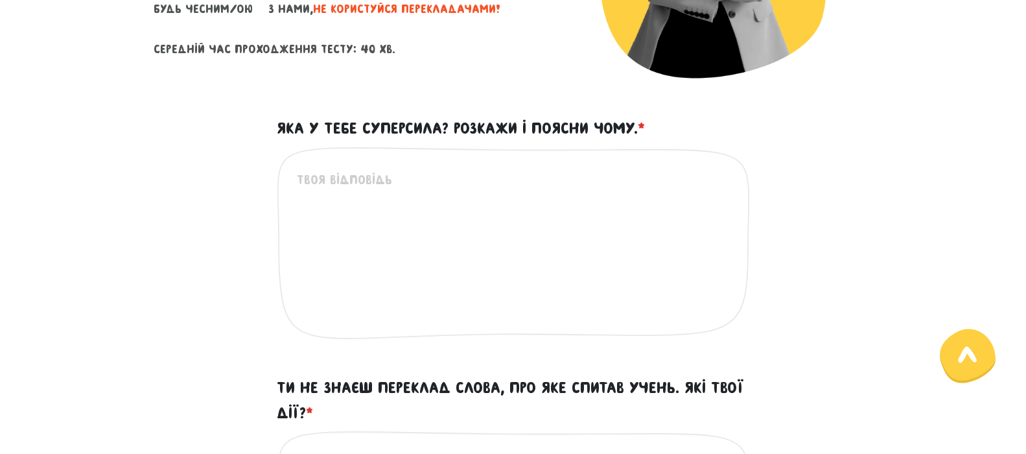
type textarea "думаю, варто прямо сказати, що не знаєш. ми усі люди і вчителі також іноді можу…"
click at [450, 233] on textarea "Яка у тебе суперсила? Розкажи і поясни чому. *" at bounding box center [514, 250] width 434 height 160
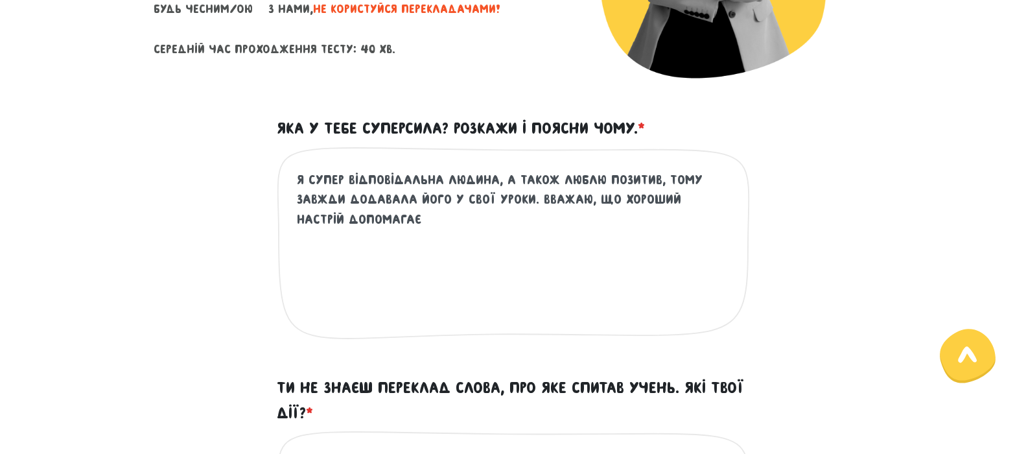
click at [720, 204] on textarea "я супер відповідальна людина, а також люблю позитив, тому завжди додавала його …" at bounding box center [514, 250] width 434 height 160
click at [449, 220] on textarea "я супер відповідальна людина, а також люблю позитив, тому завжди додавала його …" at bounding box center [514, 250] width 434 height 160
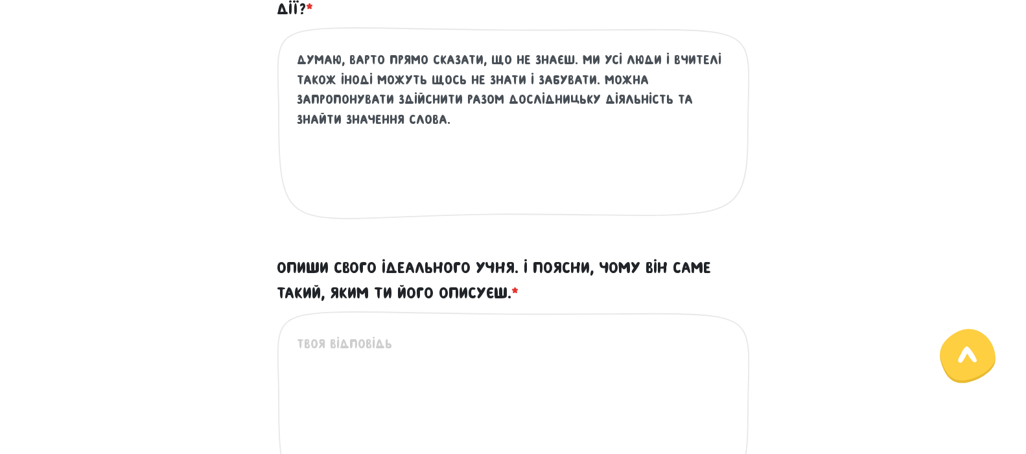
scroll to position [838, 0]
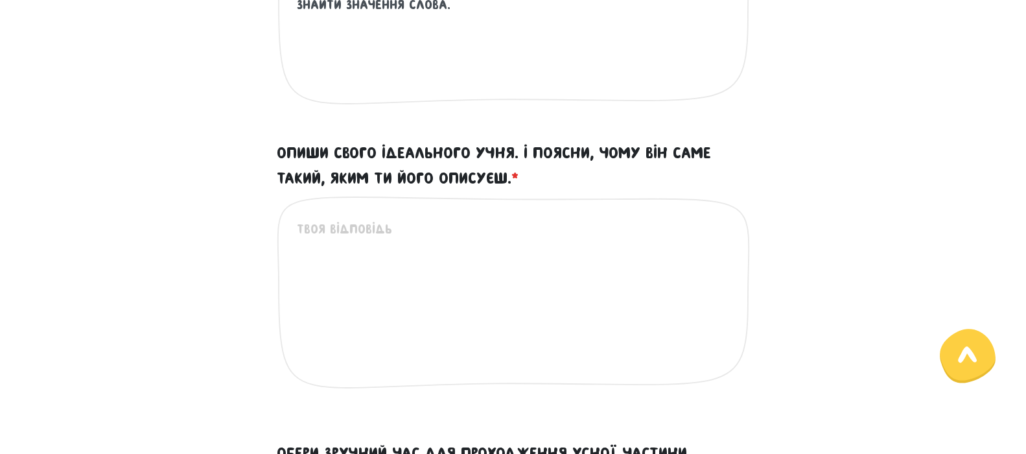
type textarea "я супер відповідальна людина, а також люблю позитив, тому завжди додавала його …"
click at [434, 229] on textarea "Опиши свого ідеального учня. І поясни, чому він саме такий, яким ти його описує…" at bounding box center [514, 299] width 434 height 160
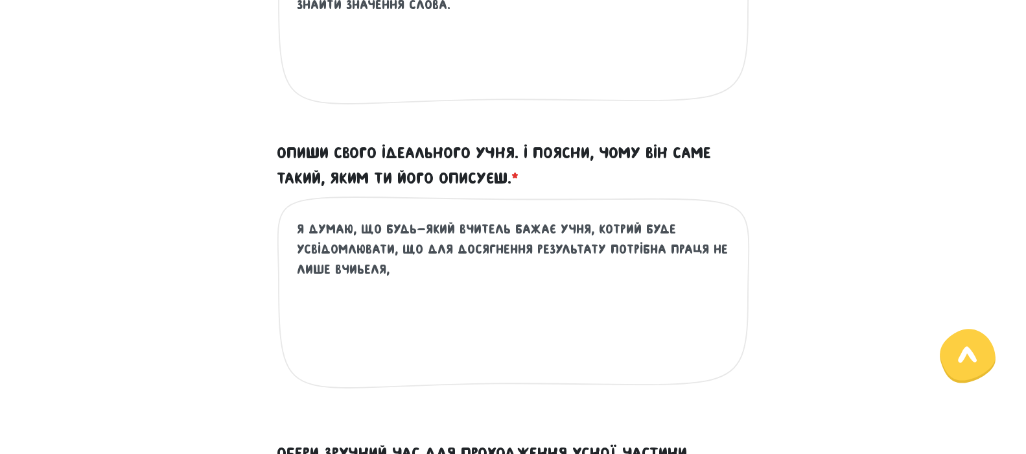
click at [361, 273] on textarea "я думаю, що будь-який вчитель бажає учня, котрий буде усвідомлювати, що для дос…" at bounding box center [514, 299] width 434 height 160
click at [396, 281] on textarea "я думаю, що будь-який вчитель бажає учня, котрий буде усвідомлювати, що для дос…" at bounding box center [514, 299] width 434 height 160
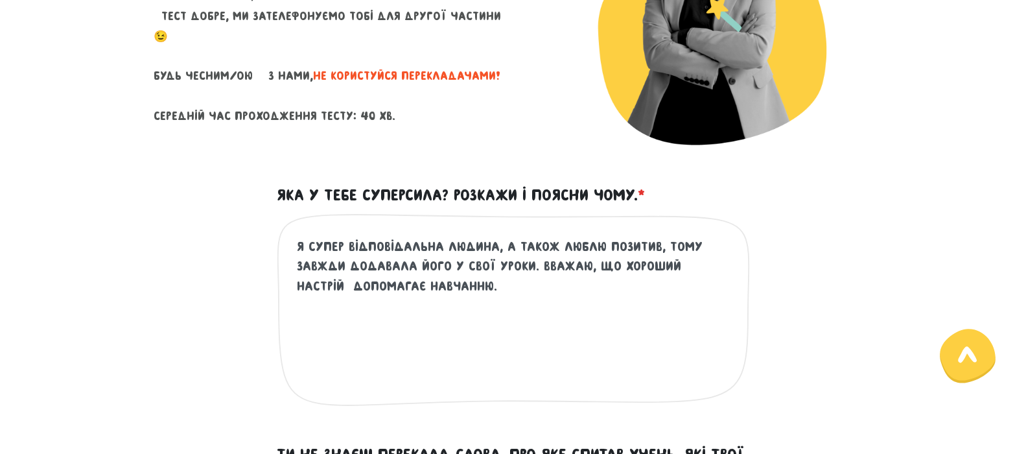
scroll to position [189, 0]
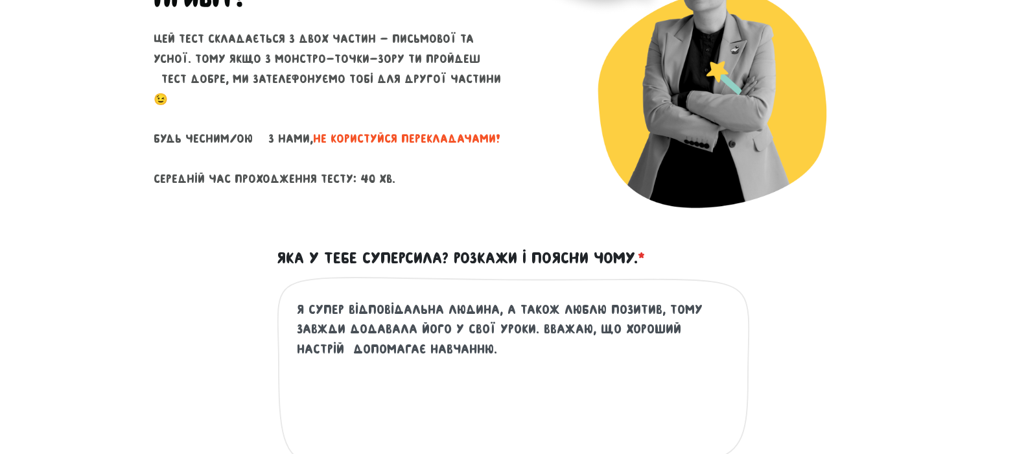
type textarea "я думаю, що будь-який вчитель бажає учня, котрий буде усвідомлювати, що для дос…"
click at [529, 372] on textarea "я супер відповідальна людина, а також люблю позитив, тому завжди додавала його …" at bounding box center [514, 380] width 434 height 160
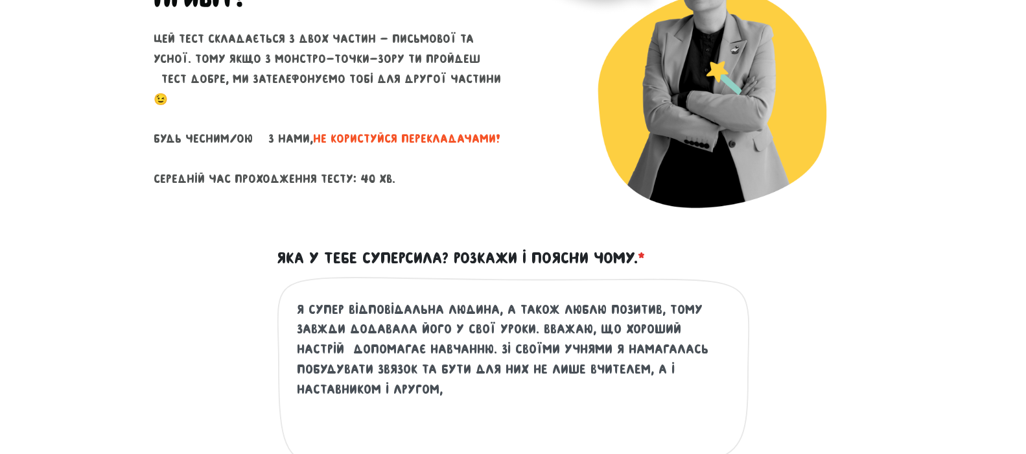
click at [304, 390] on textarea "я супер відповідальна людина, а також люблю позитив, тому завжди додавала його …" at bounding box center [514, 380] width 434 height 160
click at [371, 381] on textarea "я супер відповідальна людина, а також люблю позитив, тому завжди додавала його …" at bounding box center [514, 380] width 434 height 160
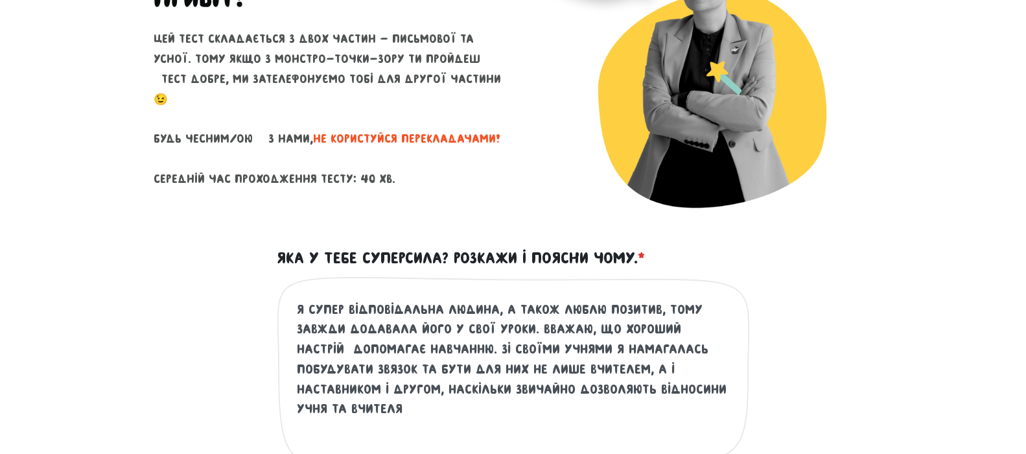
click at [689, 371] on textarea "я супер відповідальна людина, а також люблю позитив, тому завжди додавала його …" at bounding box center [514, 380] width 434 height 160
click at [514, 427] on textarea "я супер відповідальна людина, а також люблю позитив, тому завжди додавала його …" at bounding box center [514, 380] width 434 height 160
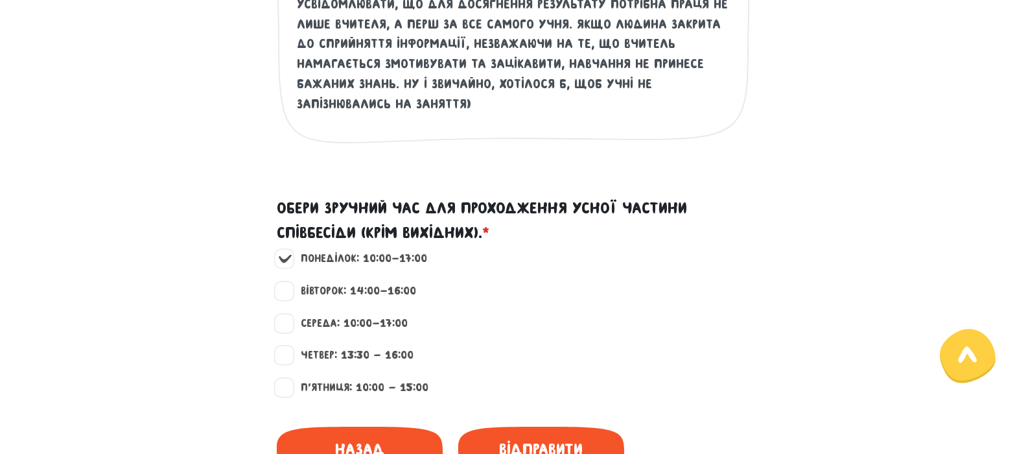
scroll to position [1162, 0]
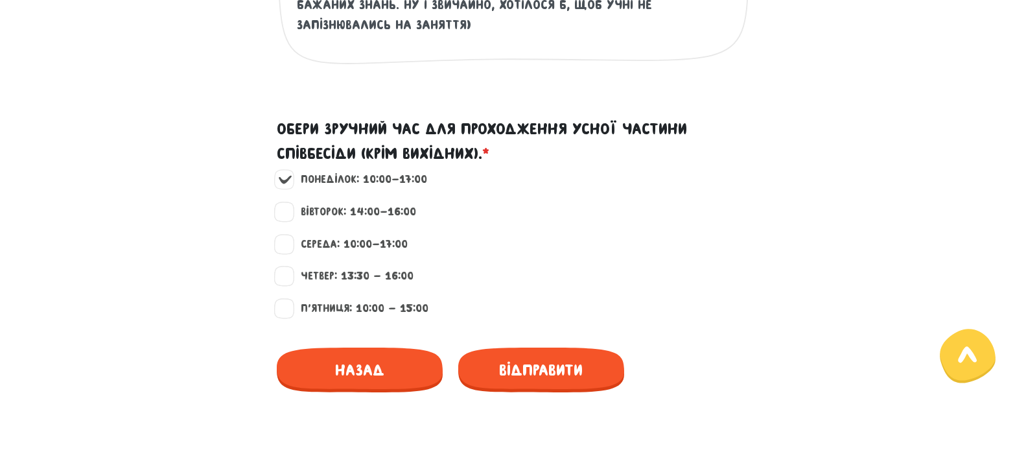
type textarea "я супер відповідальна людина, а також люблю позитив, тому завжди додавала його …"
click at [767, 259] on div "Середа: 10:00-17:00" at bounding box center [513, 252] width 739 height 32
click at [547, 379] on span "Відправити" at bounding box center [541, 370] width 166 height 45
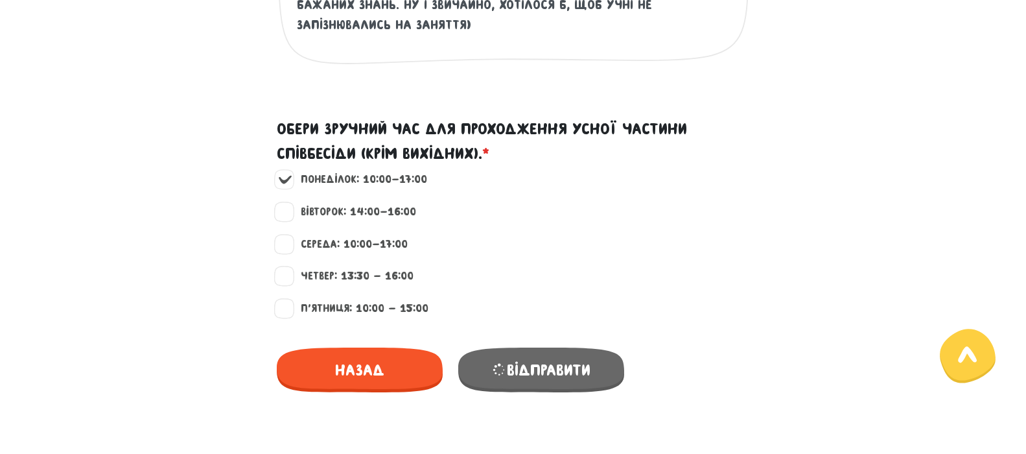
scroll to position [423, 0]
